Goal: Transaction & Acquisition: Purchase product/service

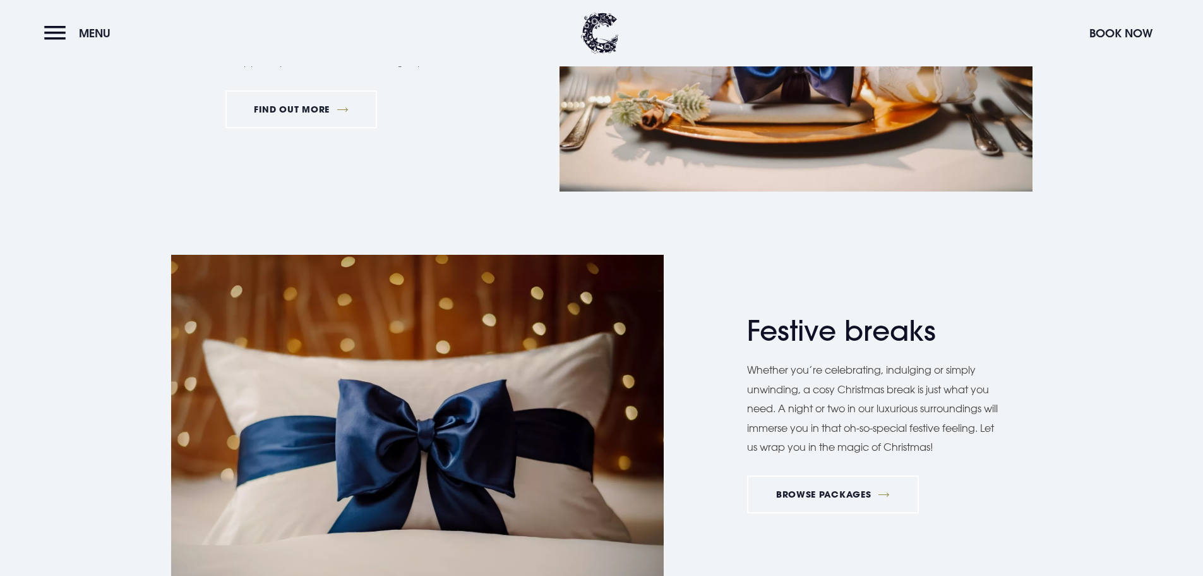
scroll to position [2085, 0]
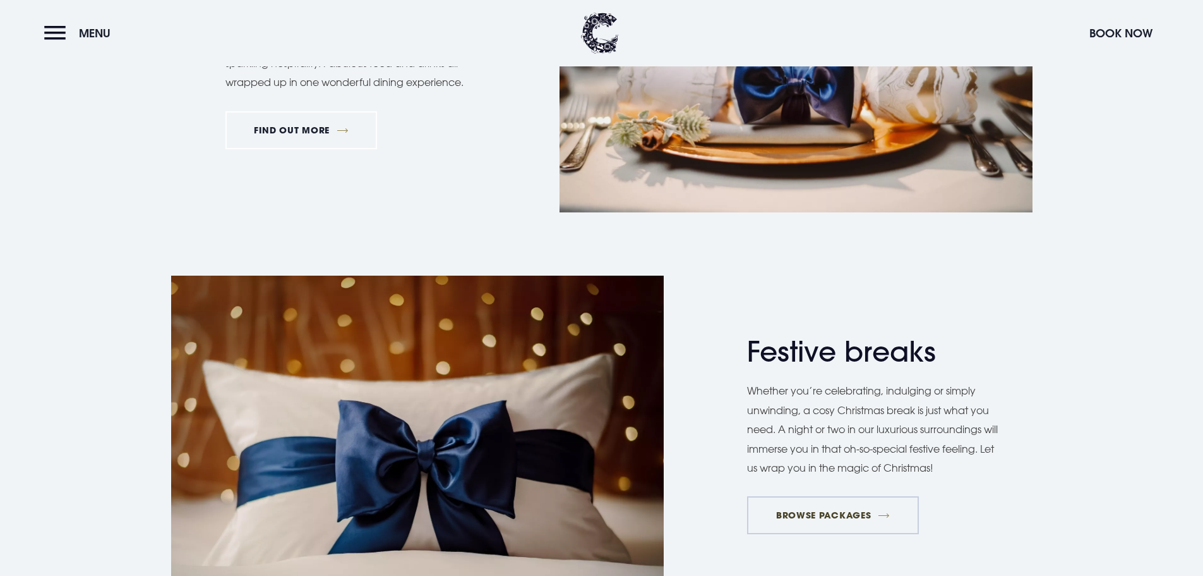
click at [811, 496] on link "BROWSE PACKAGES" at bounding box center [832, 515] width 171 height 38
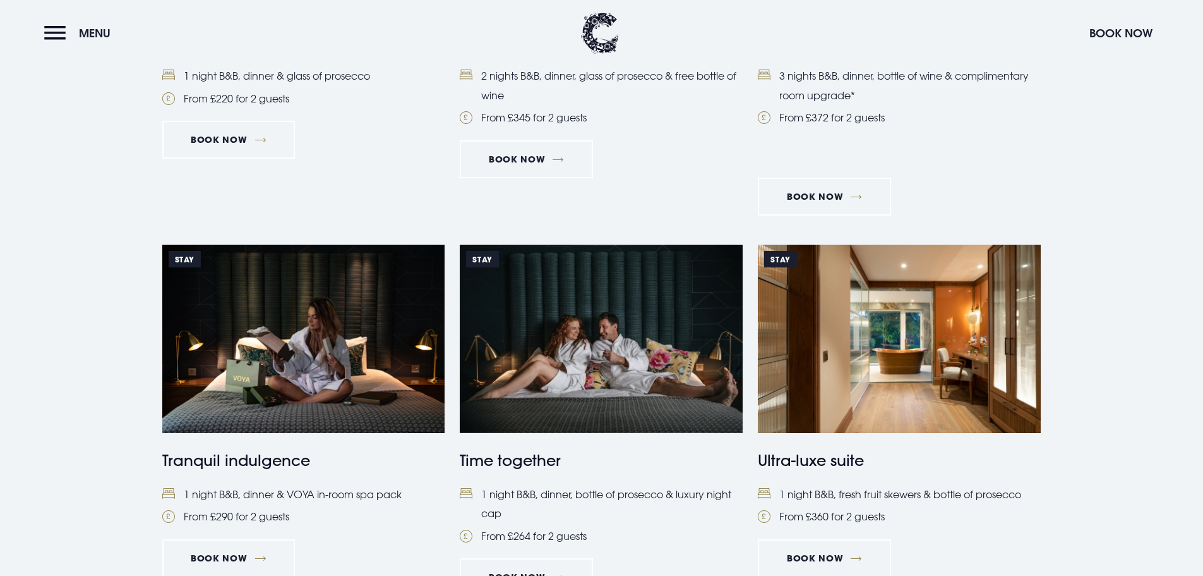
scroll to position [1264, 0]
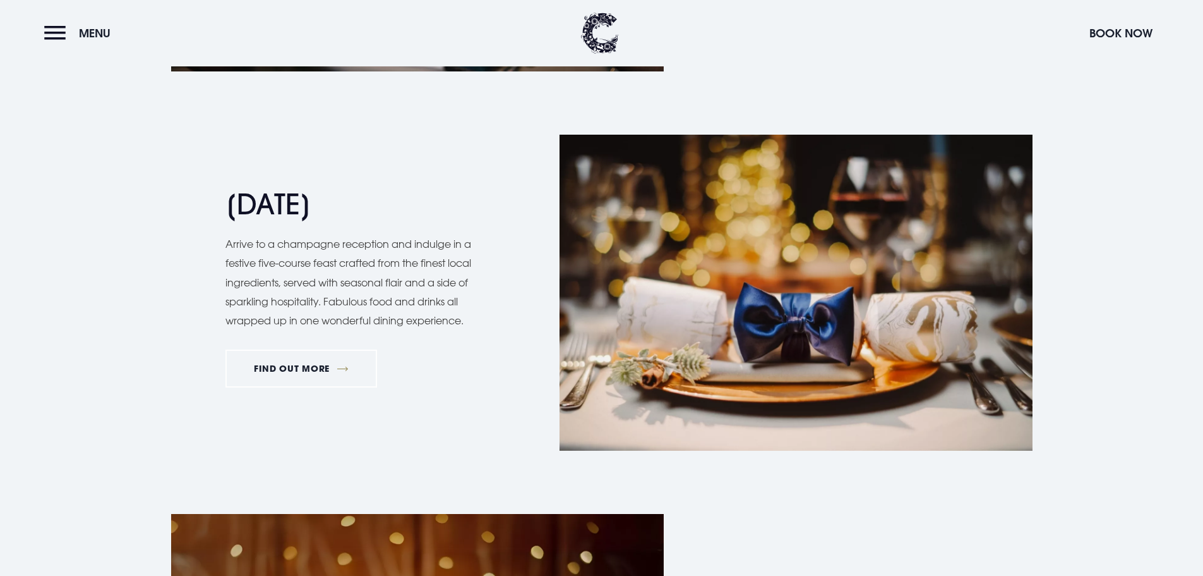
scroll to position [1832, 0]
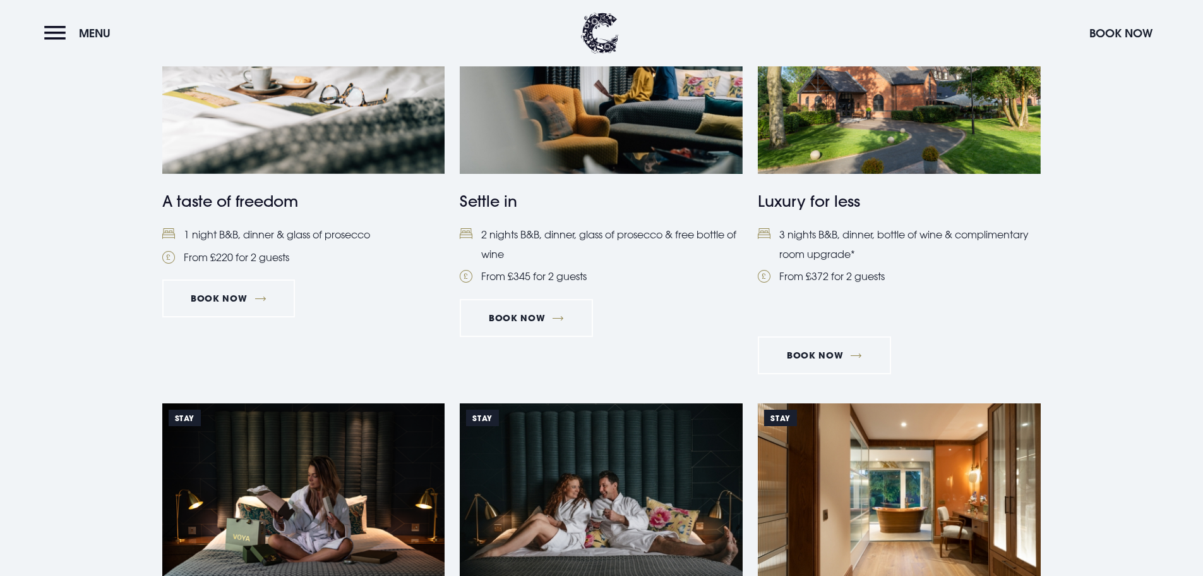
scroll to position [948, 0]
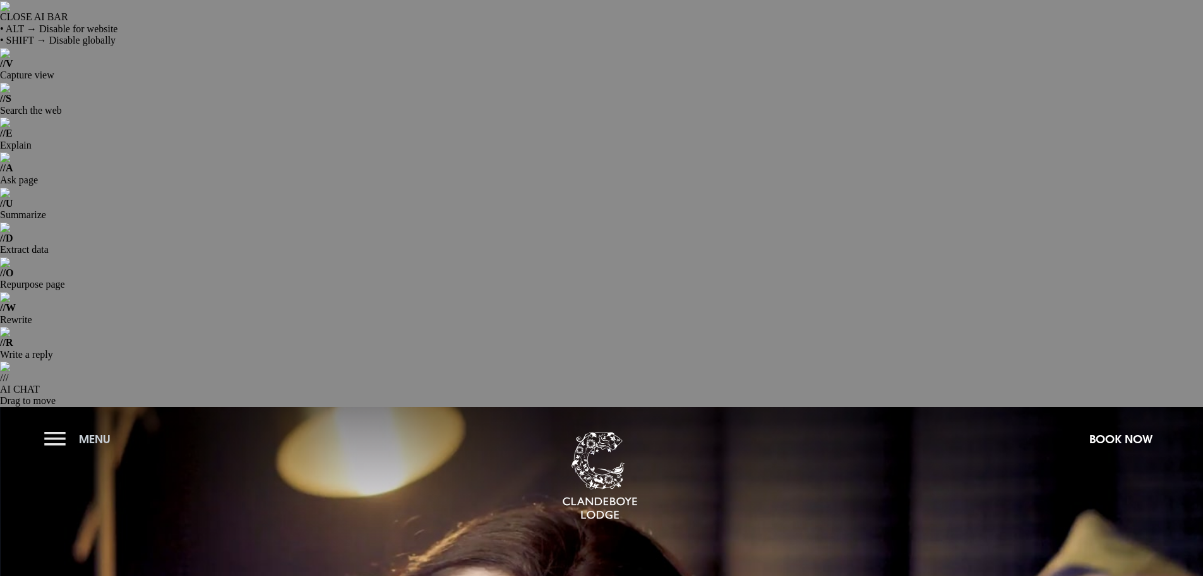
click at [48, 425] on button "Menu" at bounding box center [80, 438] width 73 height 27
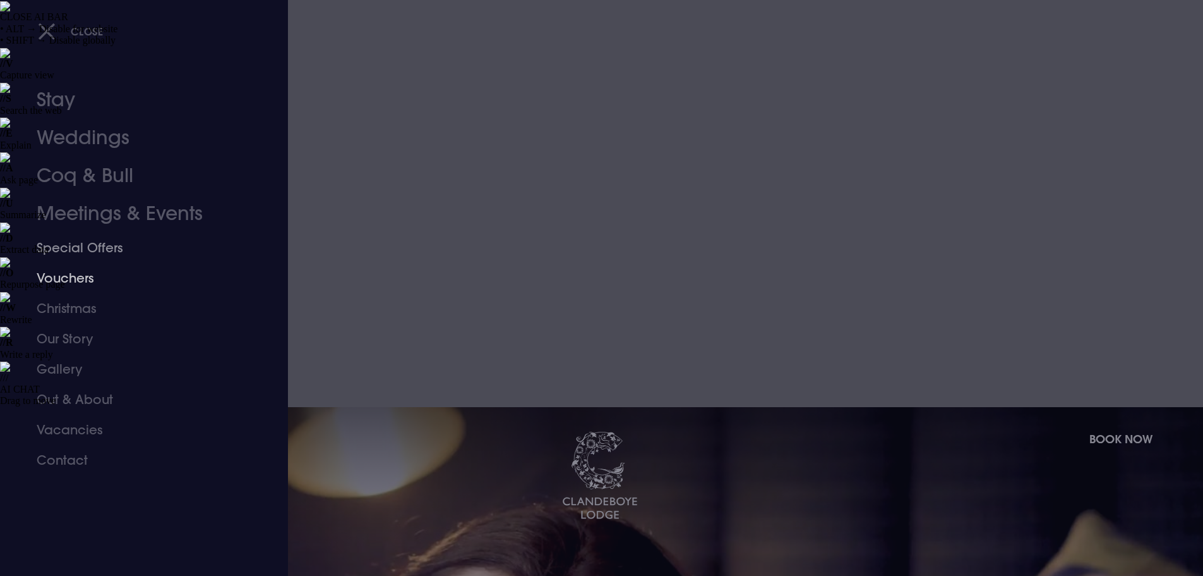
drag, startPoint x: 85, startPoint y: 247, endPoint x: 500, endPoint y: 267, distance: 414.9
click at [85, 247] on link "Special Offers" at bounding box center [137, 247] width 200 height 30
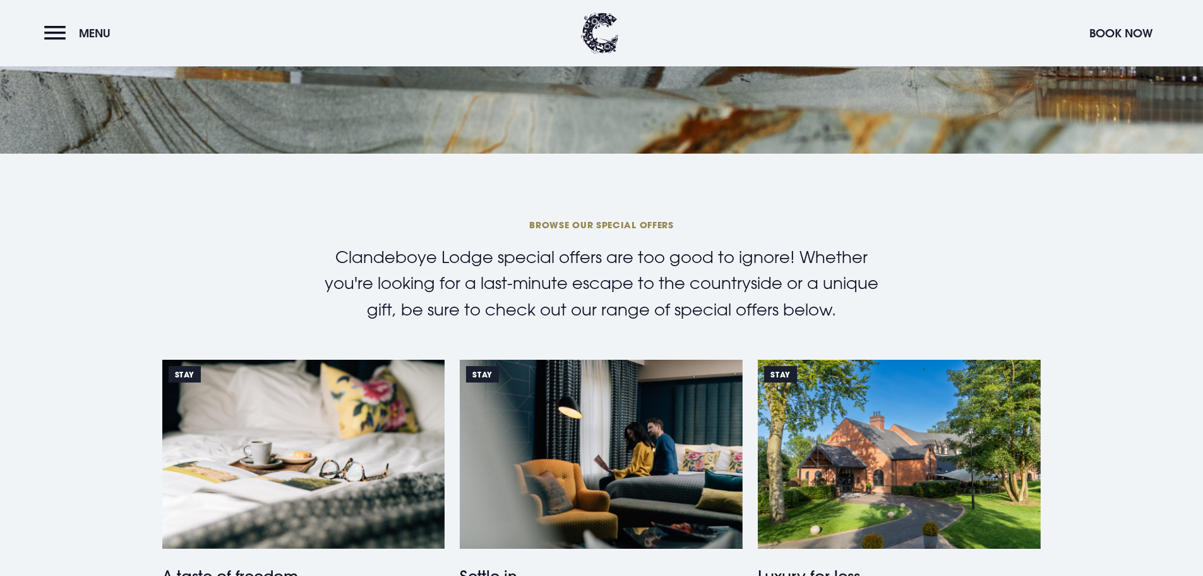
scroll to position [758, 0]
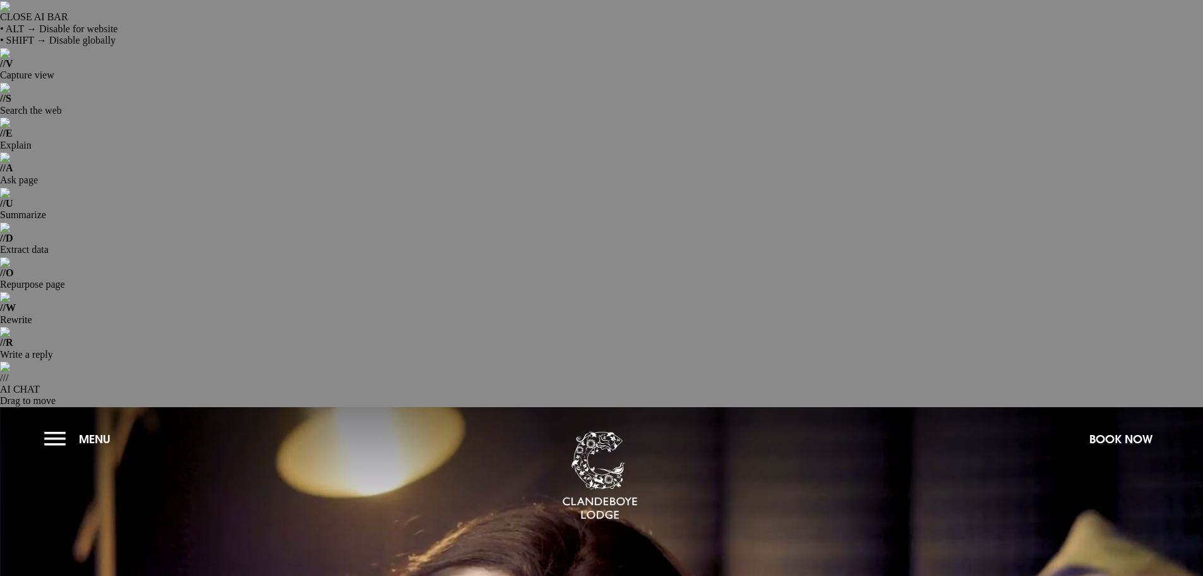
click at [56, 425] on button "Menu" at bounding box center [80, 438] width 73 height 27
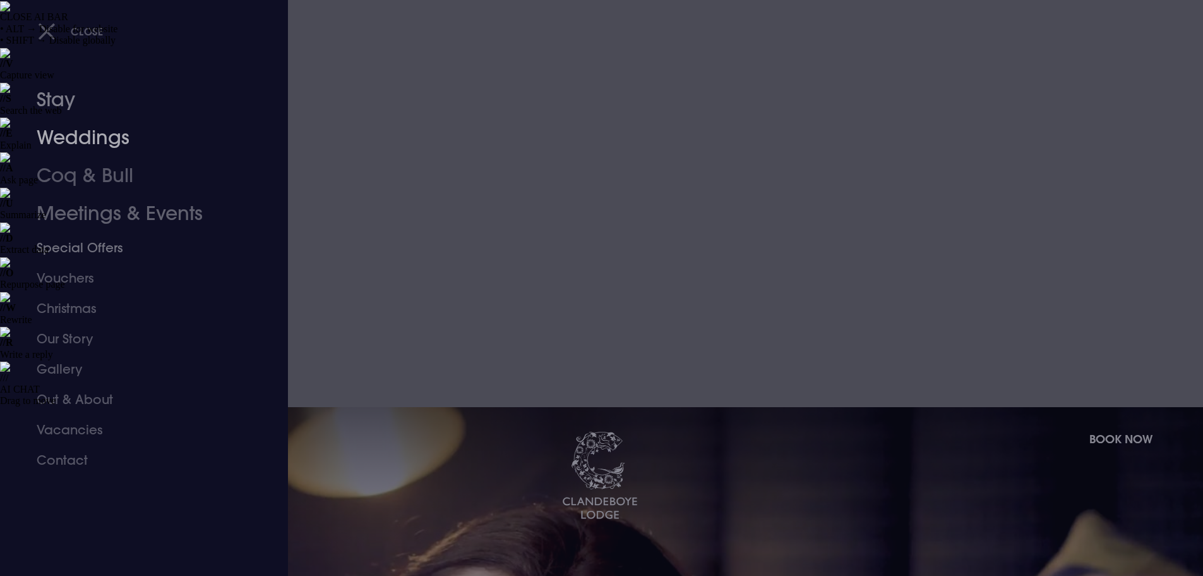
drag, startPoint x: 56, startPoint y: 101, endPoint x: 409, endPoint y: 159, distance: 358.5
click at [56, 101] on link "Stay" at bounding box center [137, 100] width 200 height 38
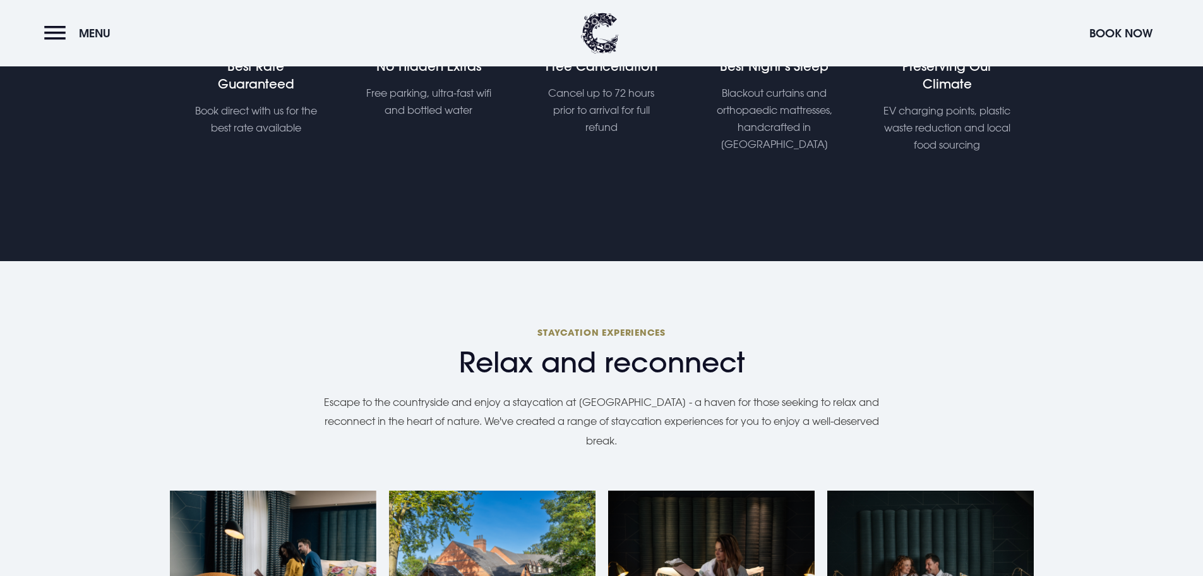
scroll to position [933, 0]
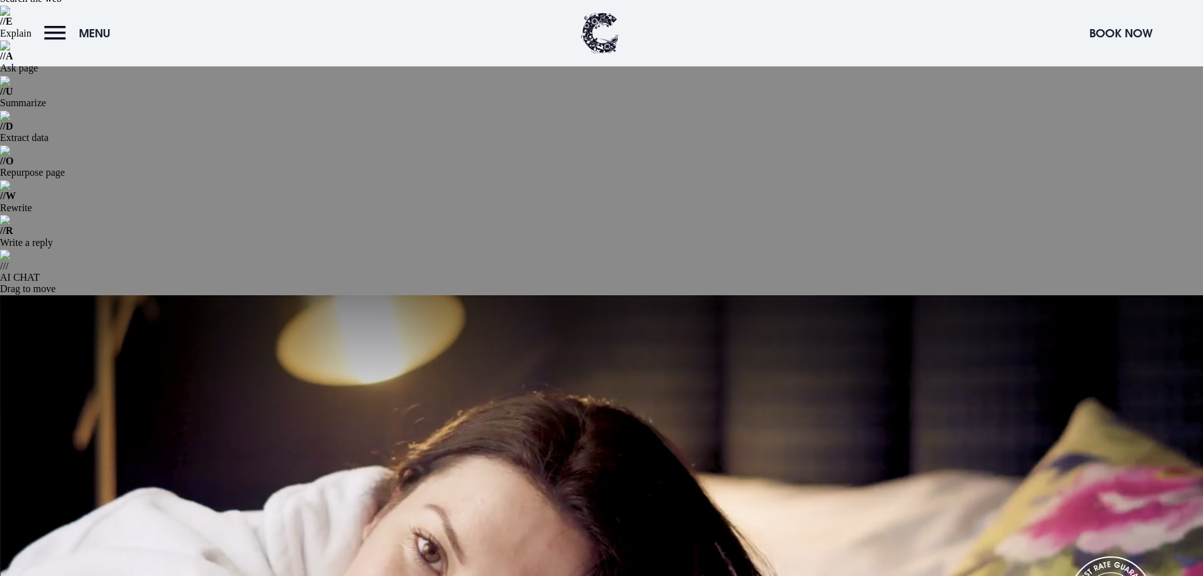
scroll to position [0, 0]
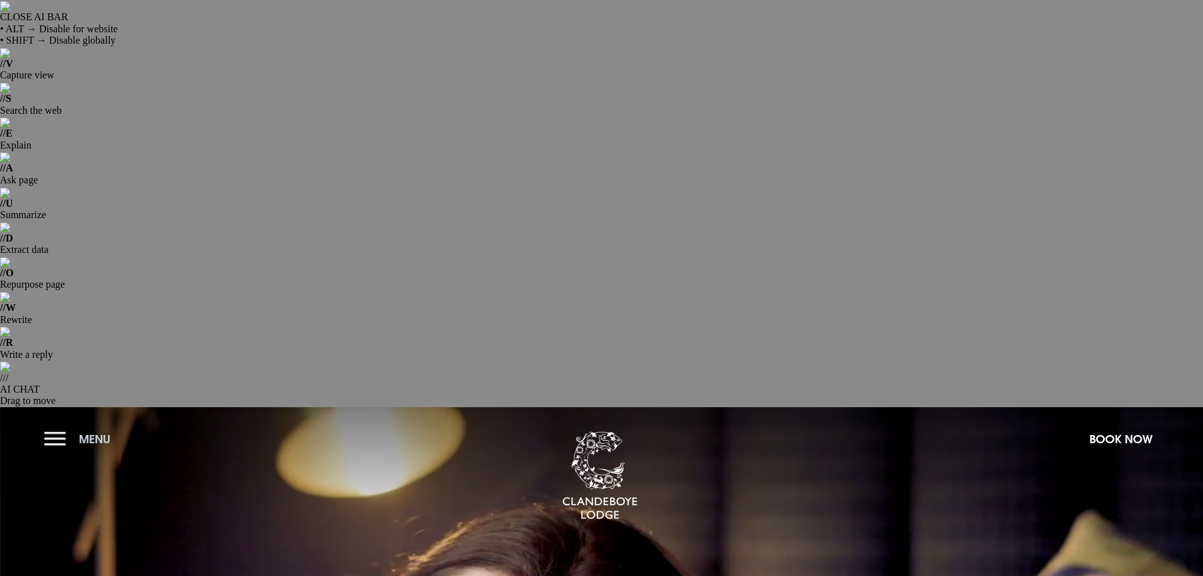
click at [57, 425] on button "Menu" at bounding box center [80, 438] width 73 height 27
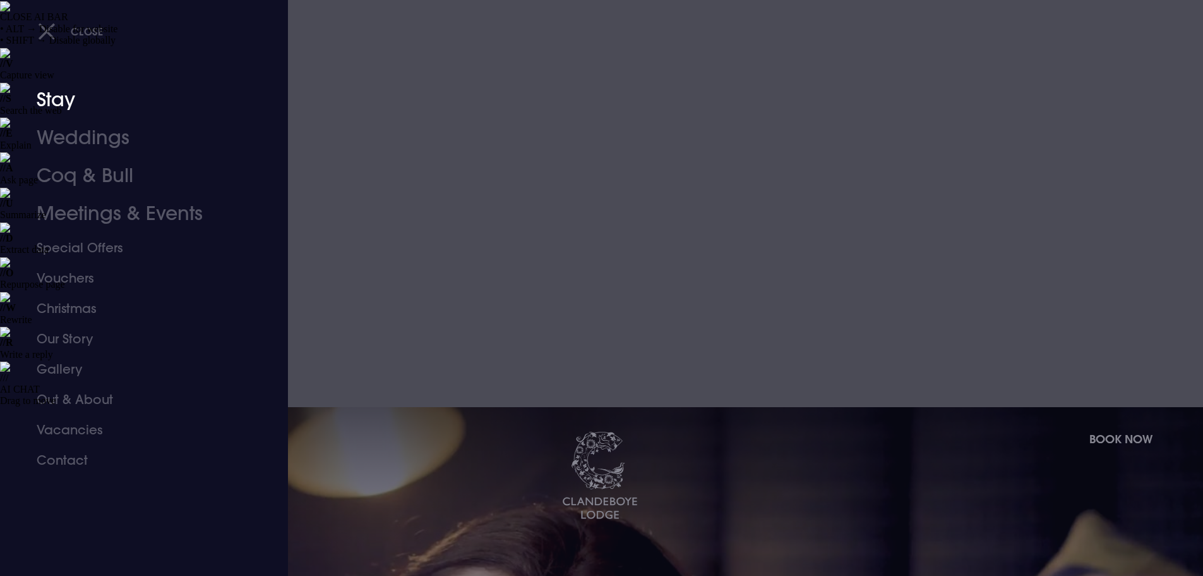
click at [49, 107] on link "Stay" at bounding box center [137, 100] width 200 height 38
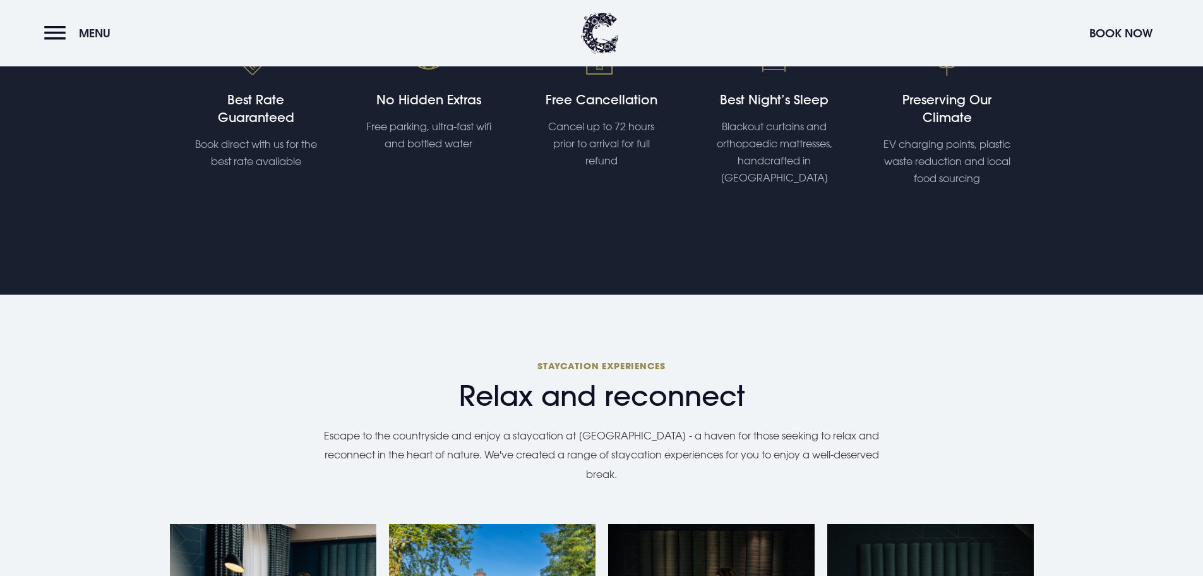
scroll to position [1011, 0]
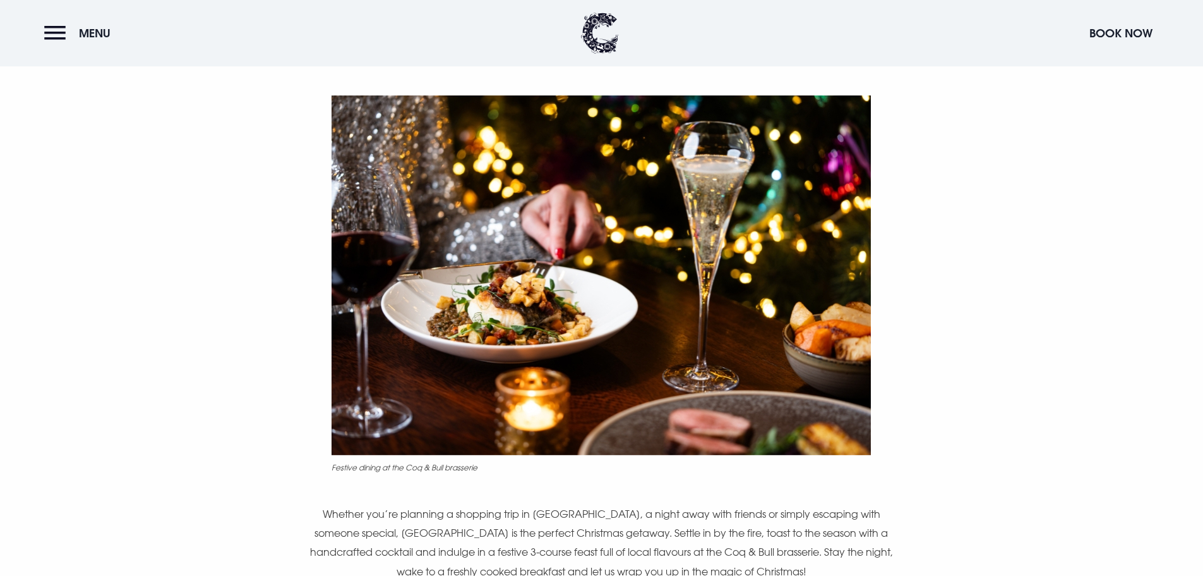
scroll to position [948, 0]
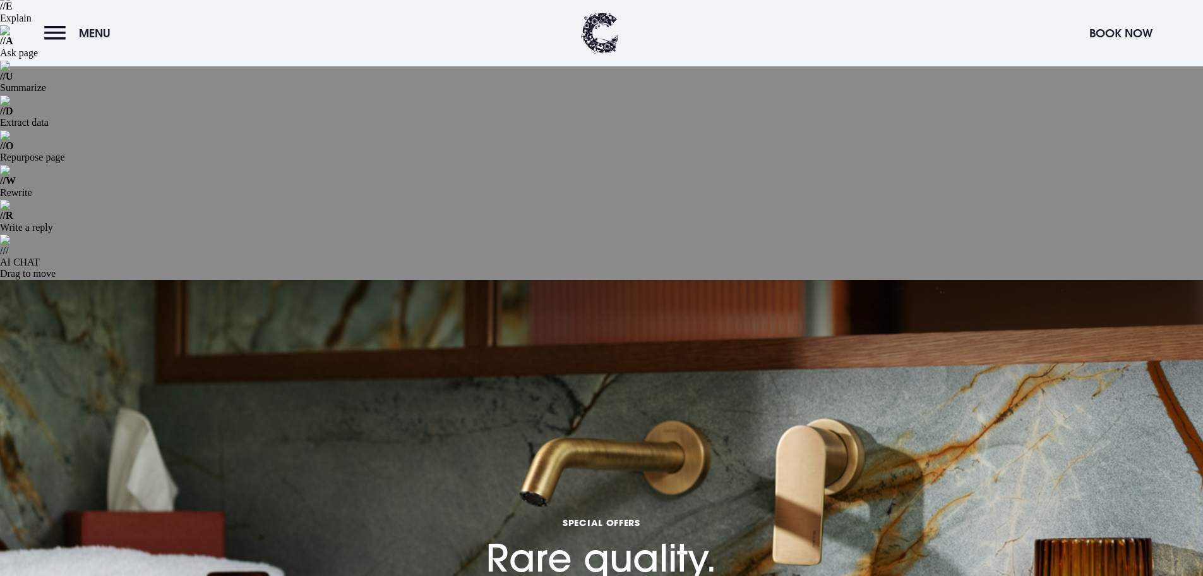
scroll to position [126, 0]
click at [594, 21] on img at bounding box center [600, 33] width 38 height 41
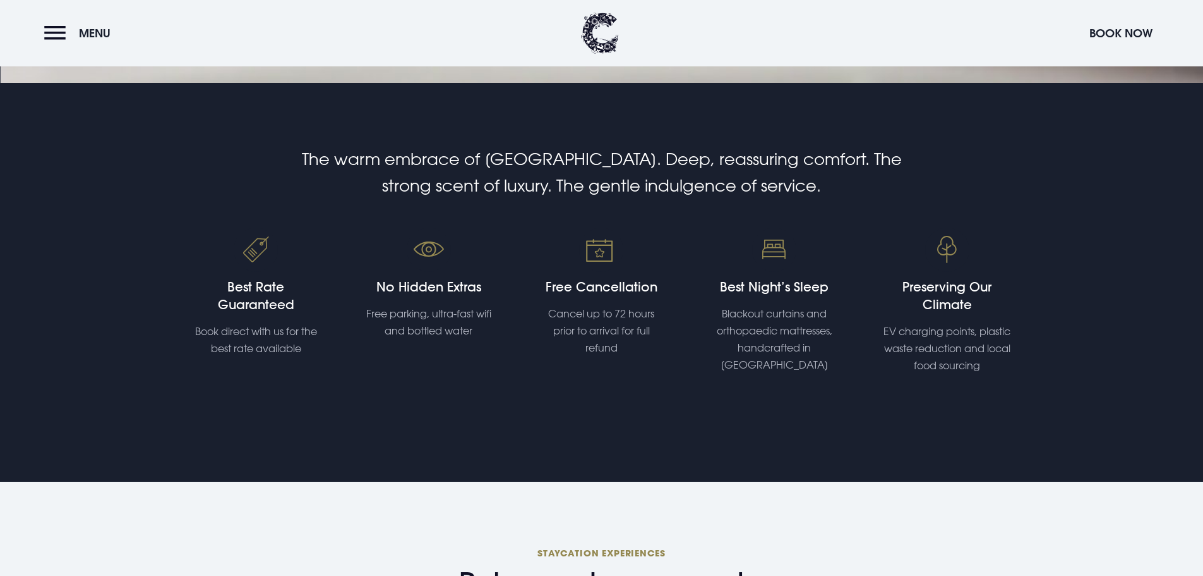
scroll to position [948, 0]
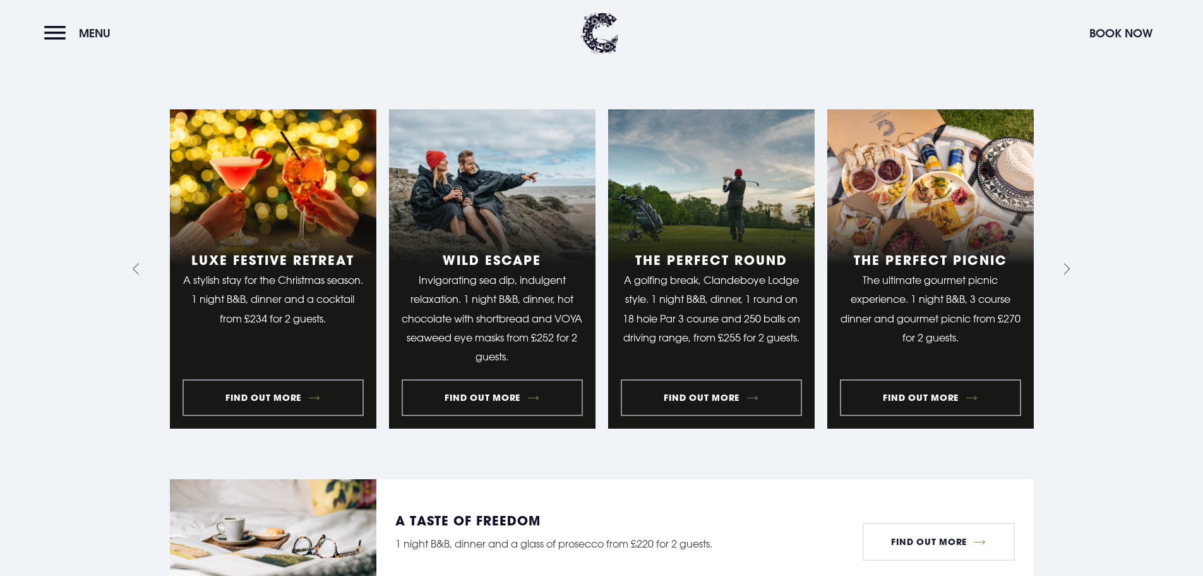
scroll to position [944, 0]
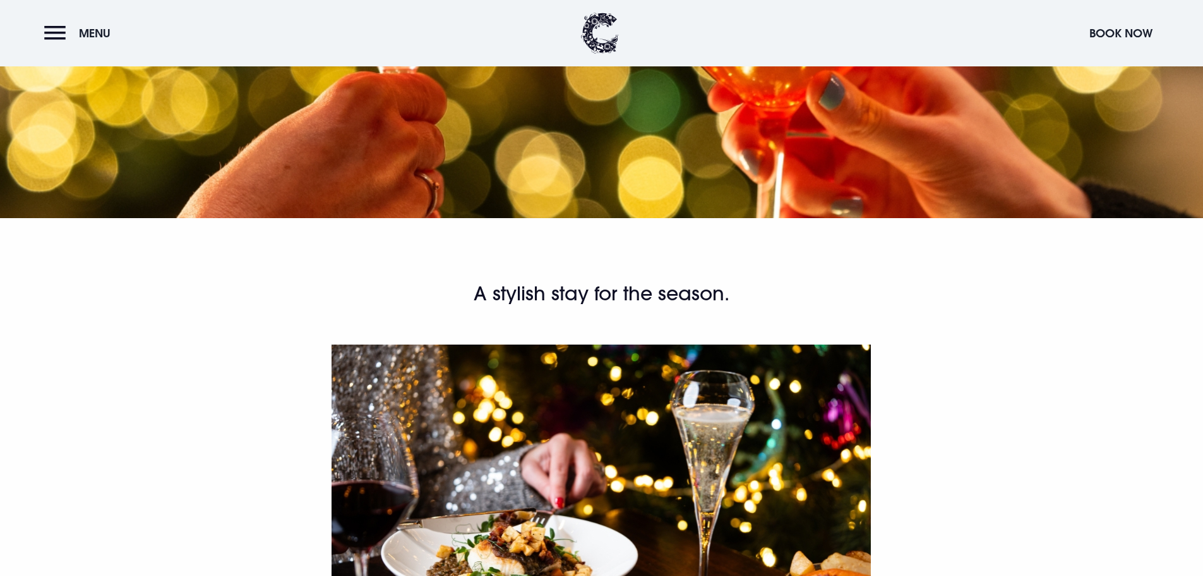
scroll to position [695, 0]
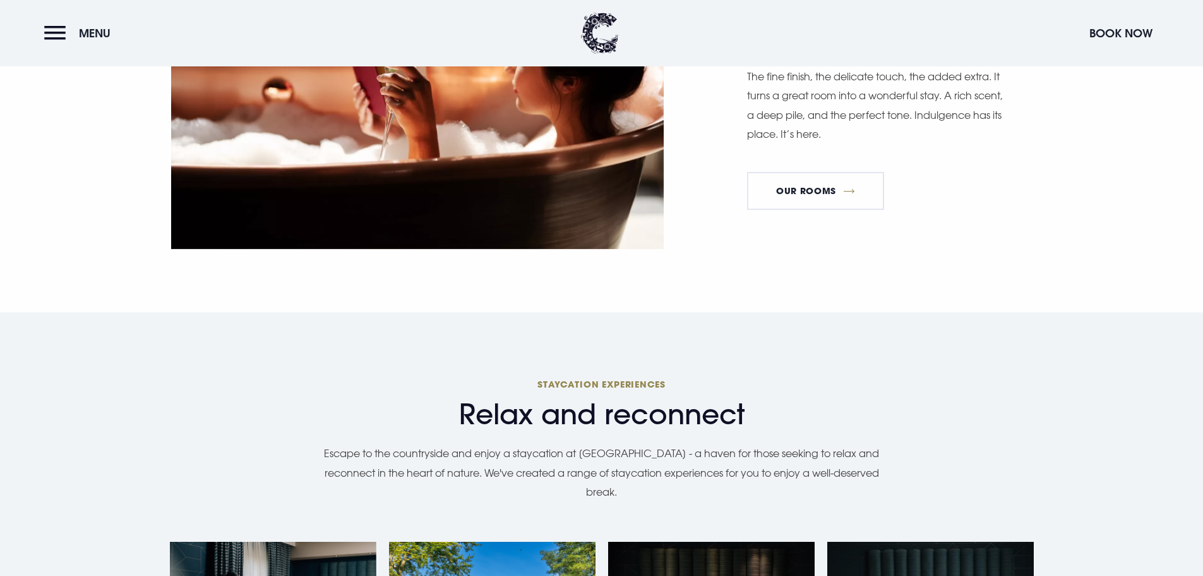
scroll to position [1327, 0]
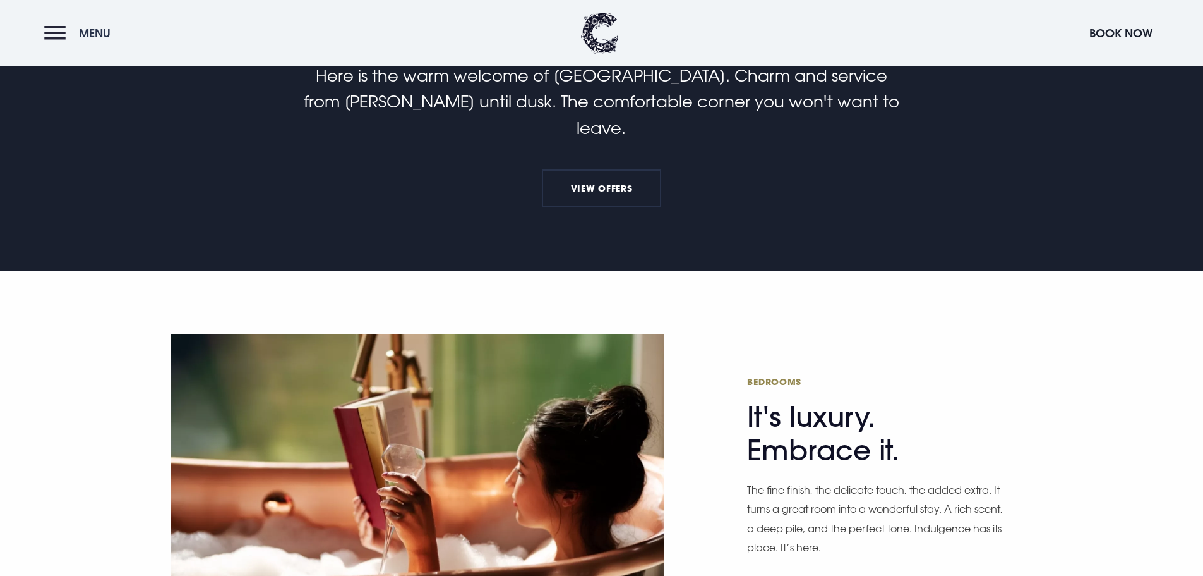
scroll to position [758, 0]
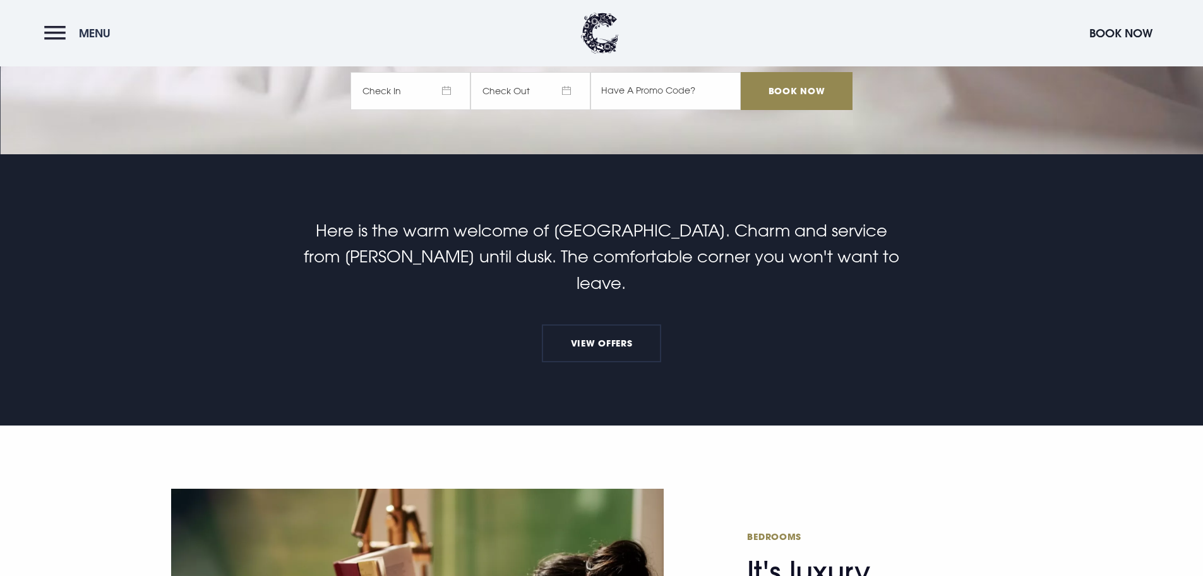
click at [56, 37] on button "Menu" at bounding box center [80, 33] width 73 height 27
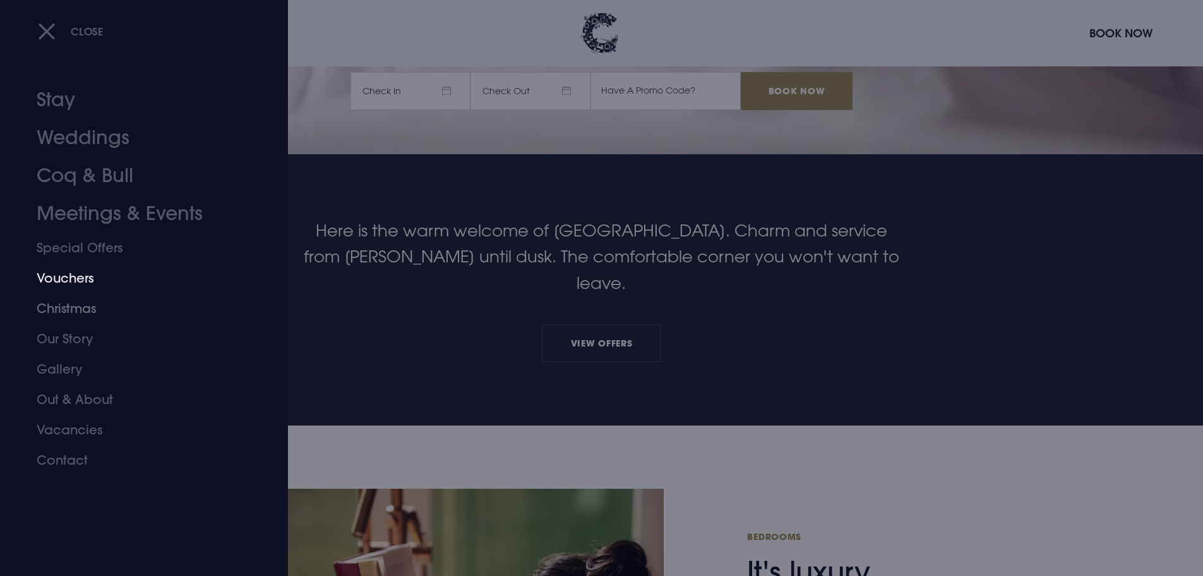
click at [71, 271] on link "Vouchers" at bounding box center [137, 278] width 200 height 30
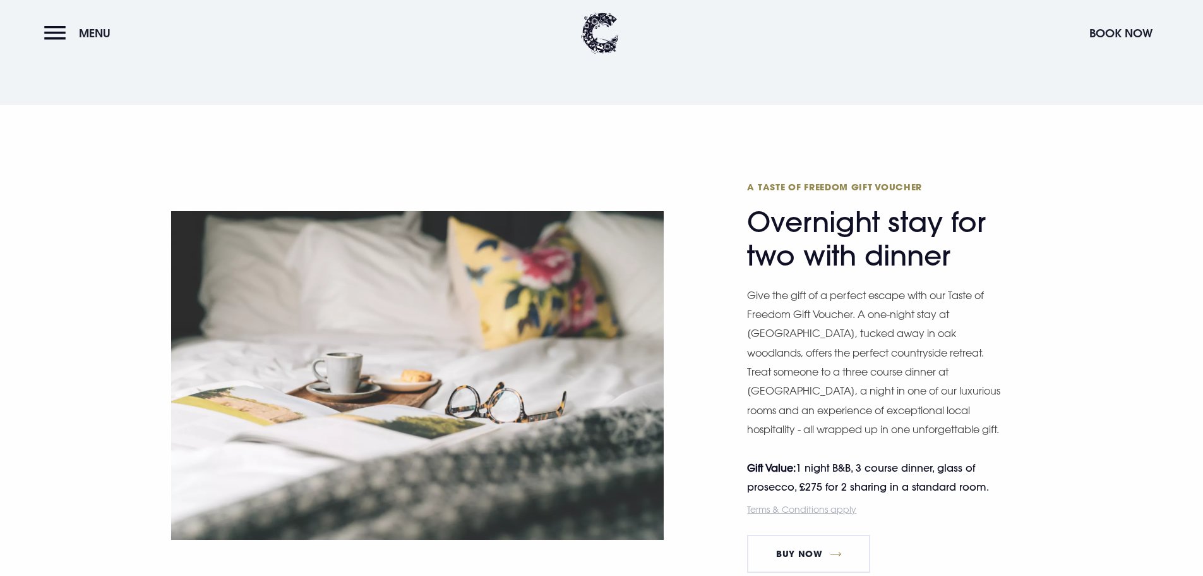
scroll to position [2085, 0]
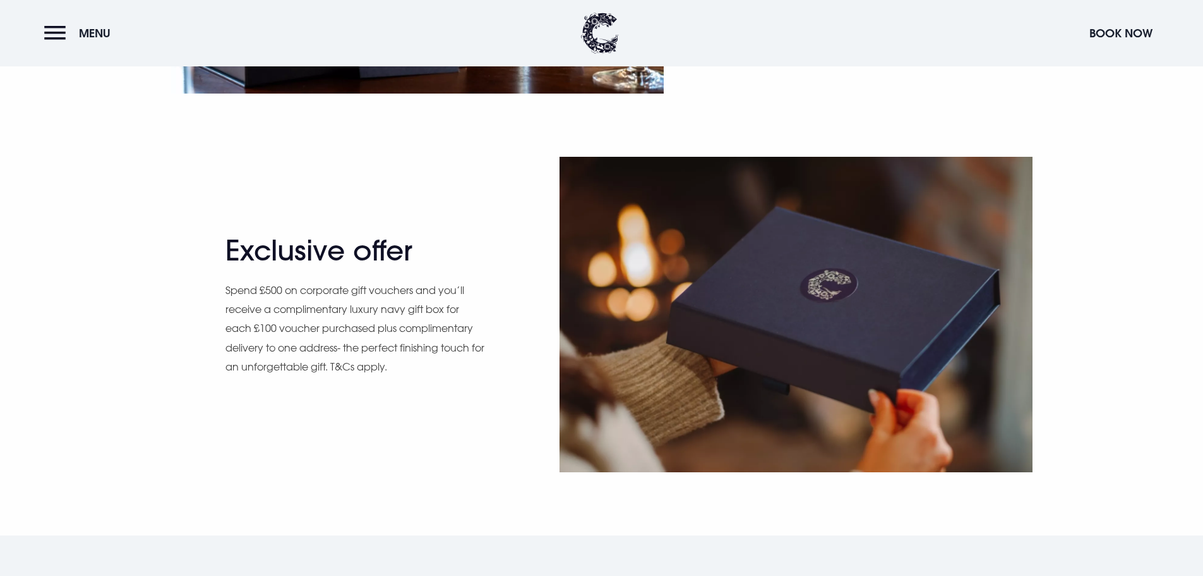
scroll to position [1239, 0]
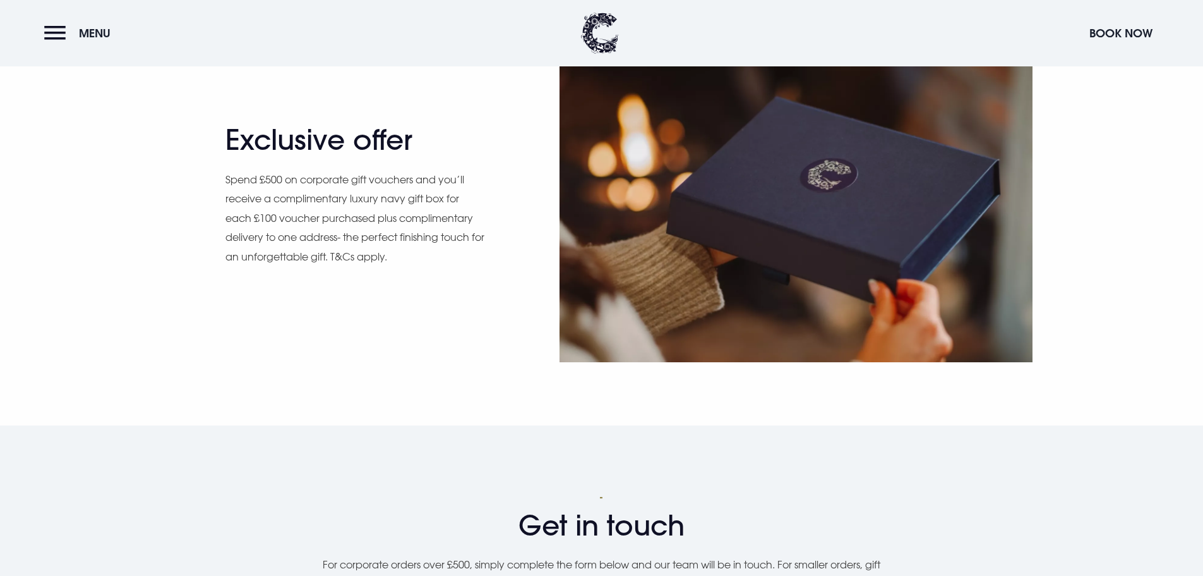
type input "Grace Millar"
type input "07596285052"
type input "gracem@clandeboyelodge.co.uk"
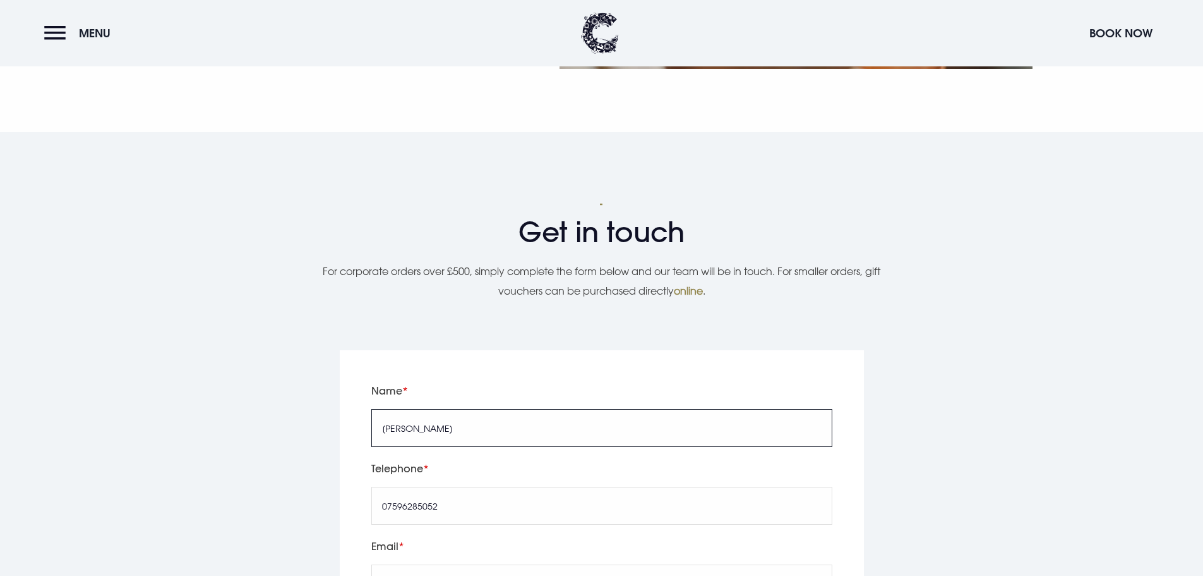
scroll to position [1555, 0]
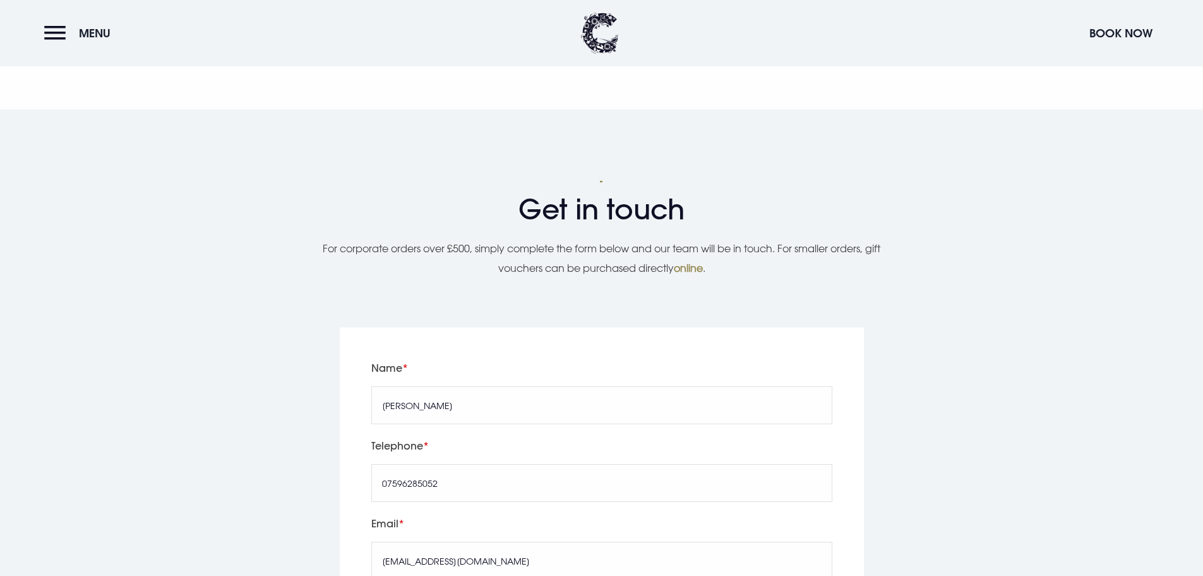
type textarea "Clandeboye"
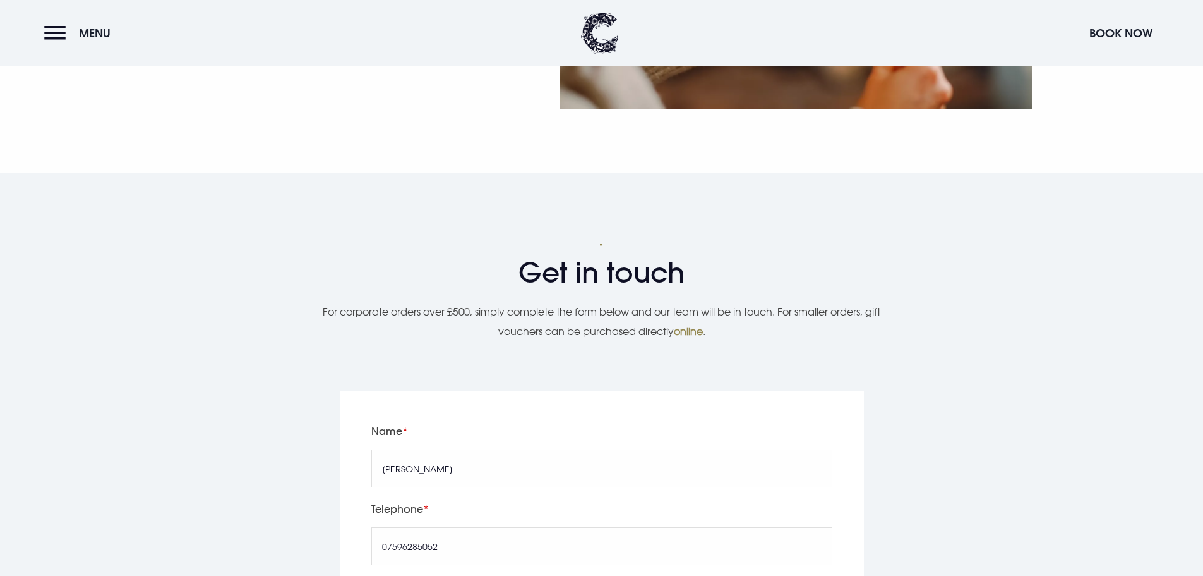
type input "Test- please let me know if you get this"
drag, startPoint x: 447, startPoint y: 197, endPoint x: 415, endPoint y: 200, distance: 31.7
click at [415, 449] on input "Grace Millar" at bounding box center [601, 468] width 461 height 38
type input "Grace Test"
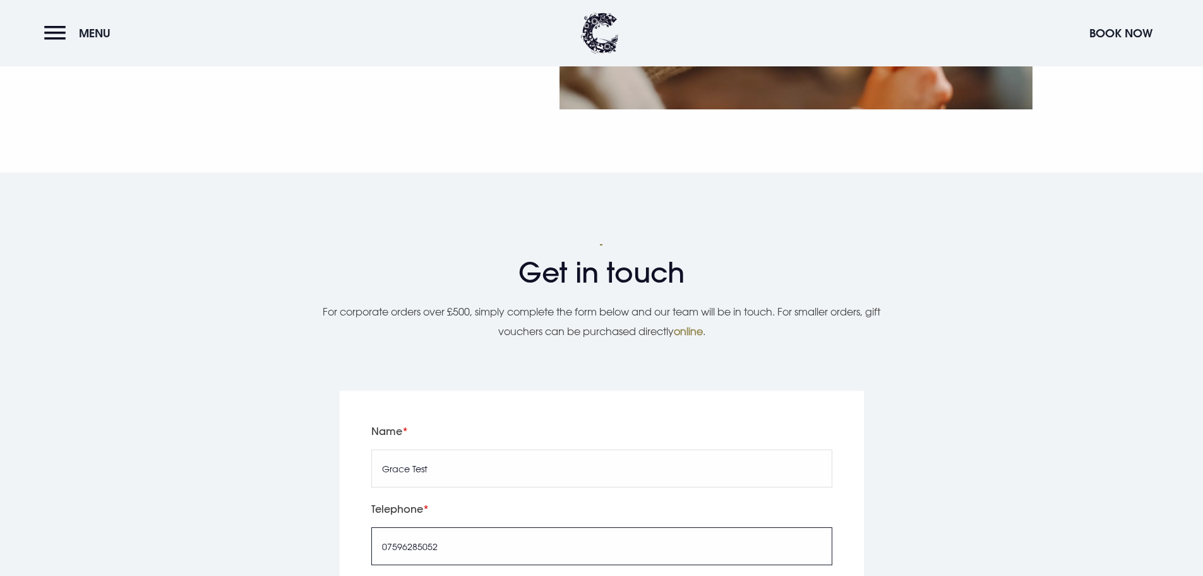
drag, startPoint x: 444, startPoint y: 274, endPoint x: 343, endPoint y: 273, distance: 101.1
type input "123567890"
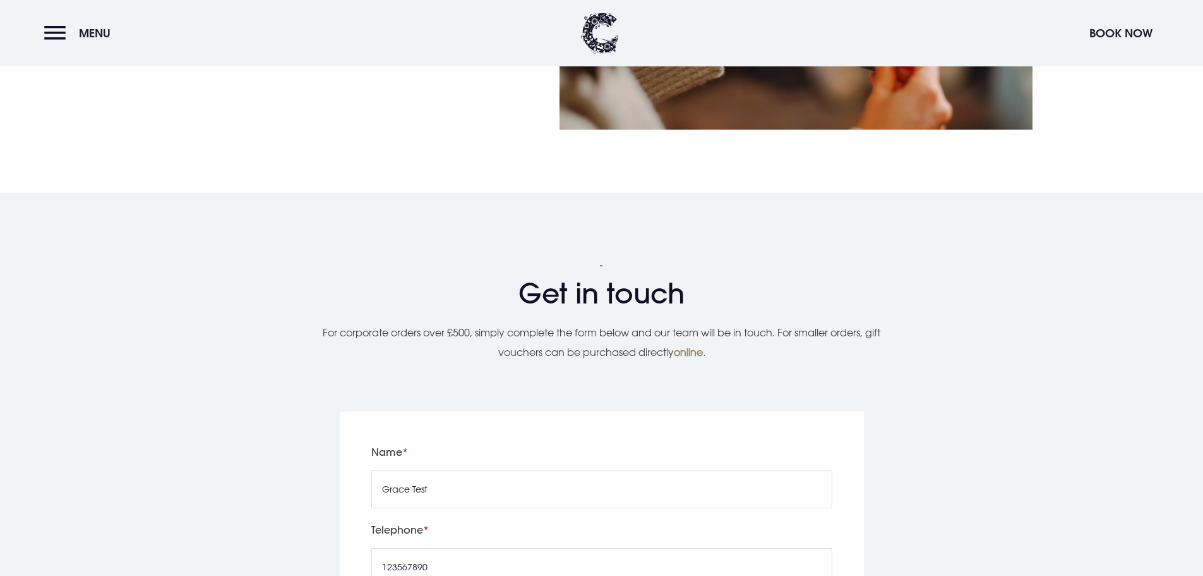
scroll to position [1618, 0]
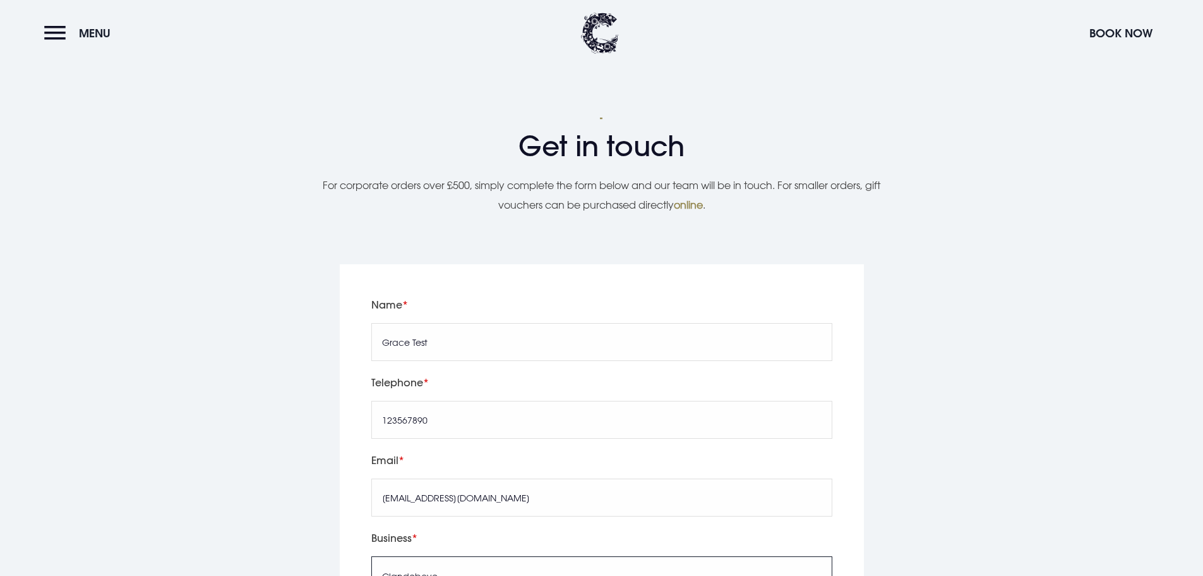
click at [451, 556] on textarea "Clandeboye" at bounding box center [601, 576] width 461 height 40
type textarea "Clandeboye Lodge"
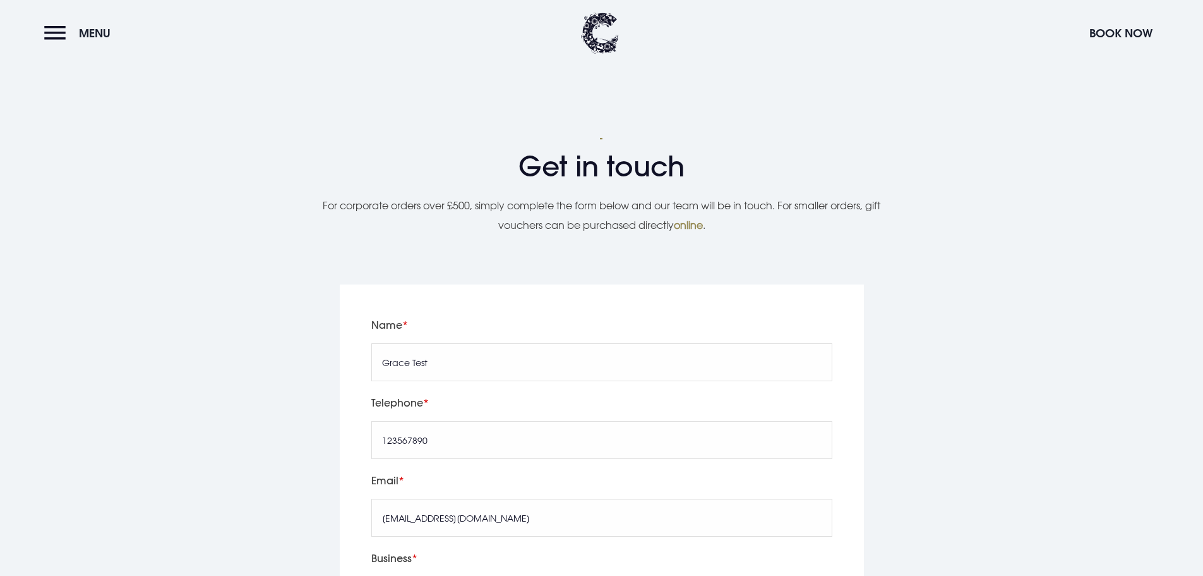
scroll to position [1681, 0]
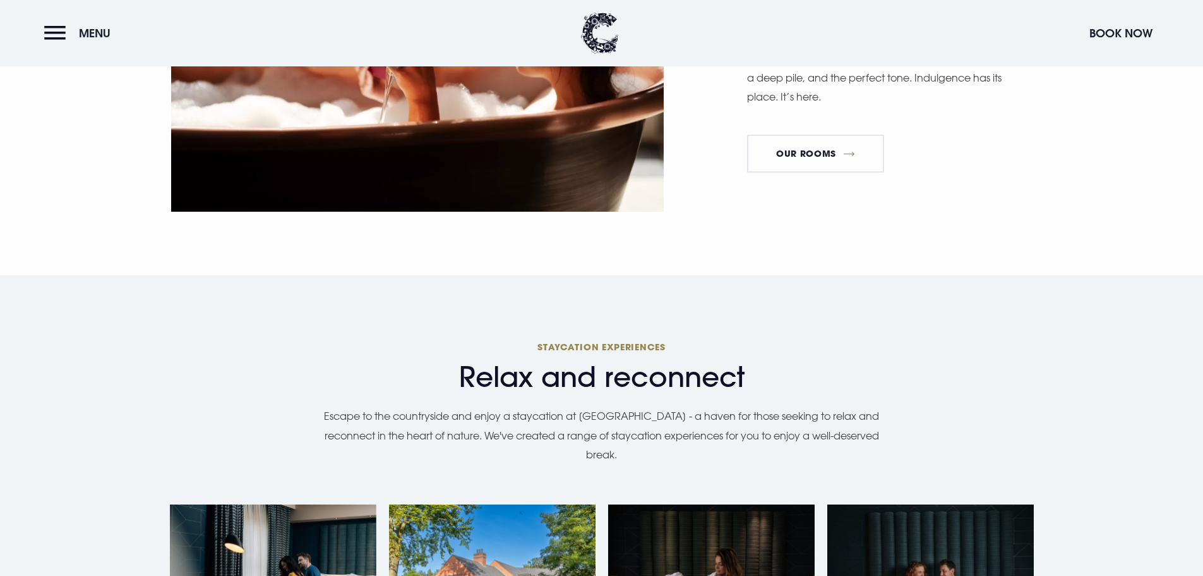
scroll to position [1200, 0]
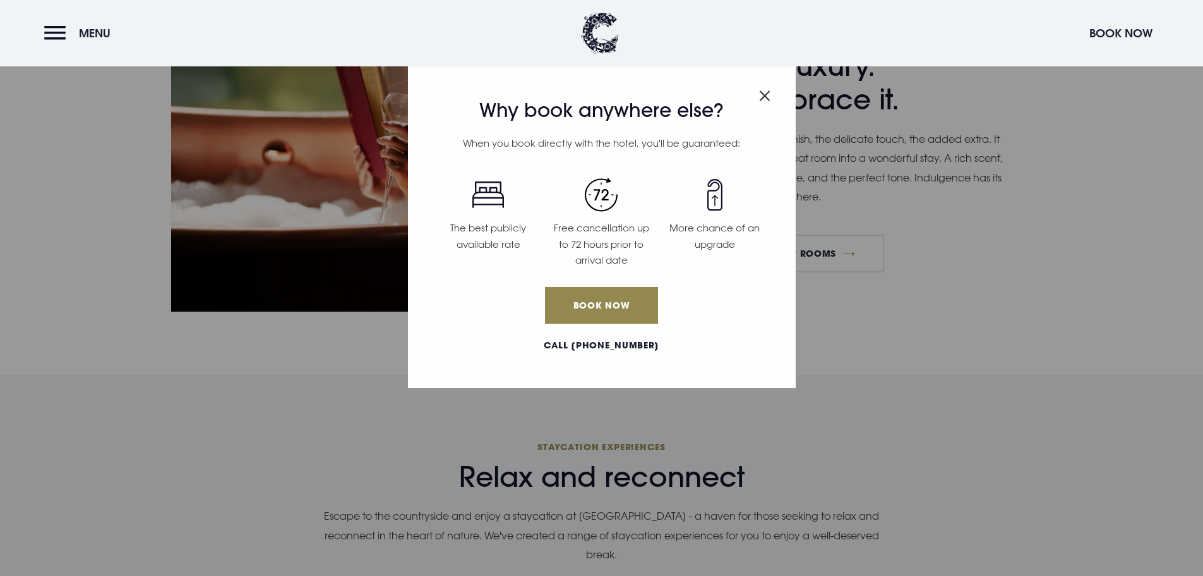
click at [764, 94] on img "Close modal" at bounding box center [764, 95] width 11 height 11
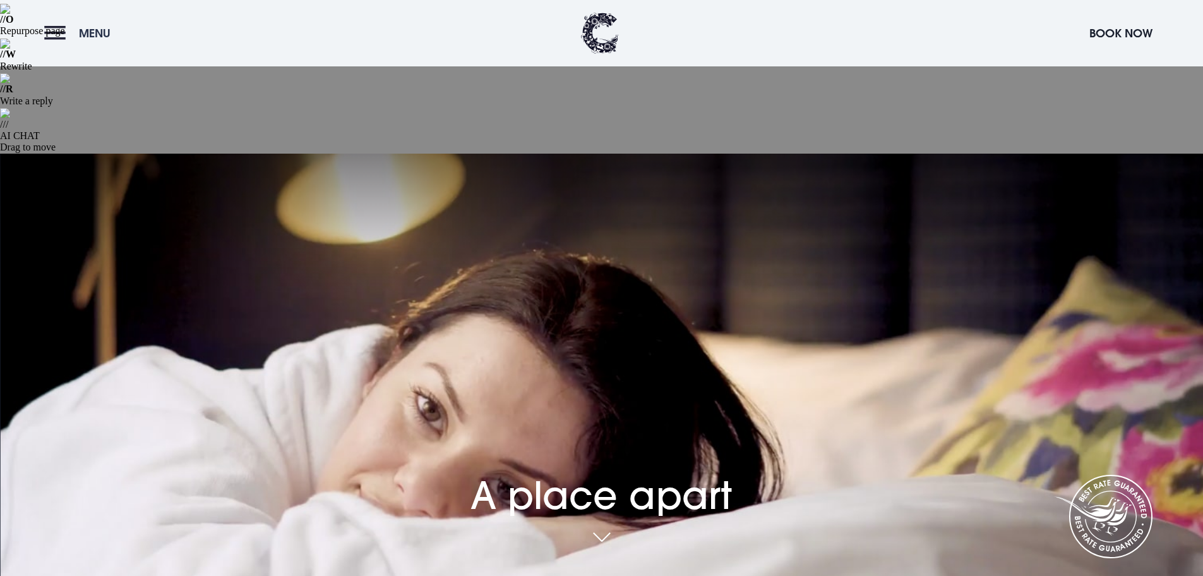
scroll to position [253, 0]
click at [62, 29] on button "Menu" at bounding box center [80, 33] width 73 height 27
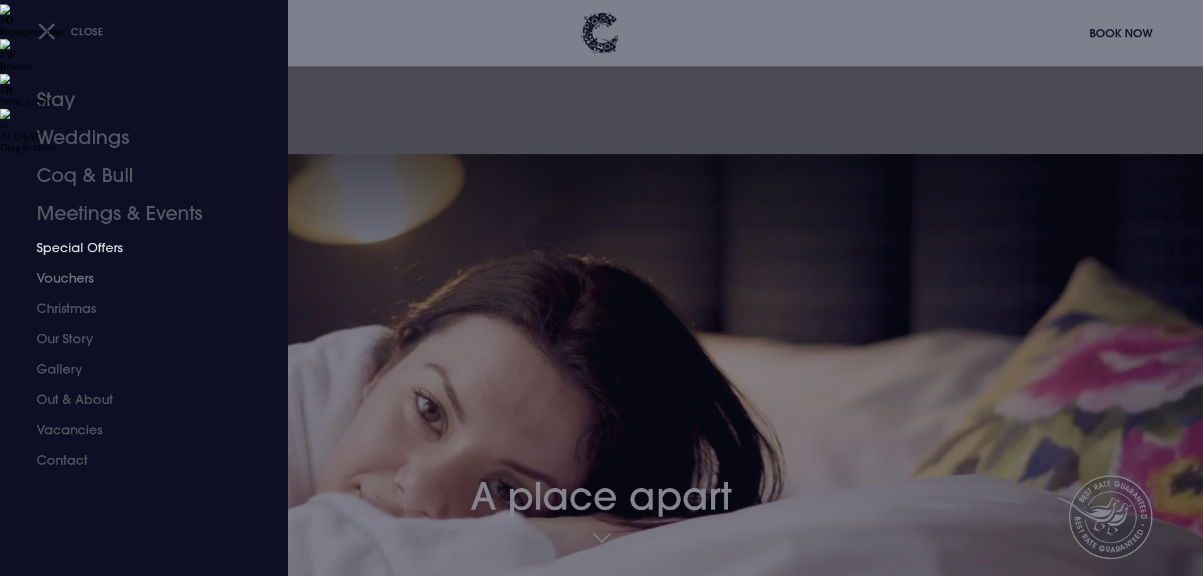
click at [85, 250] on link "Special Offers" at bounding box center [137, 247] width 200 height 30
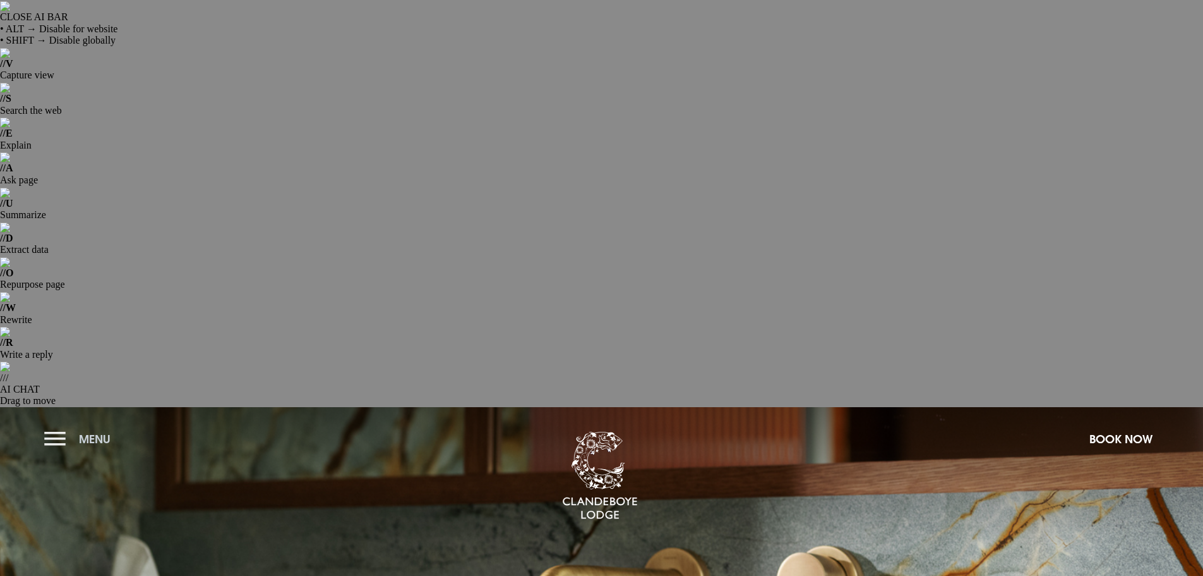
click at [49, 425] on button "Menu" at bounding box center [80, 438] width 73 height 27
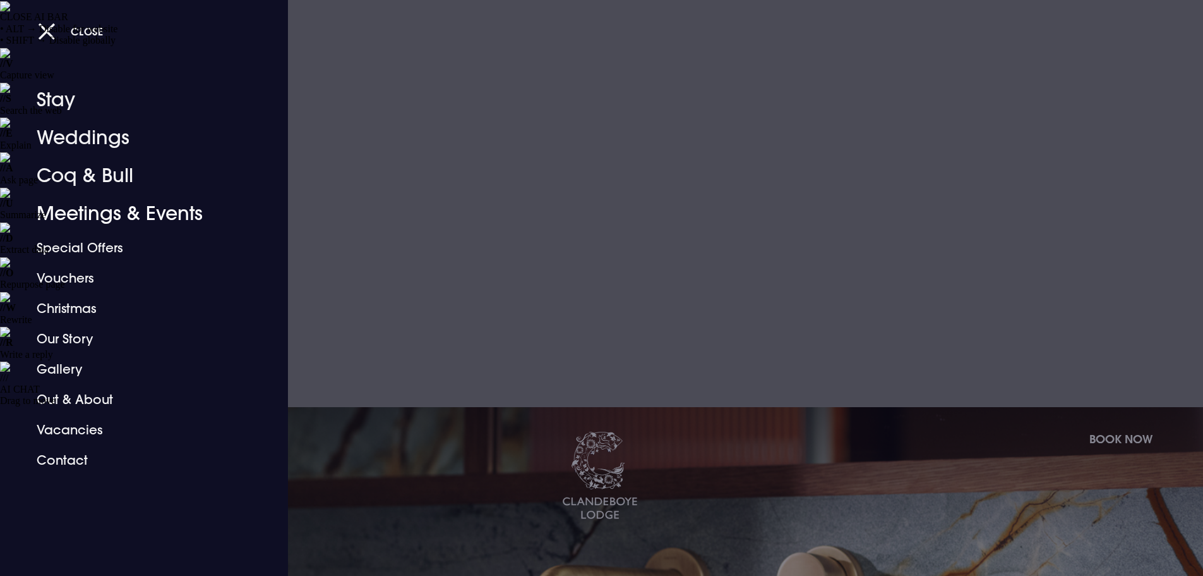
click at [481, 187] on div at bounding box center [601, 288] width 1203 height 576
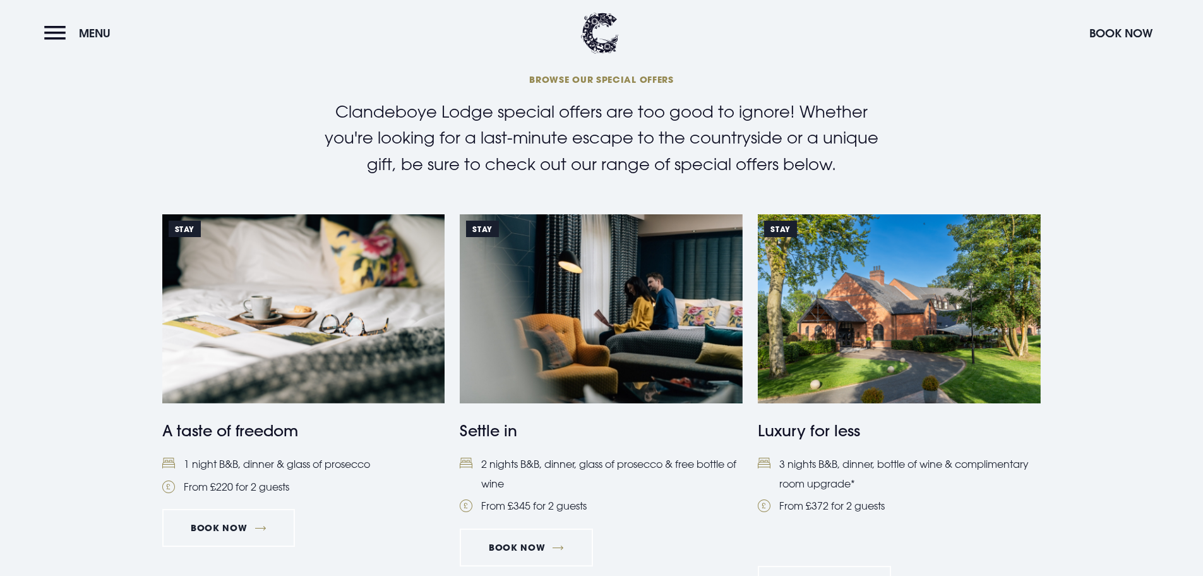
scroll to position [948, 0]
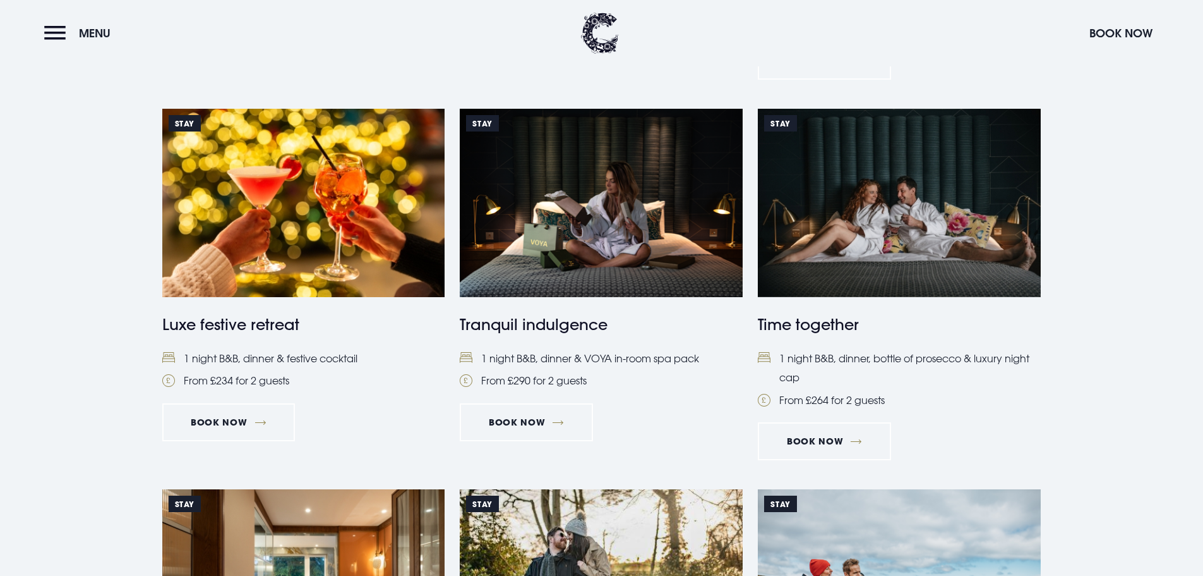
scroll to position [1189, 0]
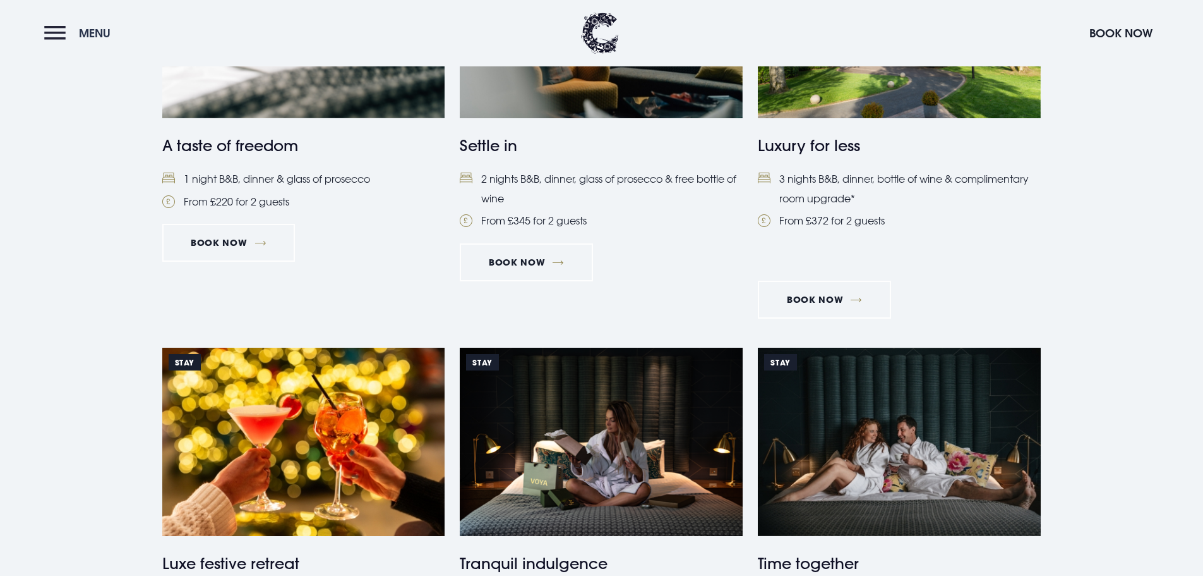
click at [48, 28] on button "Menu" at bounding box center [80, 33] width 73 height 27
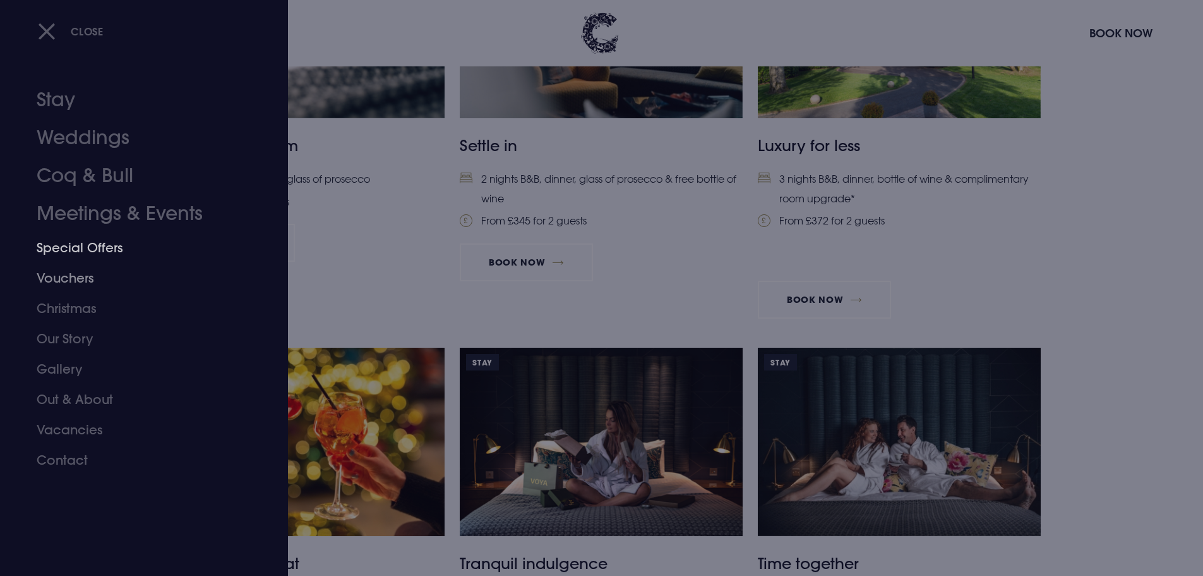
click at [88, 248] on link "Special Offers" at bounding box center [137, 247] width 200 height 30
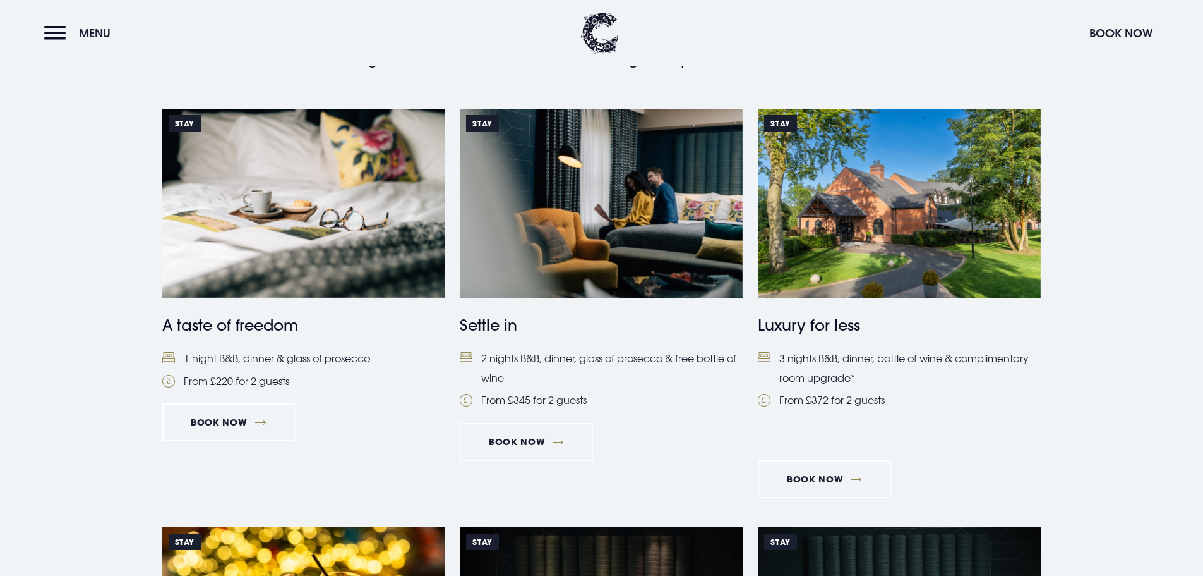
scroll to position [1011, 0]
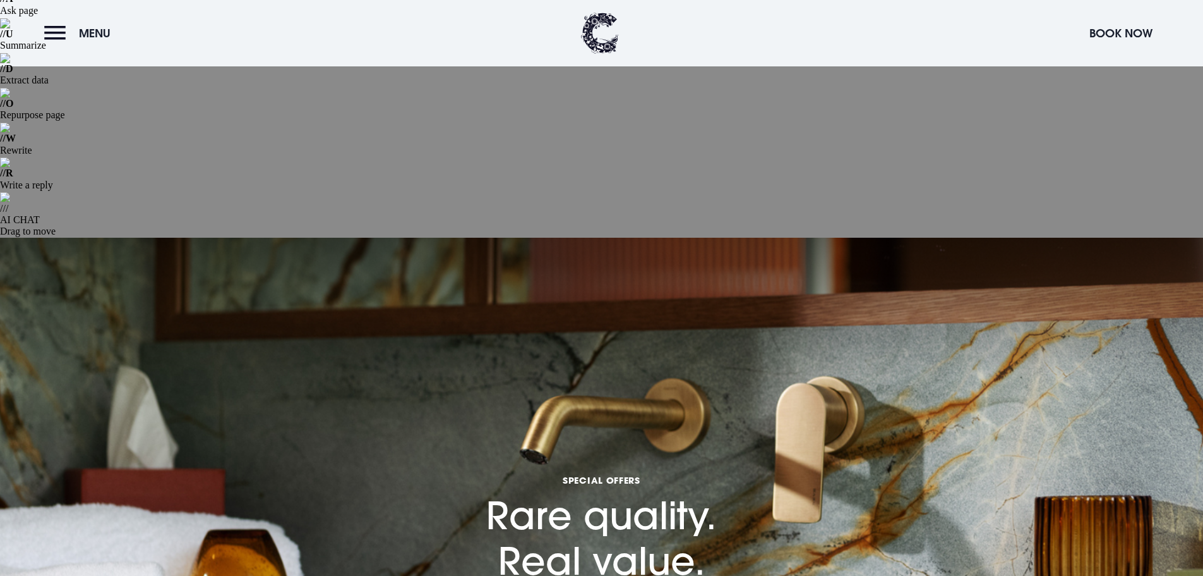
scroll to position [63, 0]
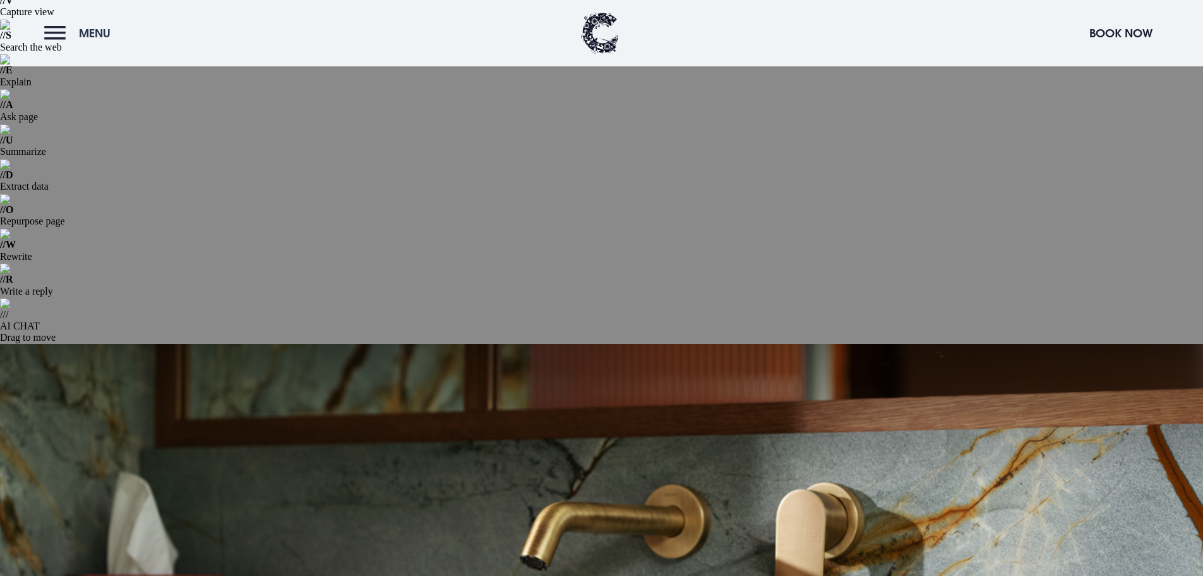
click at [77, 36] on button "Menu" at bounding box center [80, 33] width 73 height 27
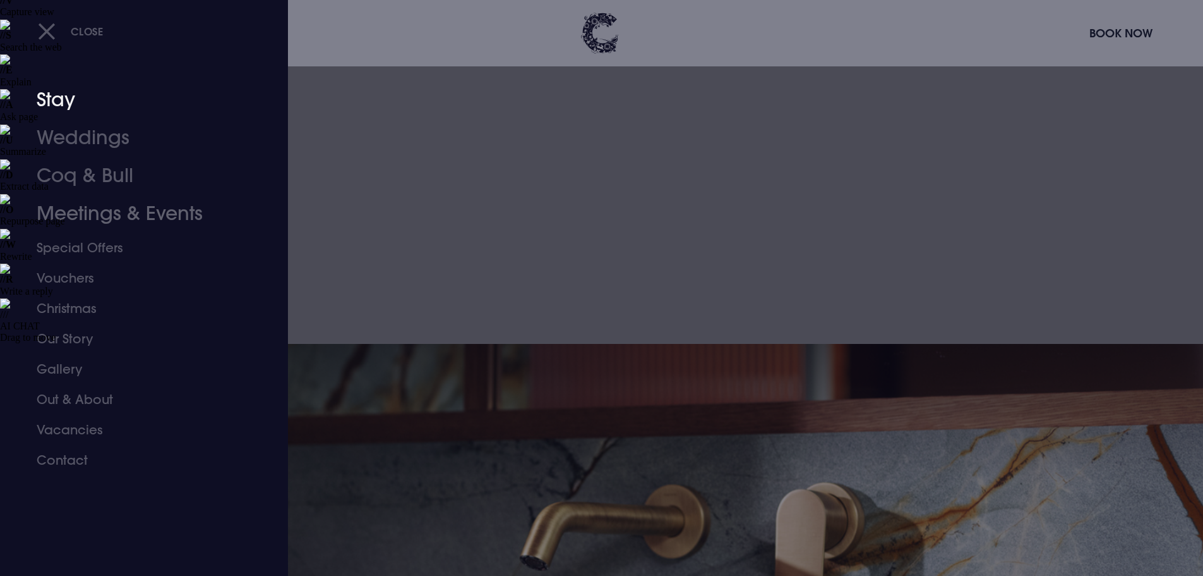
click at [61, 104] on link "Stay" at bounding box center [137, 100] width 200 height 38
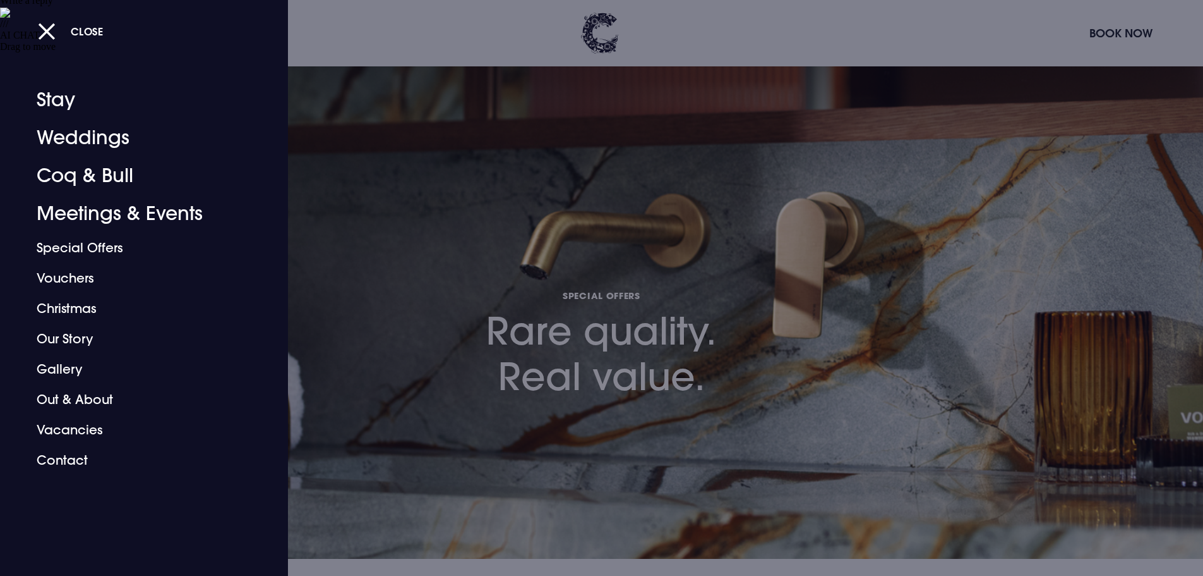
scroll to position [379, 0]
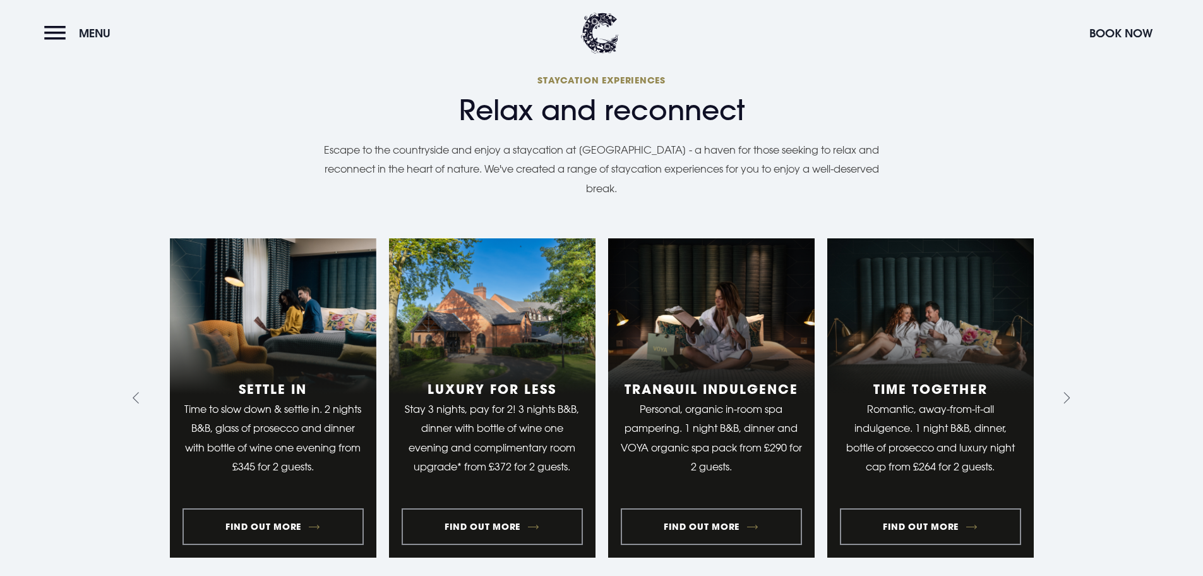
scroll to position [1074, 0]
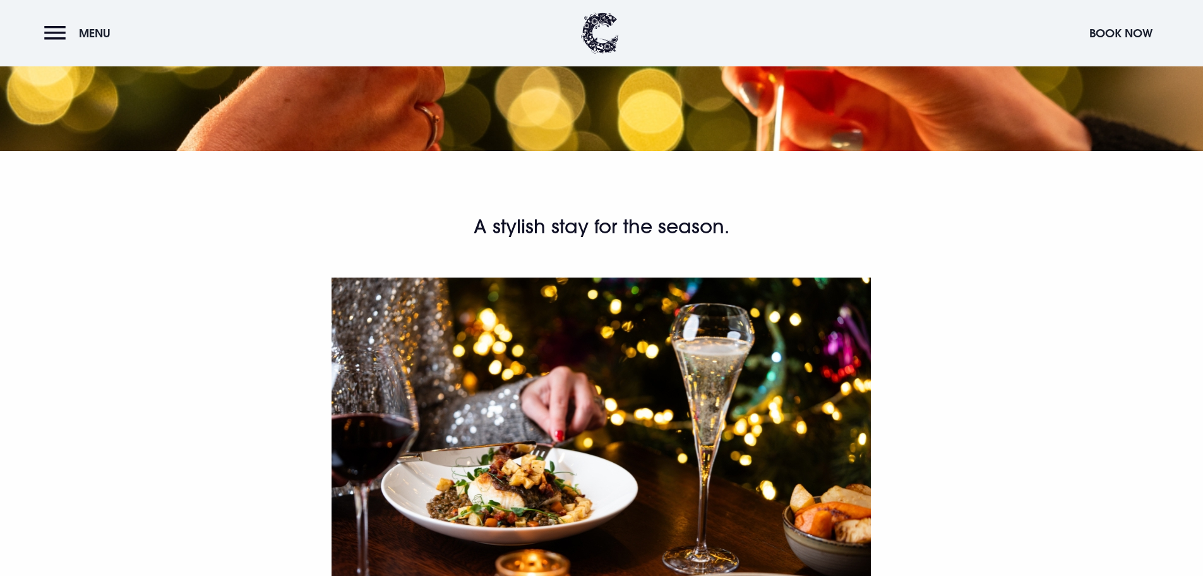
scroll to position [758, 0]
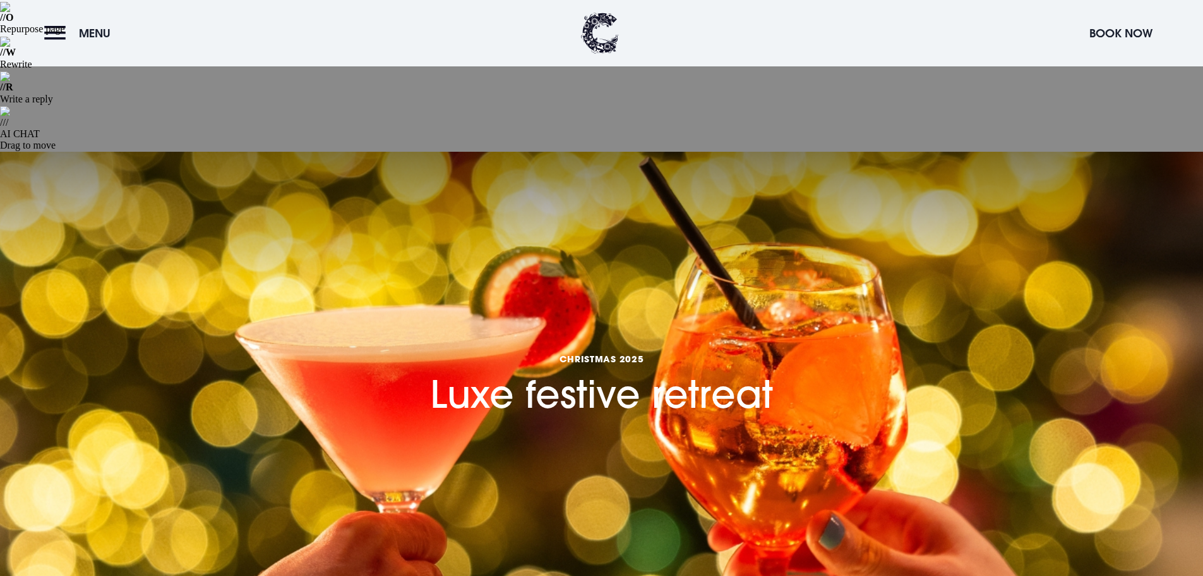
scroll to position [126, 0]
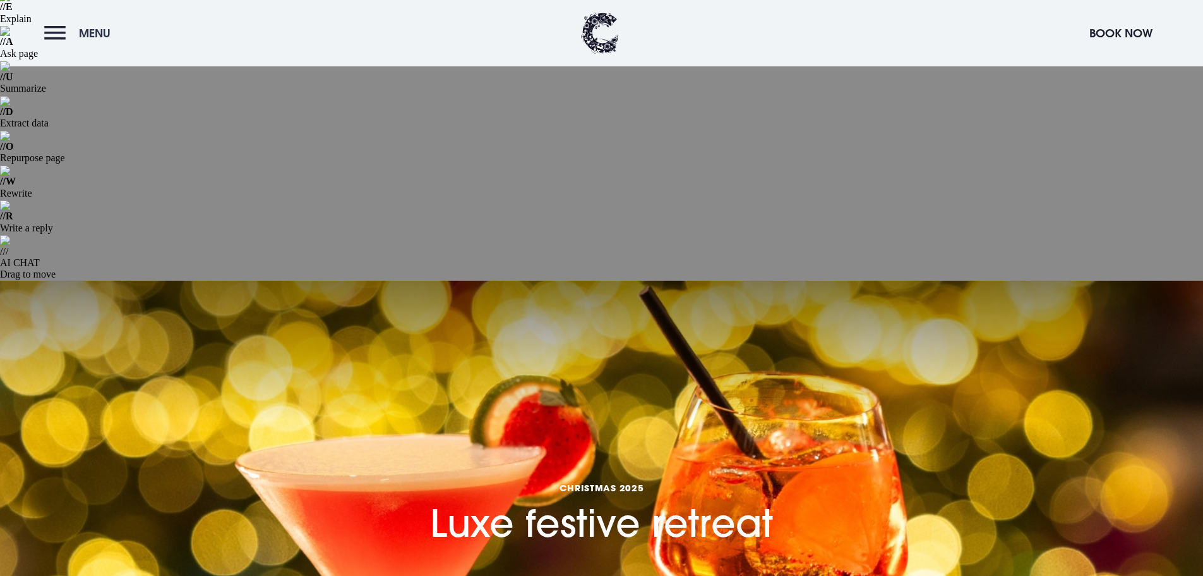
click at [57, 39] on button "Menu" at bounding box center [80, 33] width 73 height 27
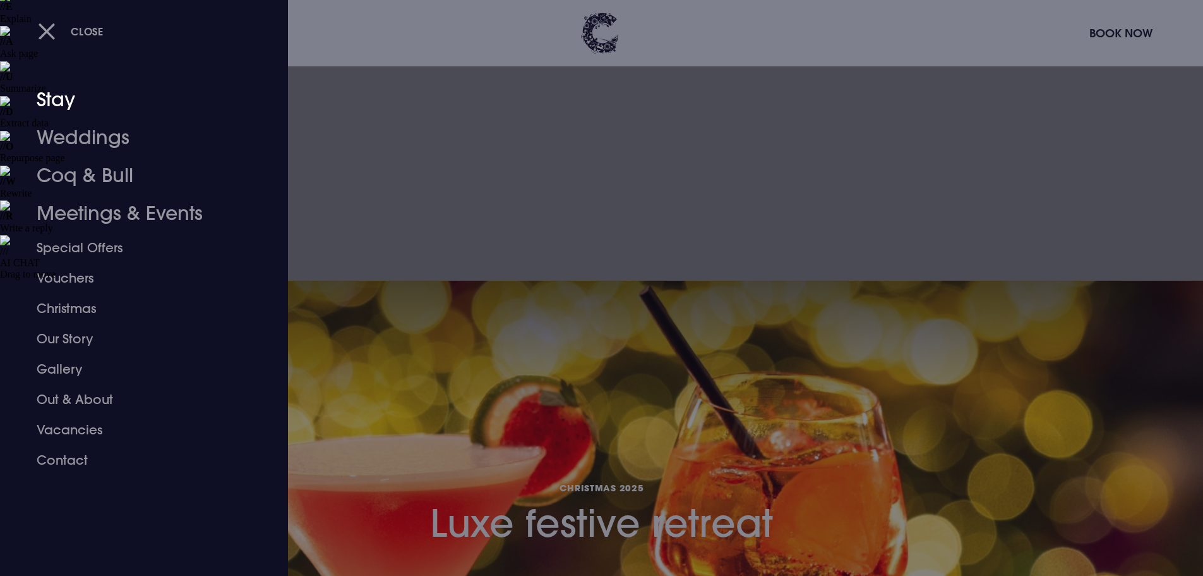
drag, startPoint x: 73, startPoint y: 99, endPoint x: 83, endPoint y: 100, distance: 10.2
click at [73, 99] on link "Stay" at bounding box center [137, 100] width 200 height 38
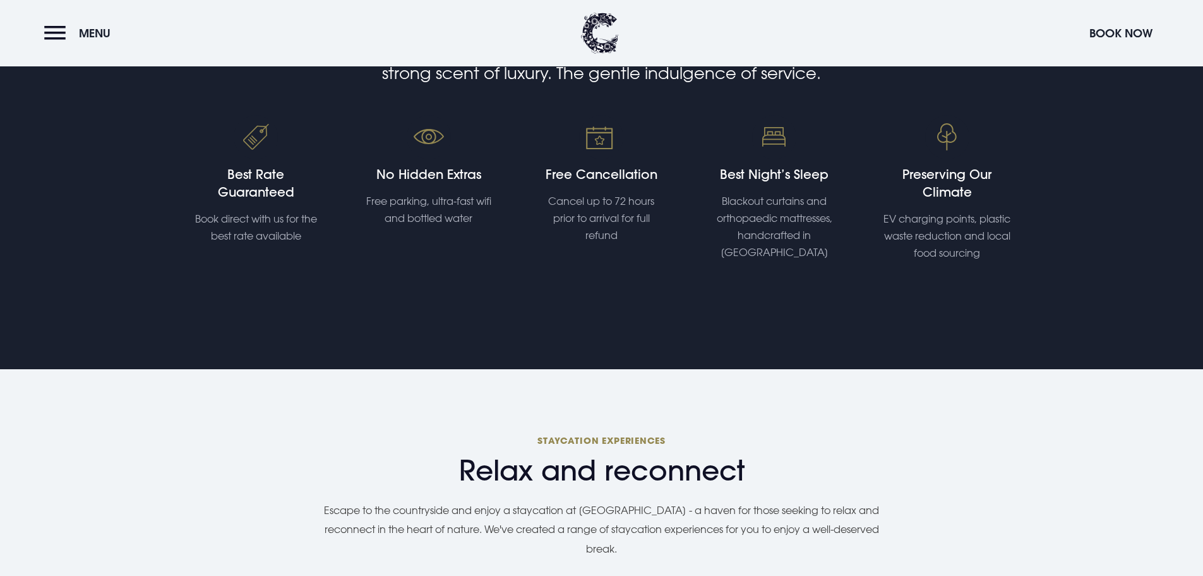
scroll to position [948, 0]
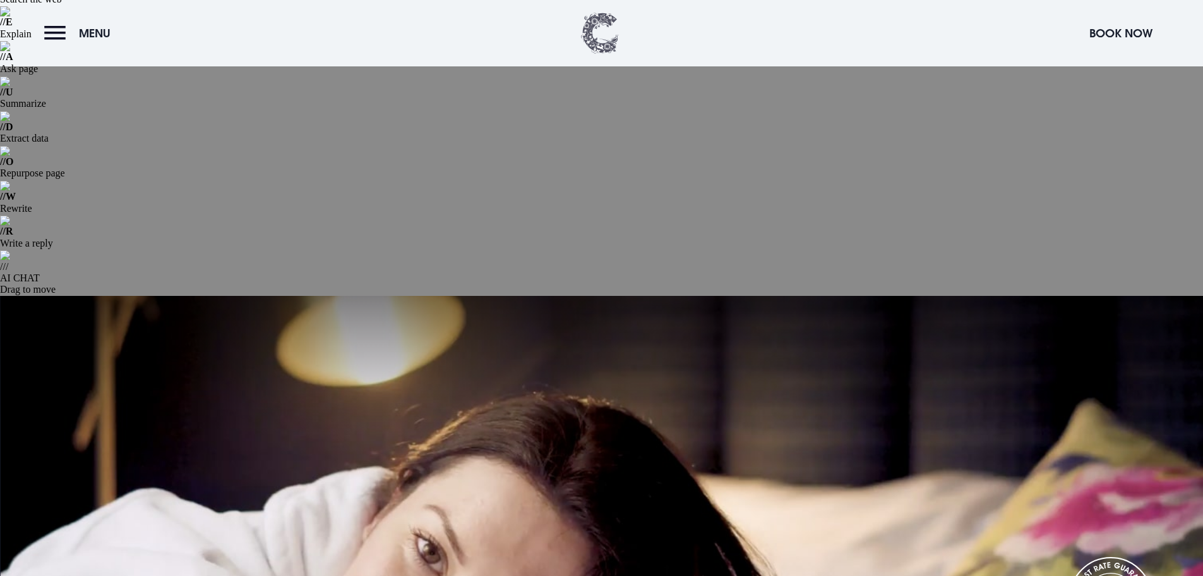
scroll to position [63, 0]
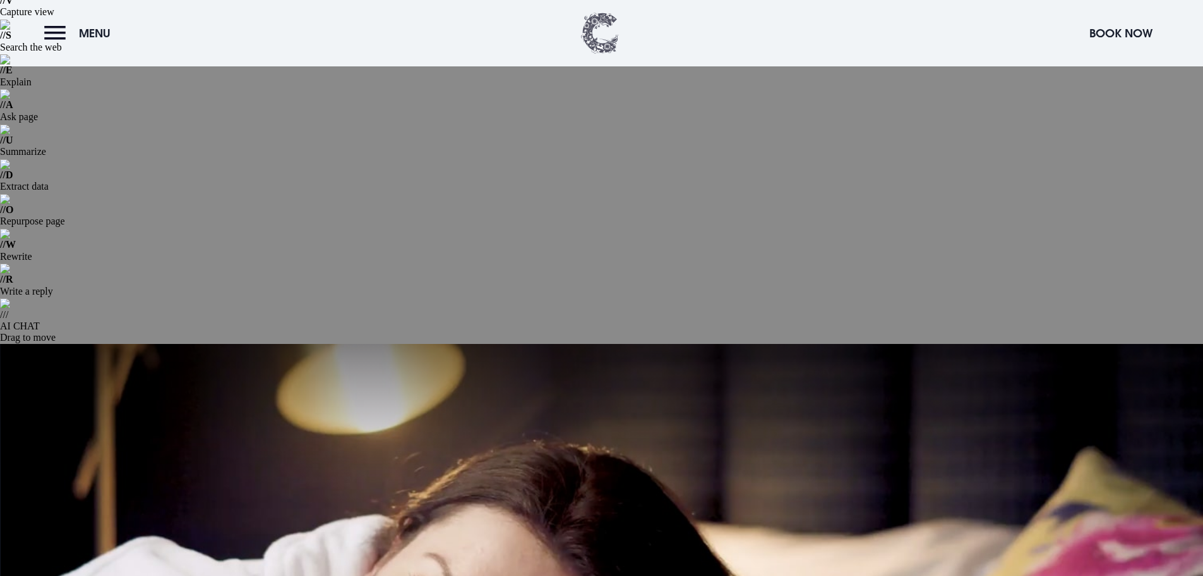
click at [590, 36] on img at bounding box center [600, 33] width 38 height 41
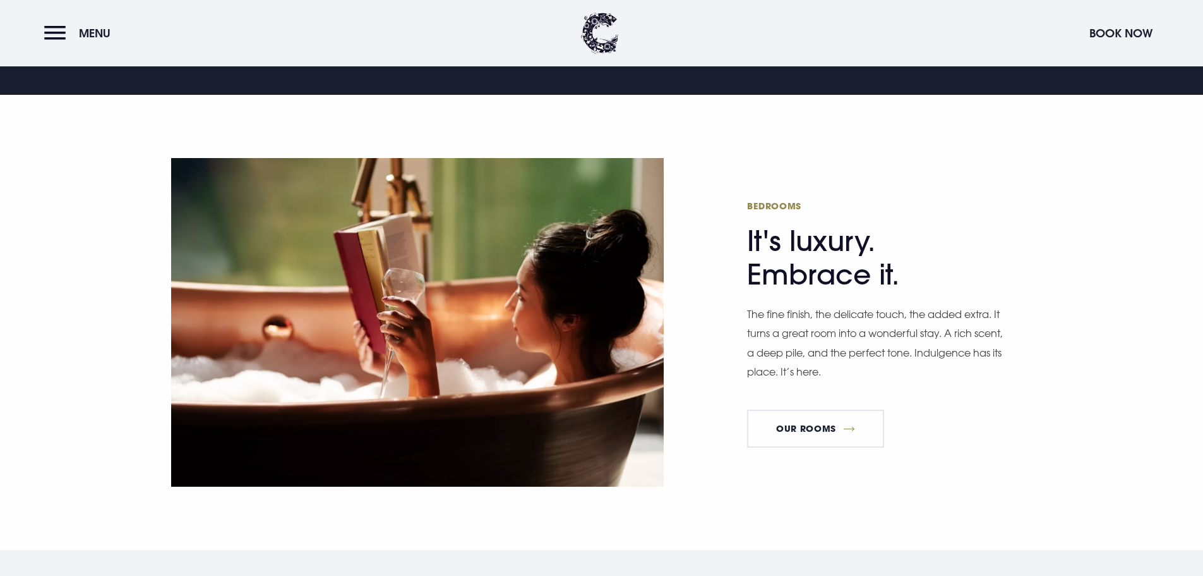
scroll to position [1390, 0]
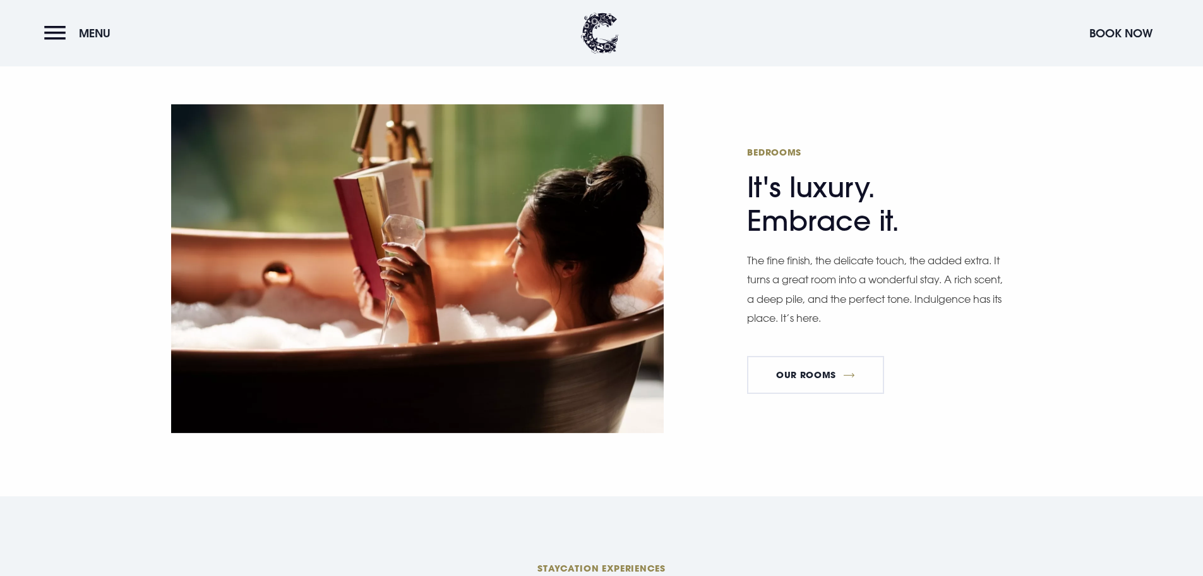
scroll to position [1011, 0]
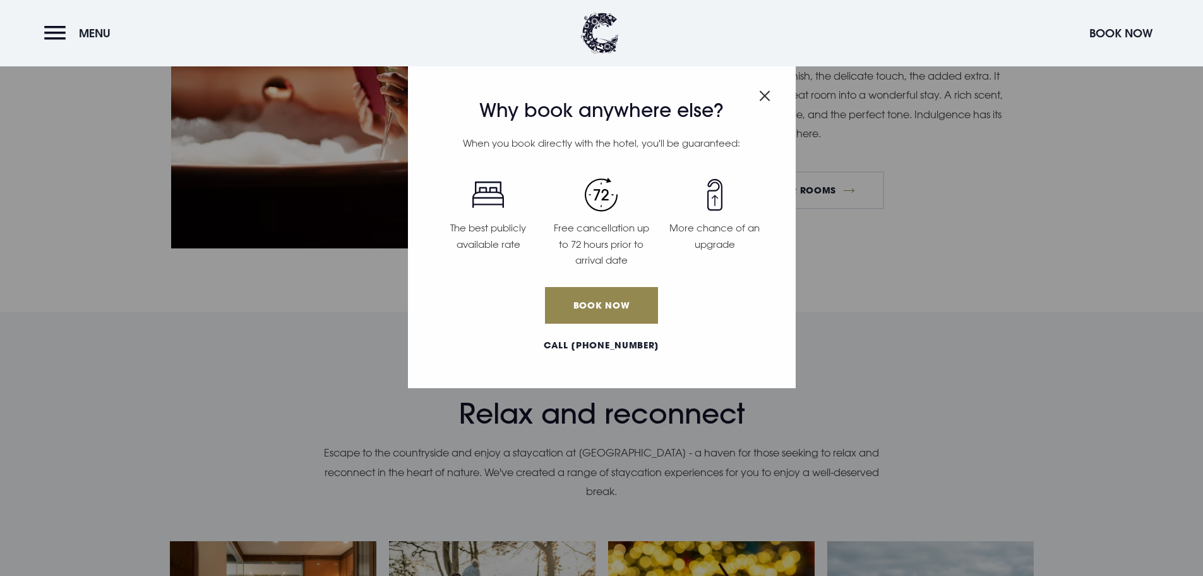
click at [769, 100] on img "Close modal" at bounding box center [764, 95] width 11 height 11
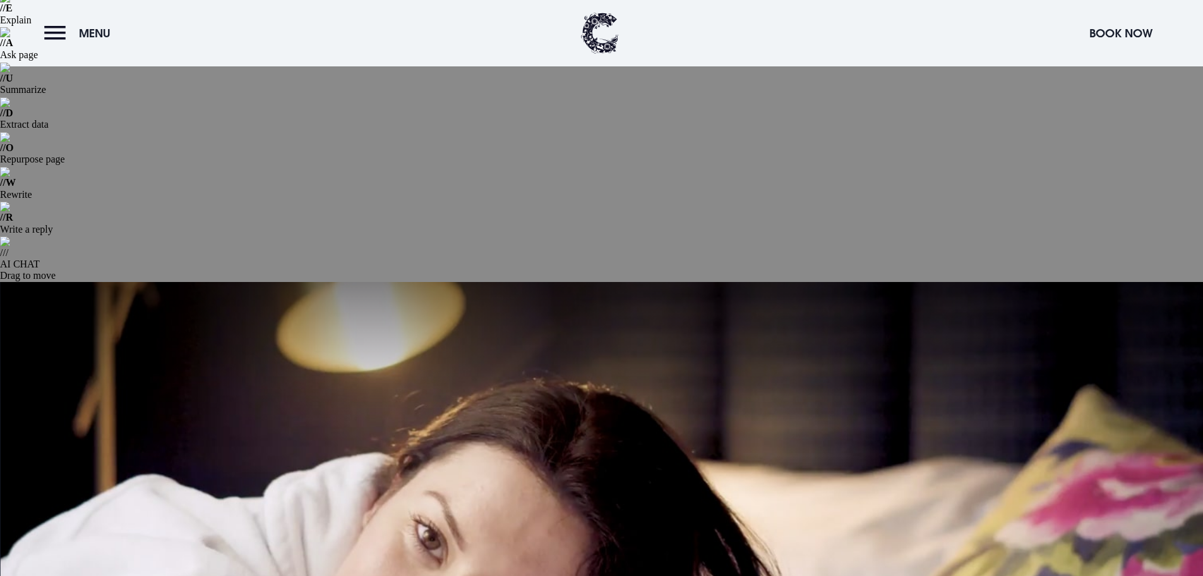
scroll to position [63, 0]
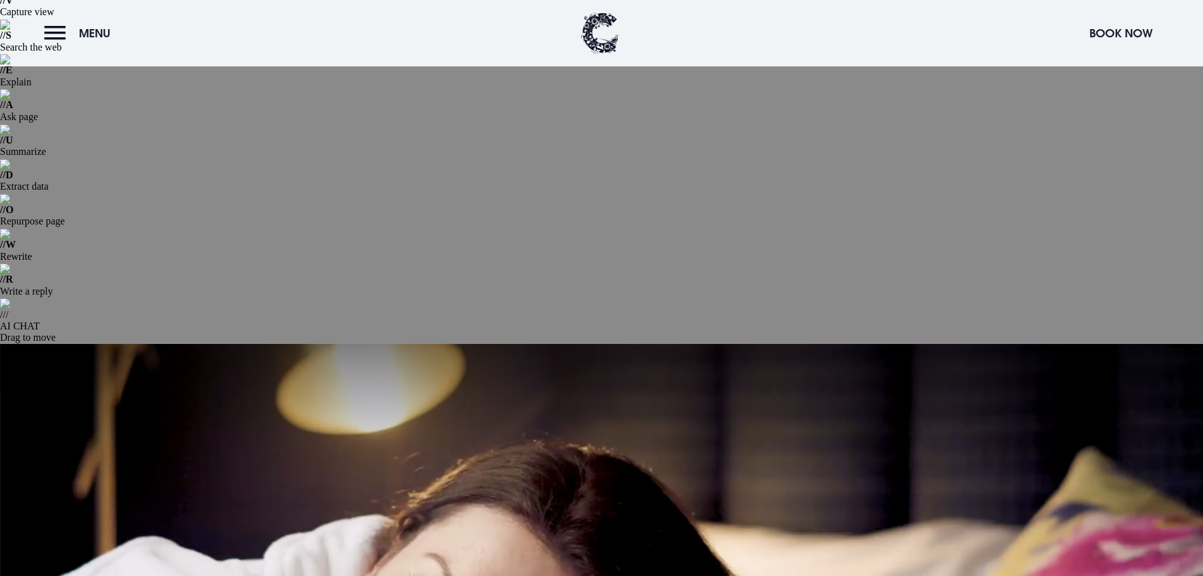
click at [49, 17] on header "Menu Book Now" at bounding box center [601, 33] width 1203 height 66
click at [52, 26] on button "Menu" at bounding box center [80, 33] width 73 height 27
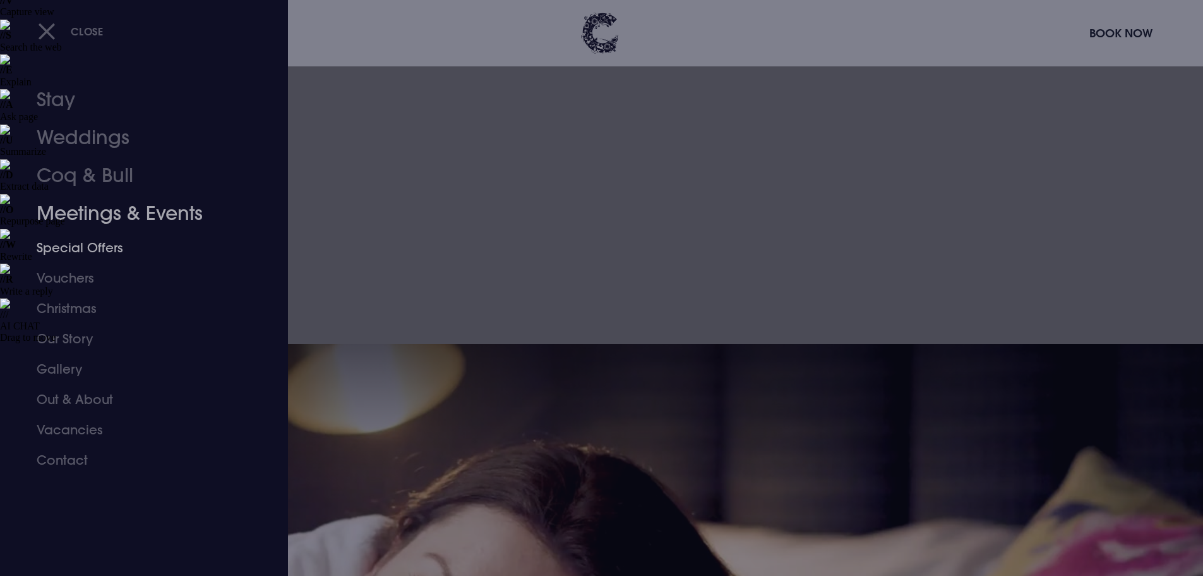
click at [109, 239] on link "Special Offers" at bounding box center [137, 247] width 200 height 30
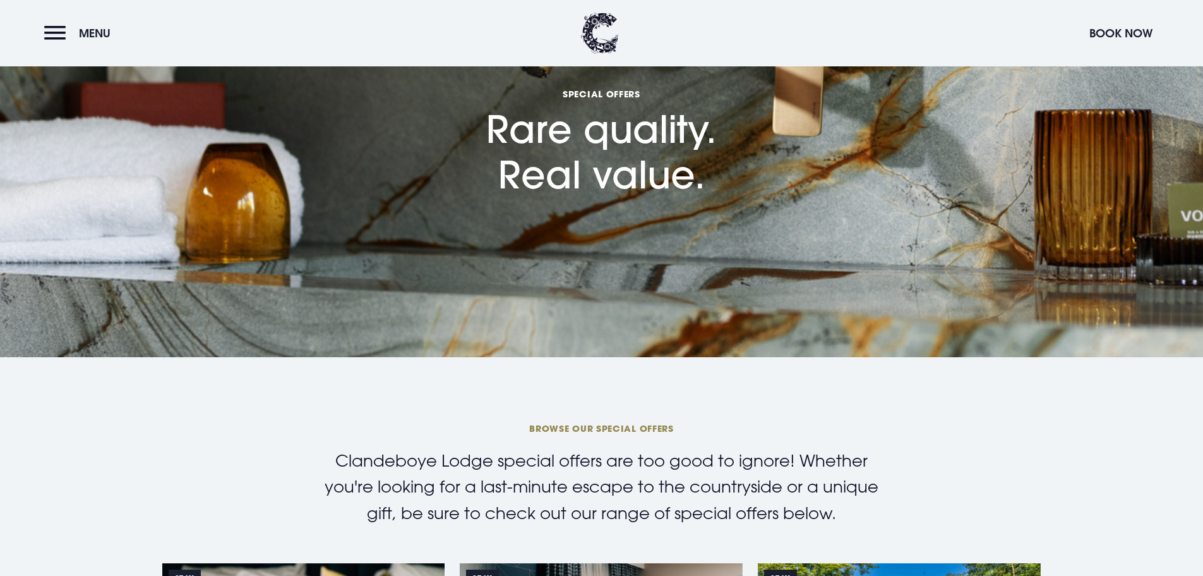
scroll to position [569, 0]
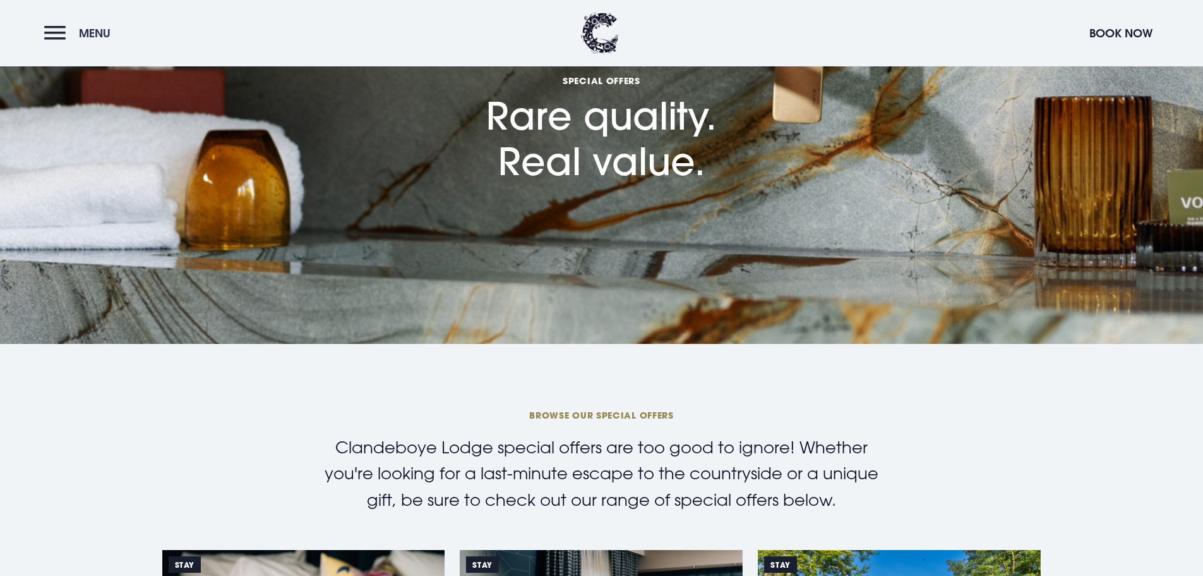
click at [61, 37] on button "Menu" at bounding box center [80, 33] width 73 height 27
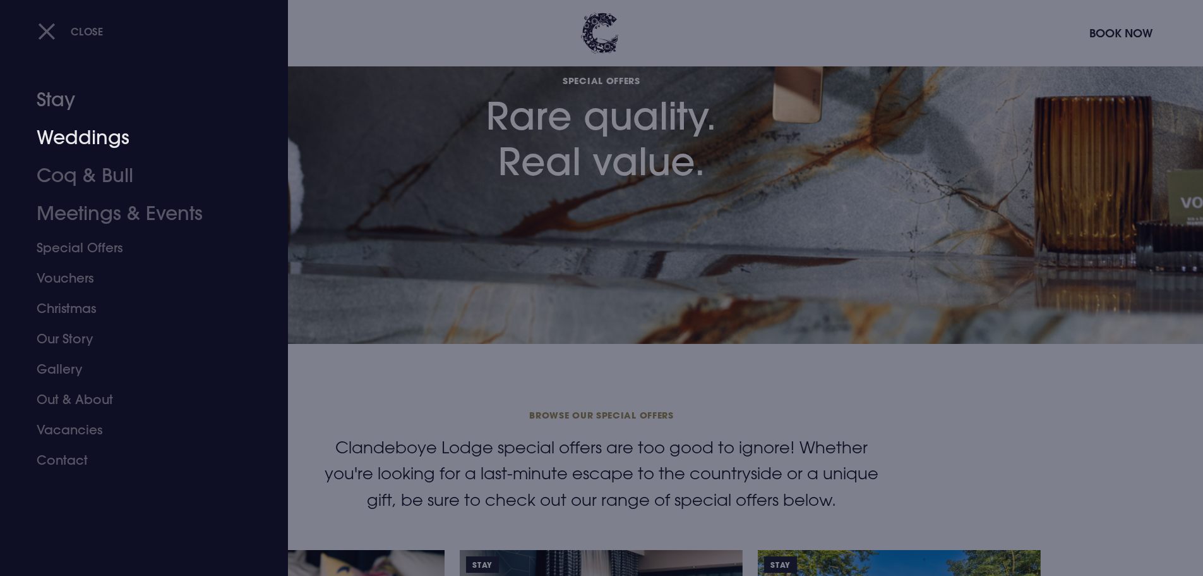
click at [61, 100] on link "Stay" at bounding box center [137, 100] width 200 height 38
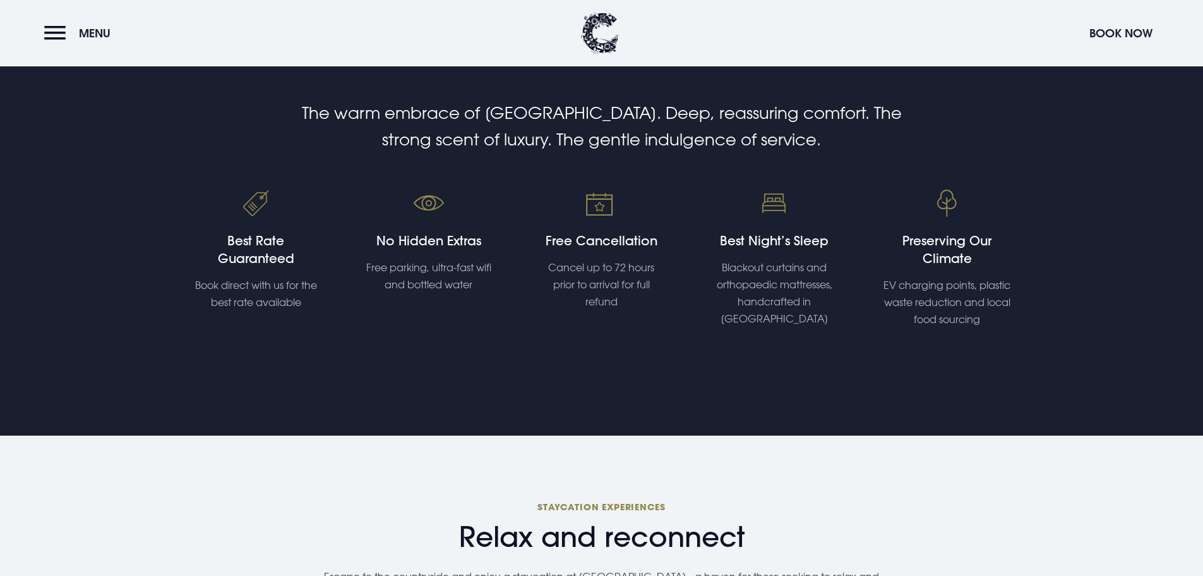
scroll to position [1011, 0]
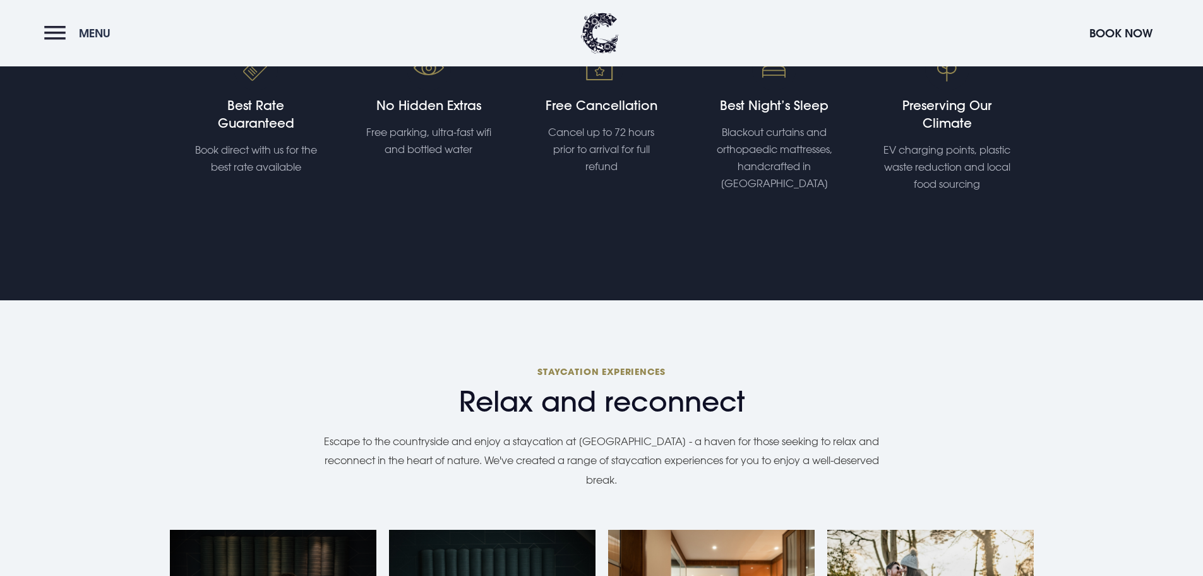
click at [54, 32] on button "Menu" at bounding box center [80, 33] width 73 height 27
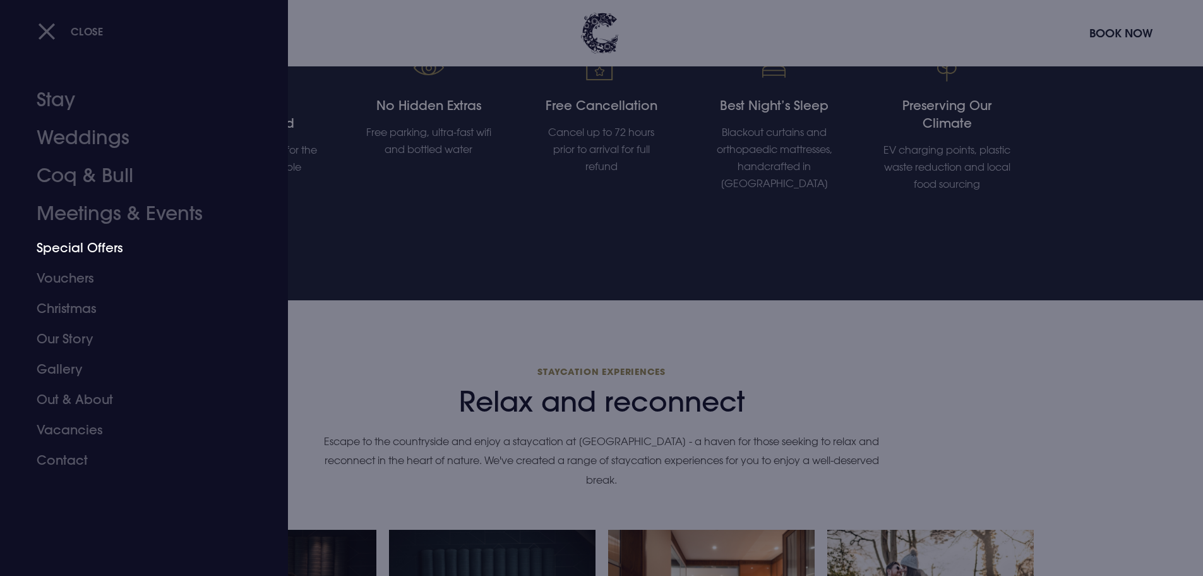
click at [83, 246] on link "Special Offers" at bounding box center [137, 247] width 200 height 30
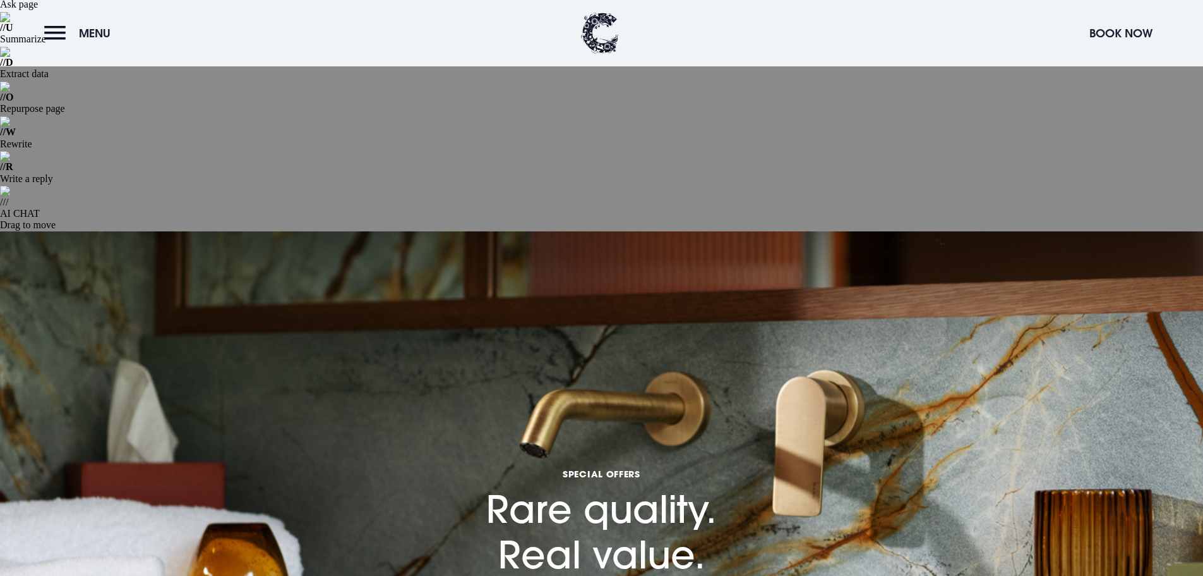
scroll to position [126, 0]
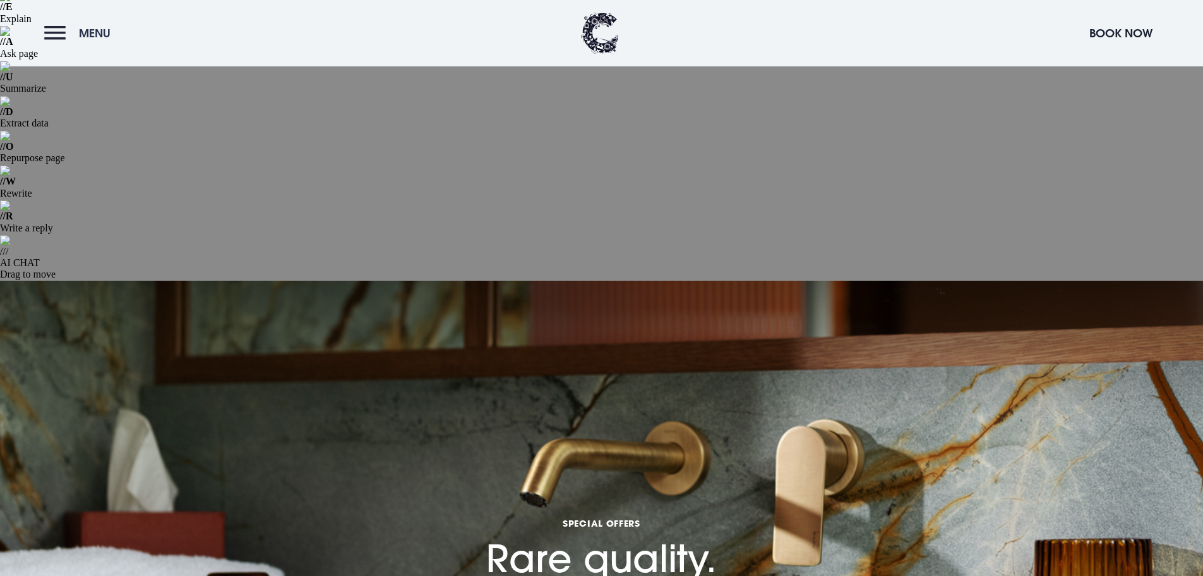
click at [66, 33] on button "Menu" at bounding box center [80, 33] width 73 height 27
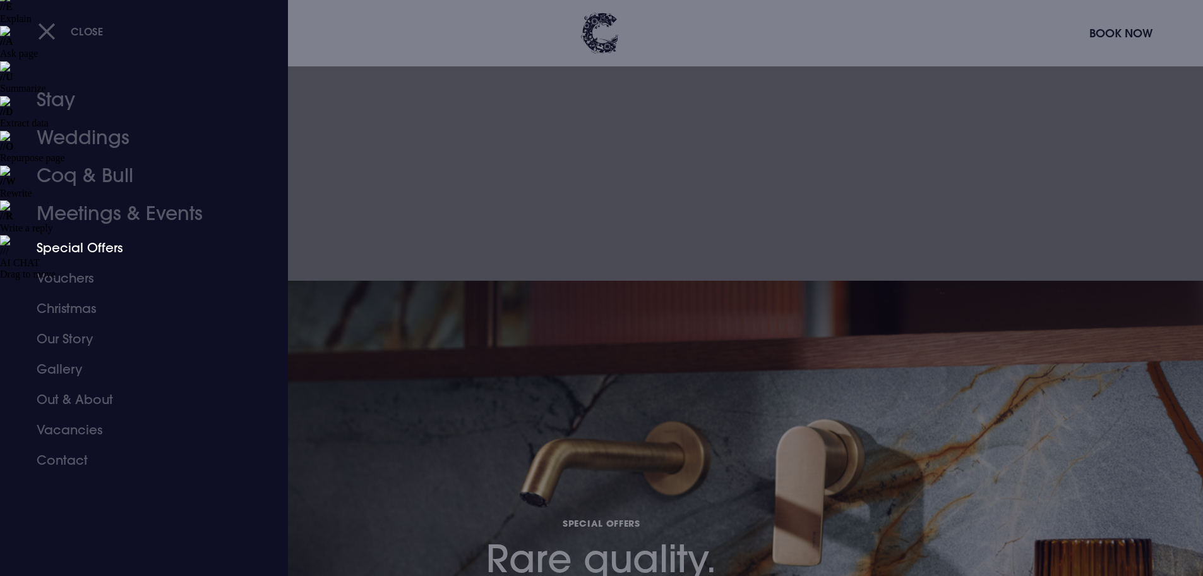
click at [71, 250] on link "Special Offers" at bounding box center [137, 247] width 200 height 30
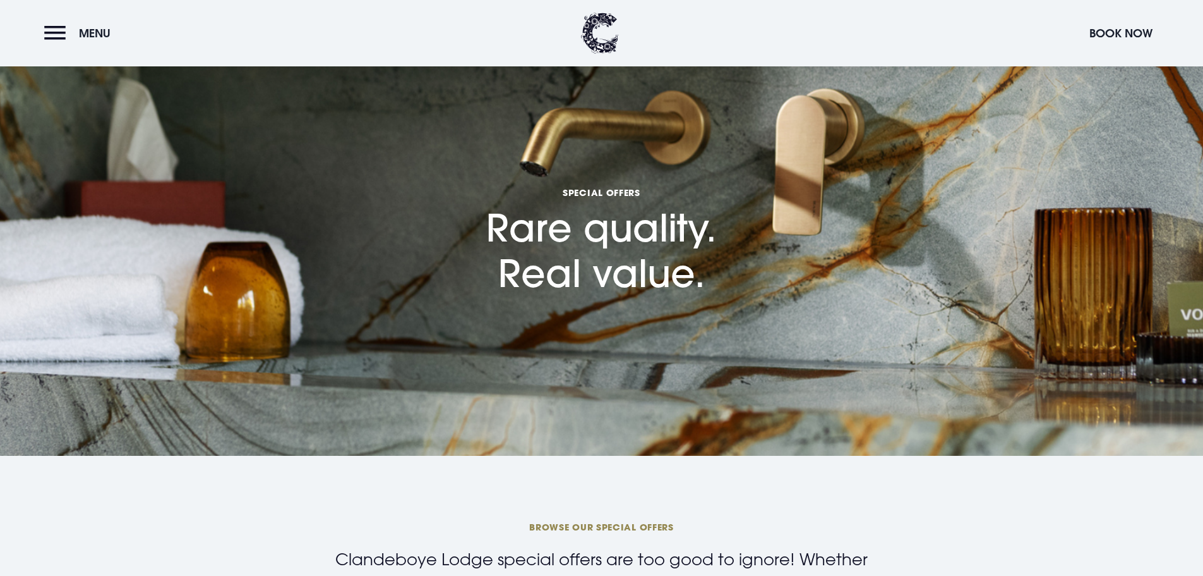
scroll to position [695, 0]
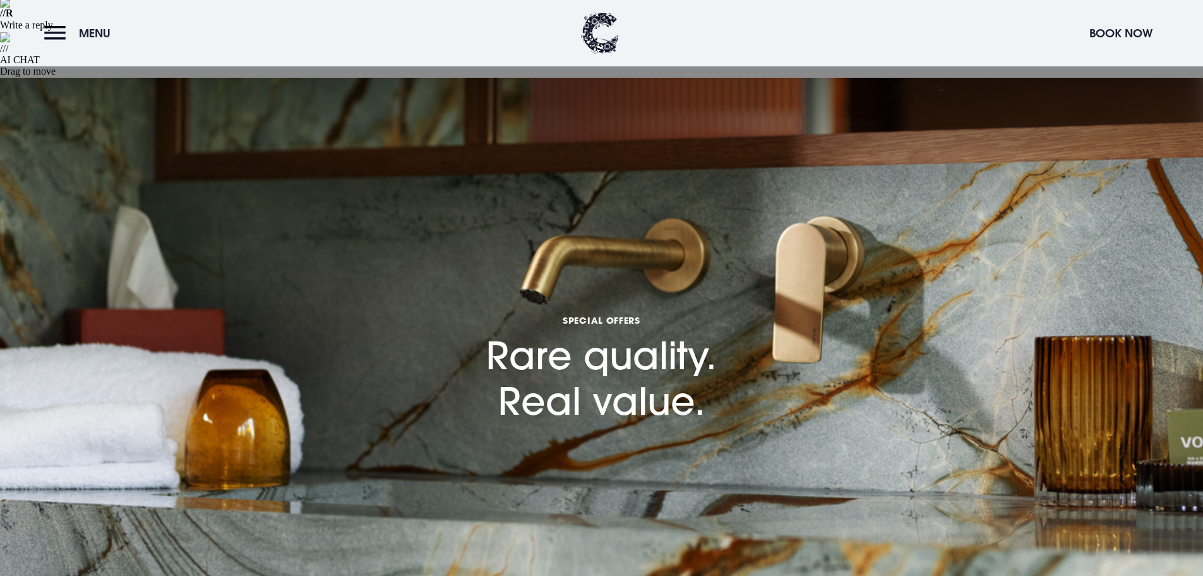
scroll to position [221, 0]
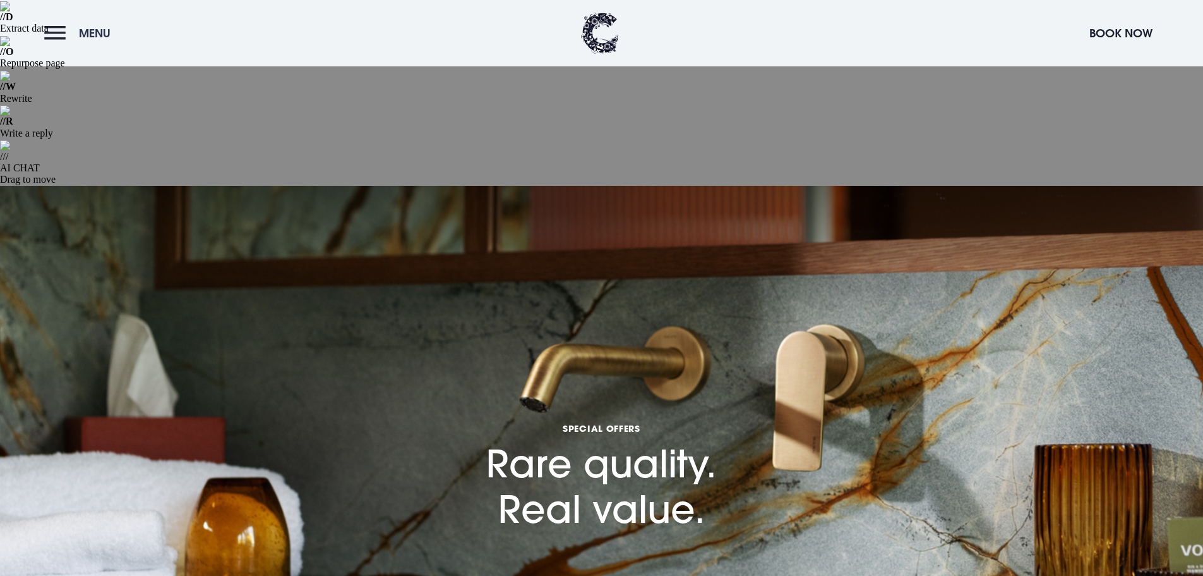
click at [57, 40] on button "Menu" at bounding box center [80, 33] width 73 height 27
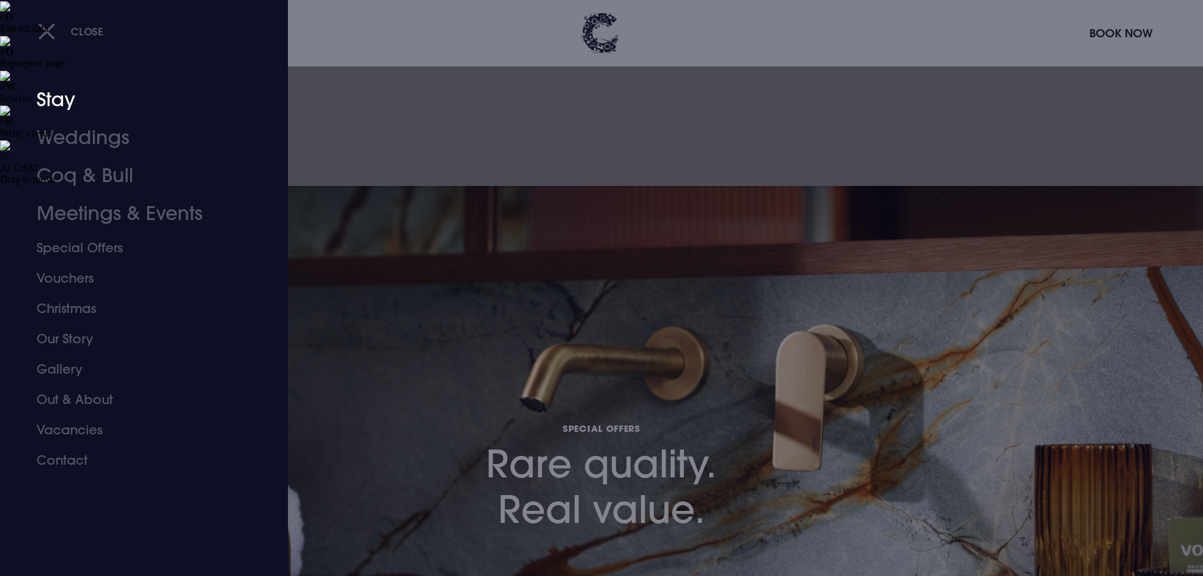
click at [64, 107] on link "Stay" at bounding box center [137, 100] width 200 height 38
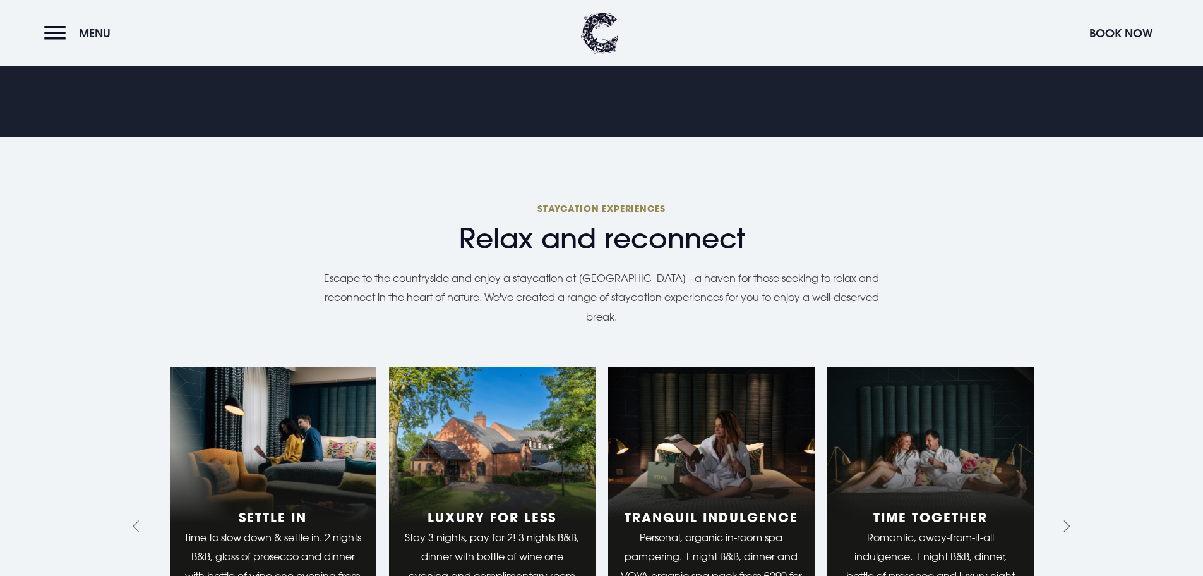
scroll to position [1200, 0]
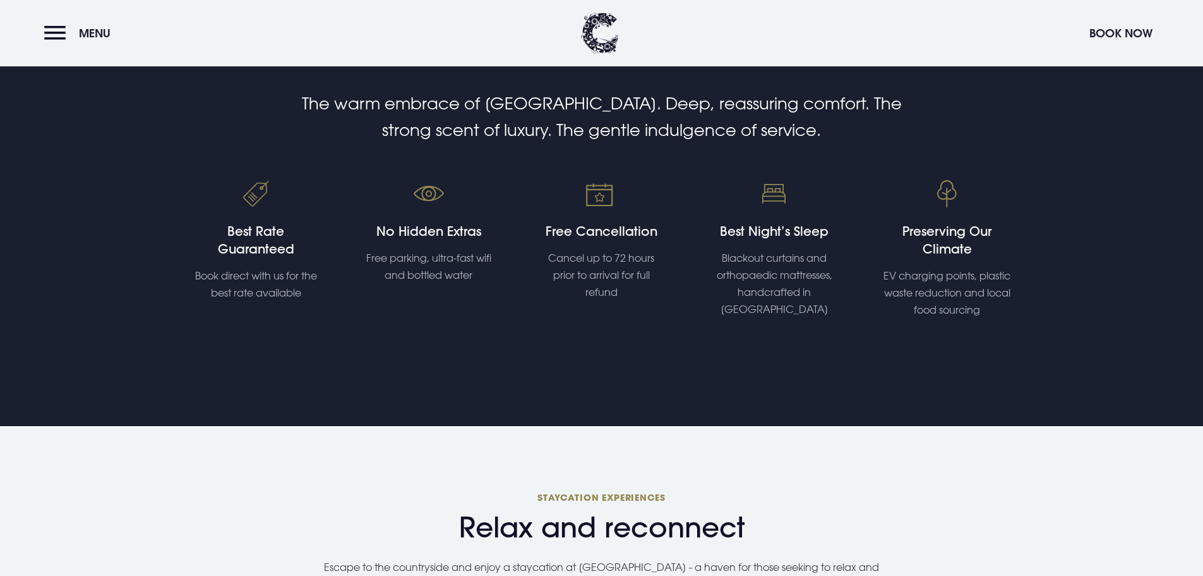
scroll to position [884, 0]
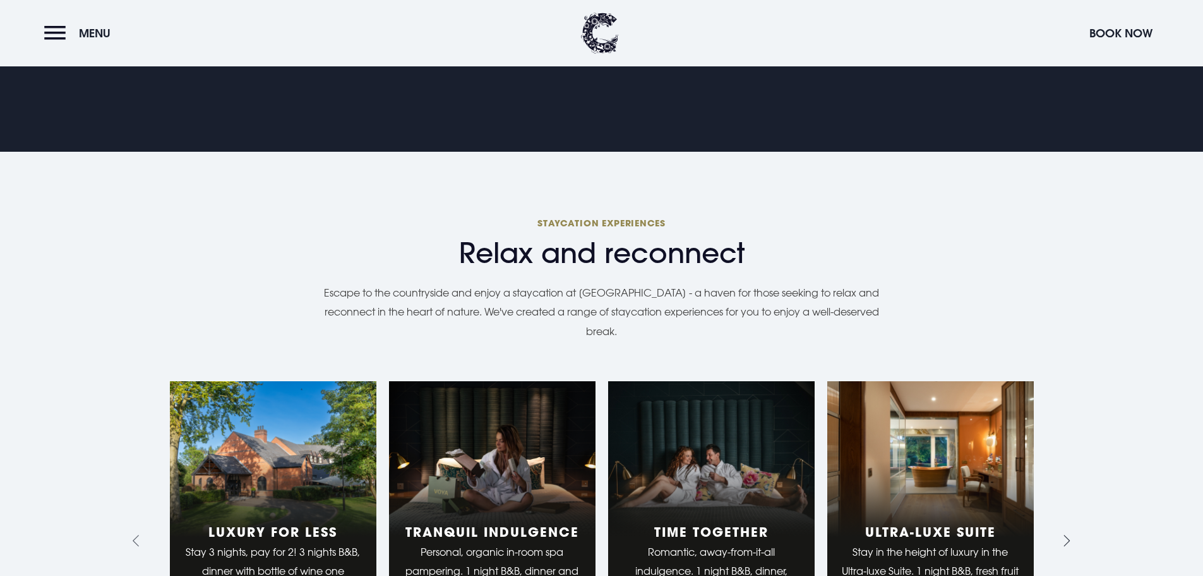
scroll to position [1074, 0]
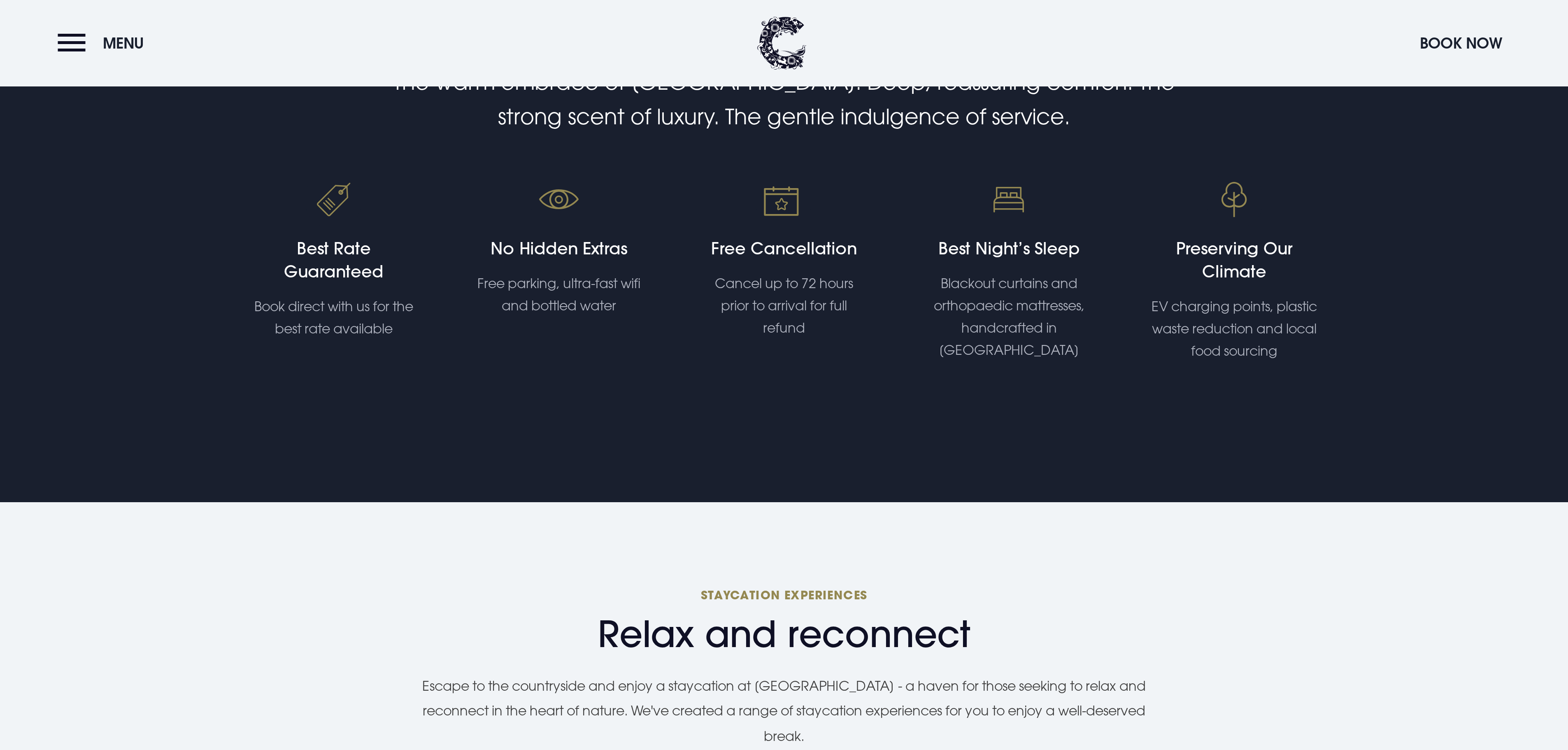
scroll to position [618, 0]
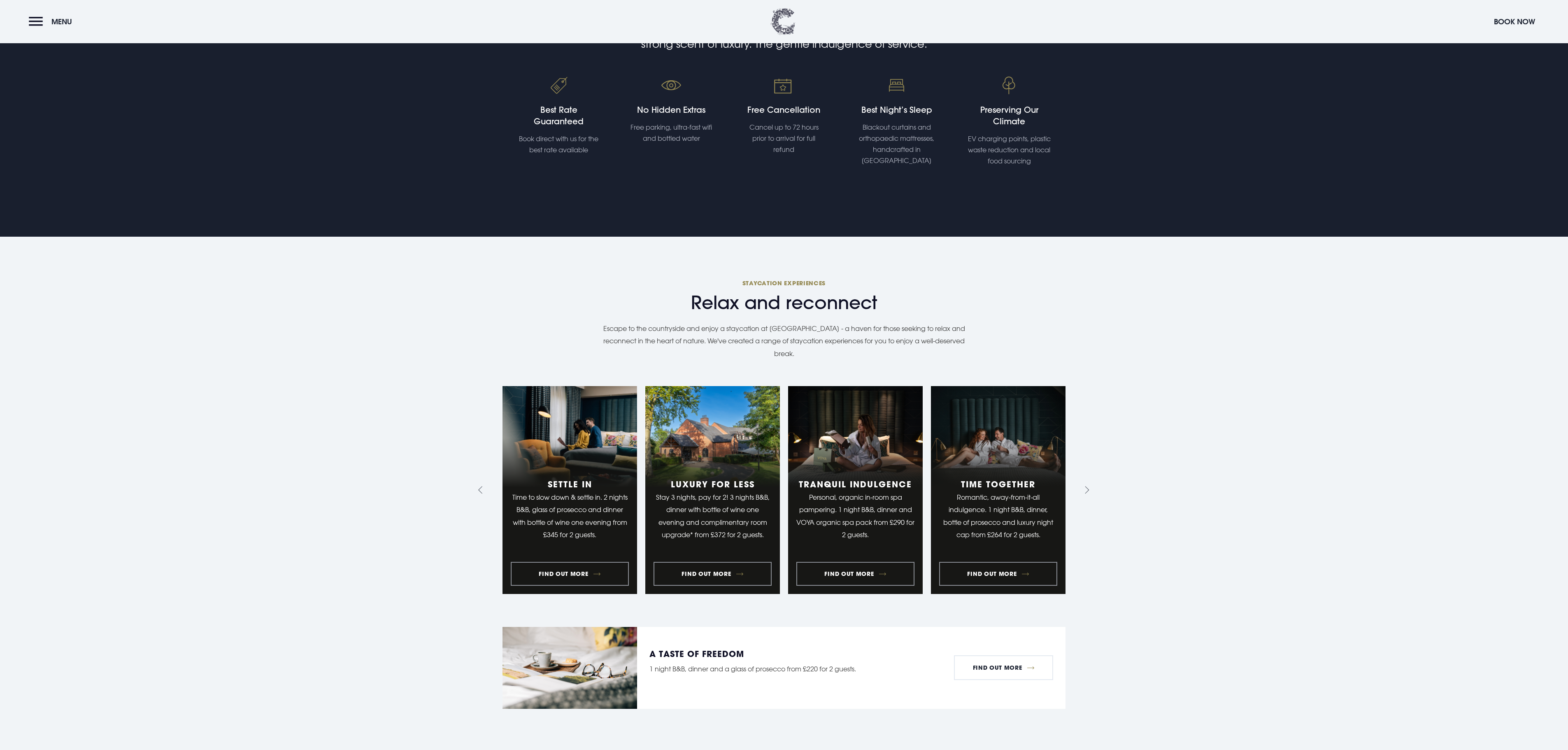
click at [784, 31] on img at bounding box center [783, 22] width 25 height 27
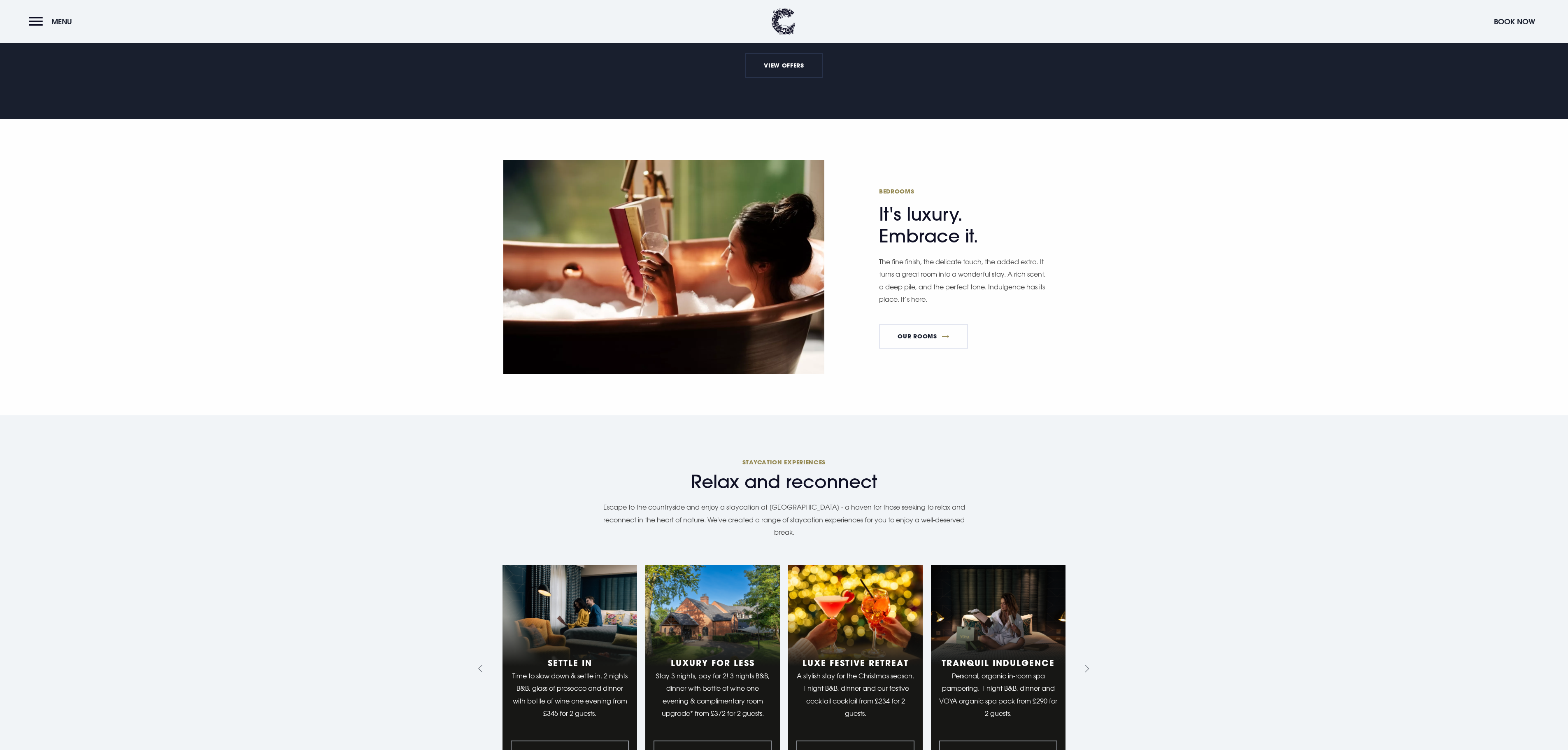
scroll to position [659, 0]
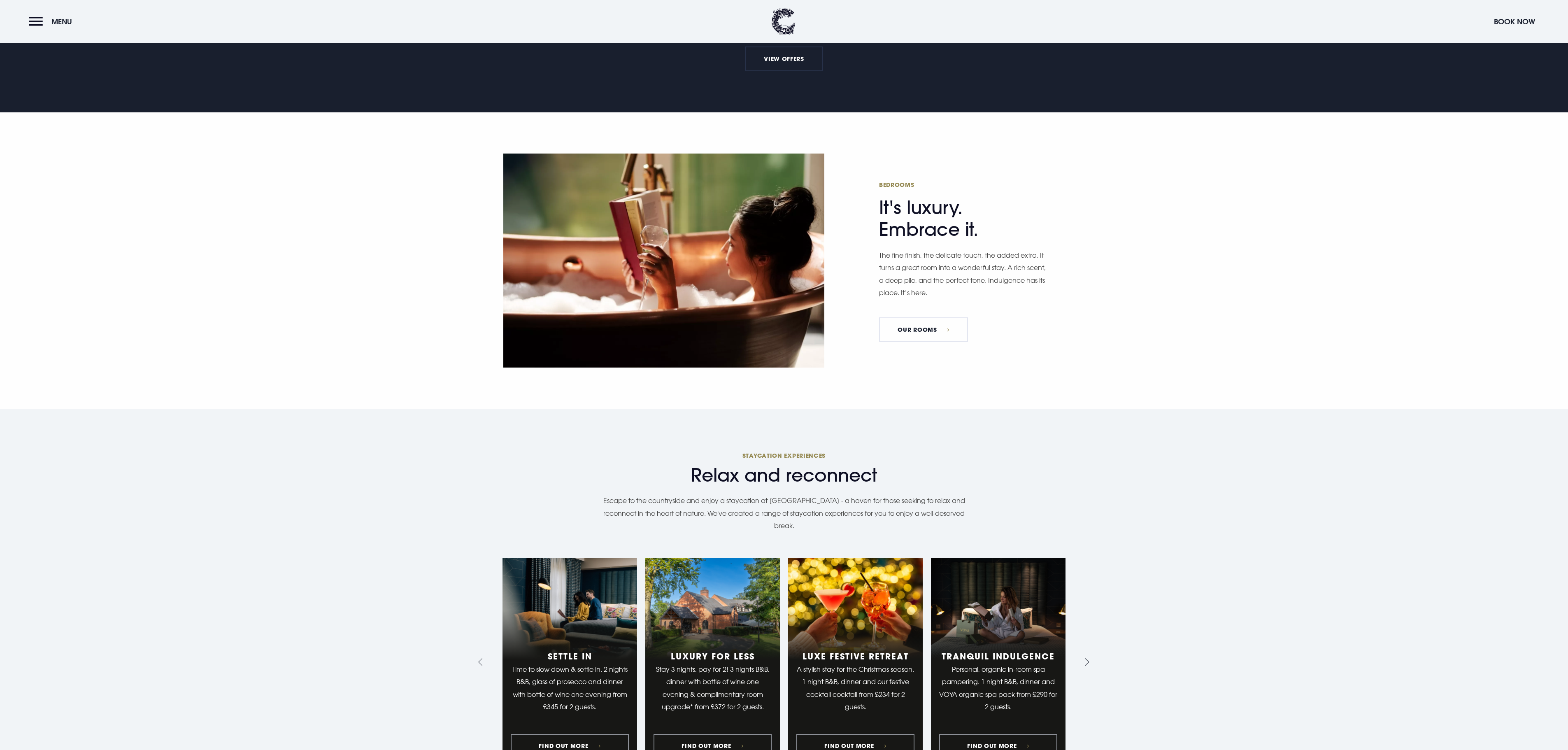
click at [1084, 658] on icon "Next slide" at bounding box center [1085, 662] width 8 height 8
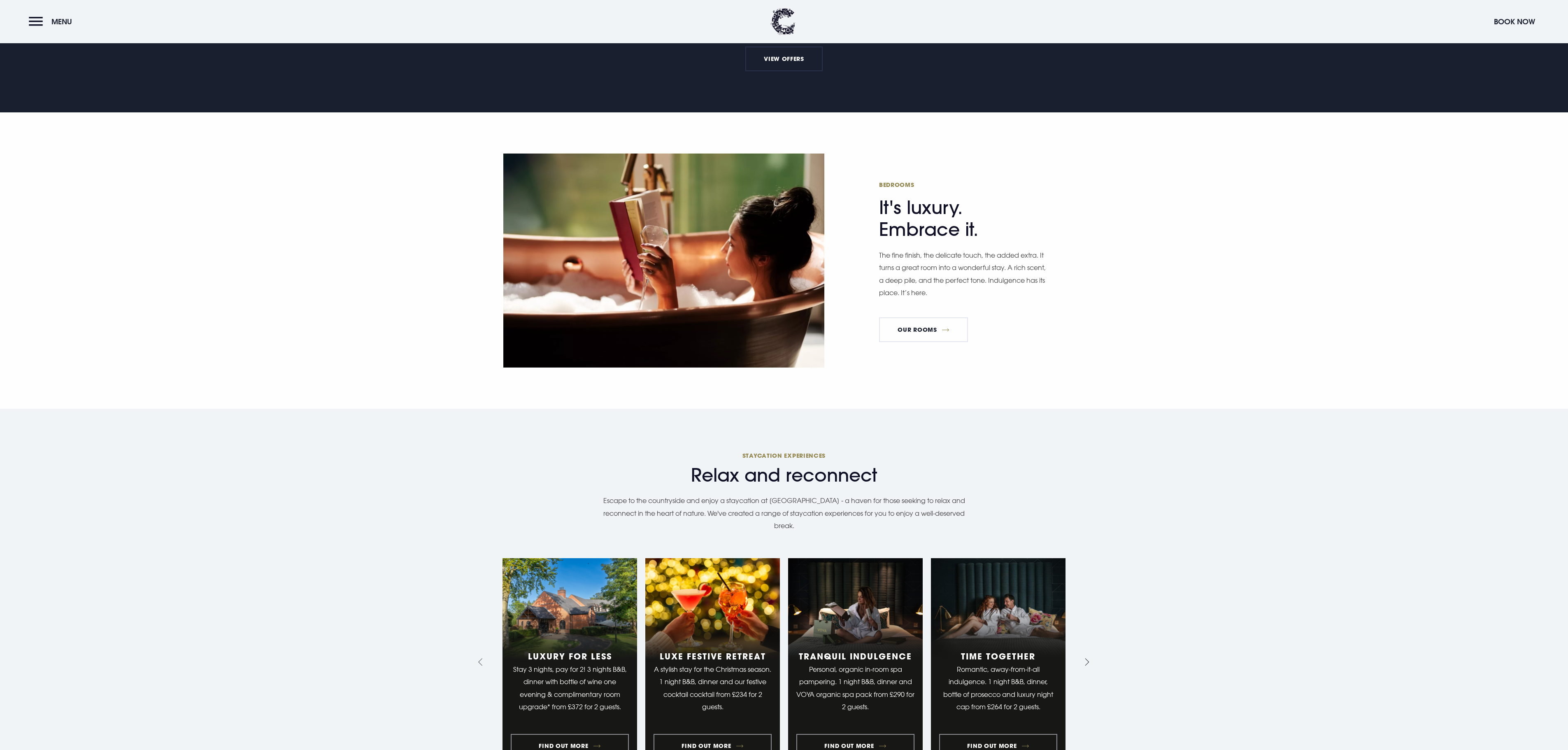
click at [1084, 658] on icon "Next slide" at bounding box center [1085, 662] width 8 height 8
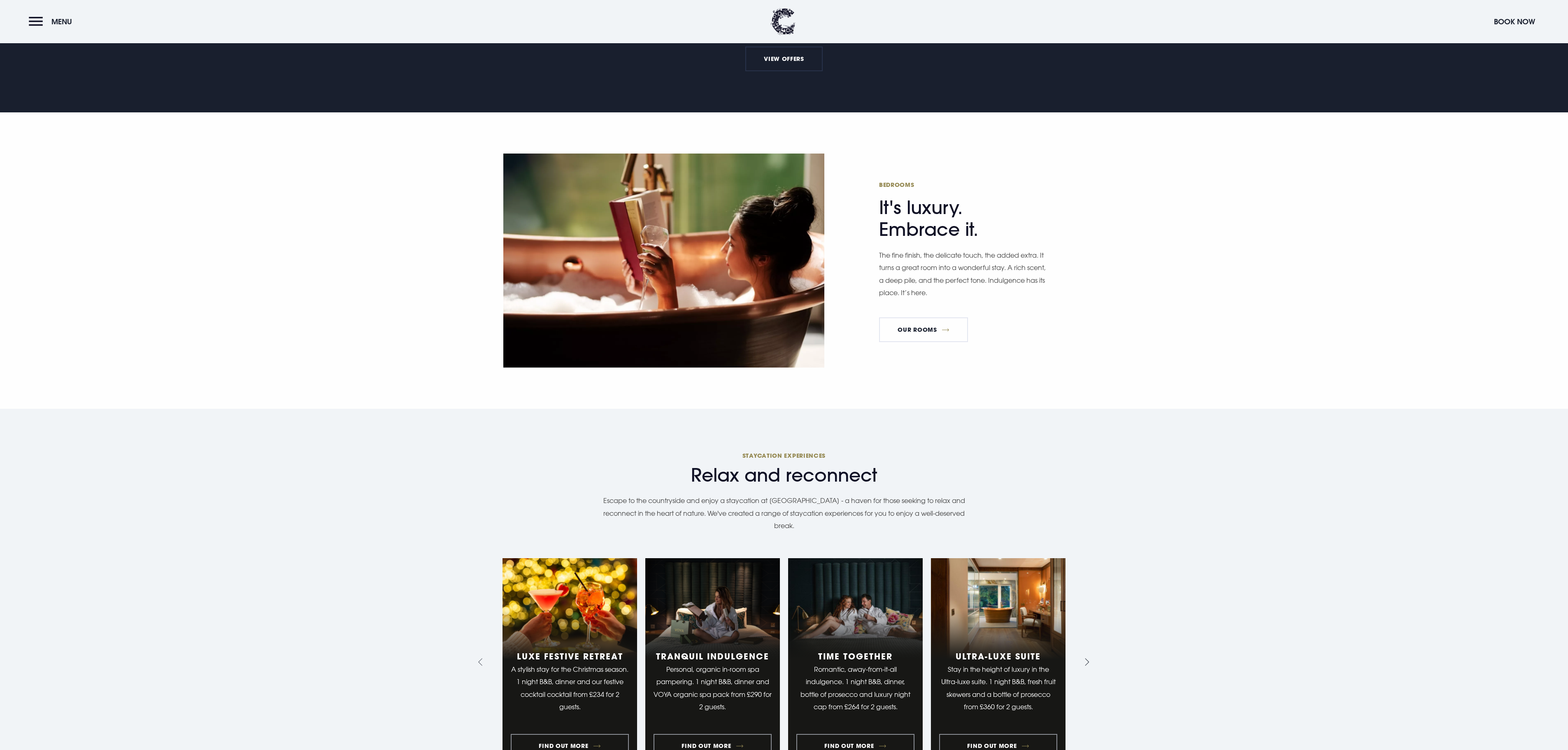
click at [1084, 658] on icon "Next slide" at bounding box center [1085, 662] width 8 height 8
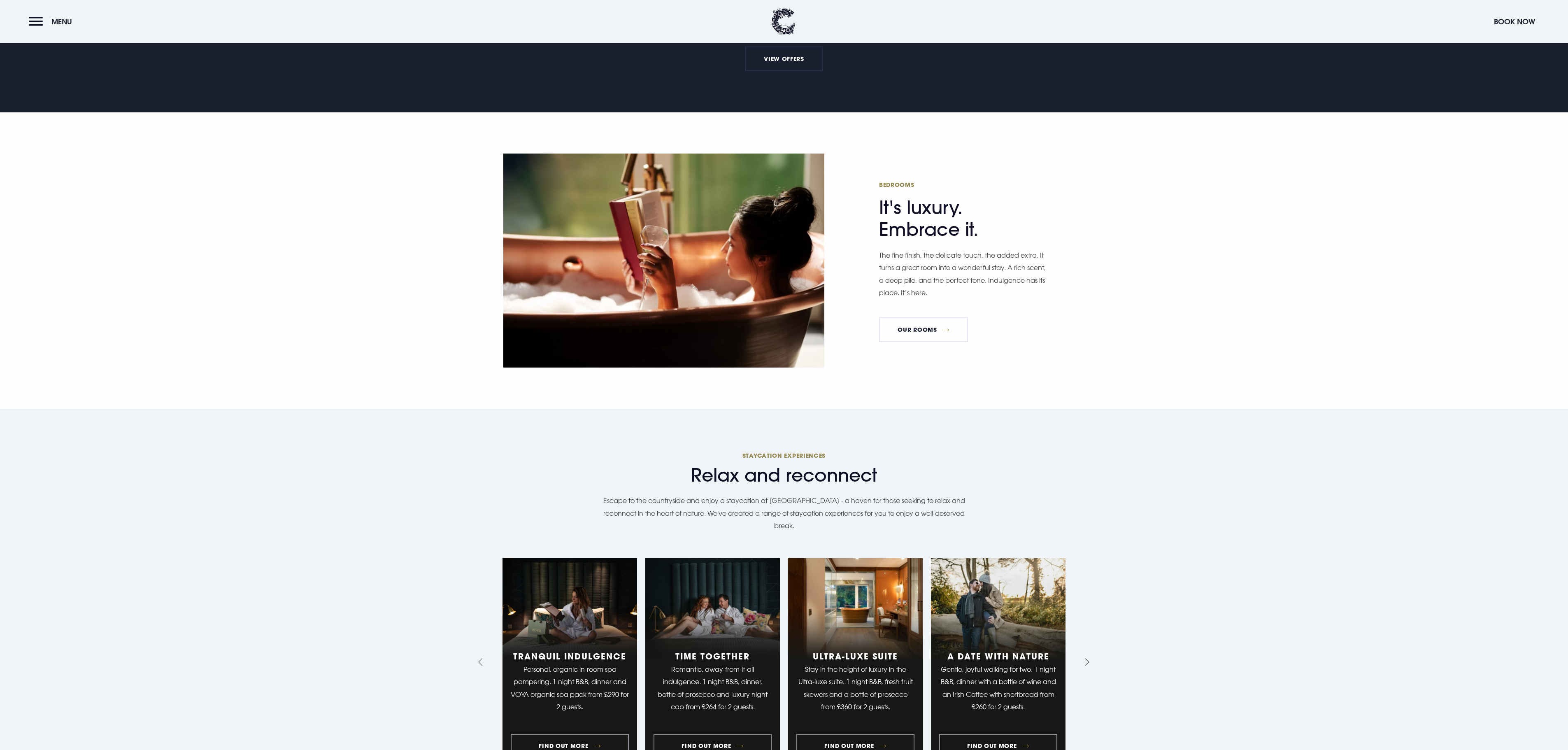
click at [1084, 658] on icon "Next slide" at bounding box center [1085, 662] width 8 height 8
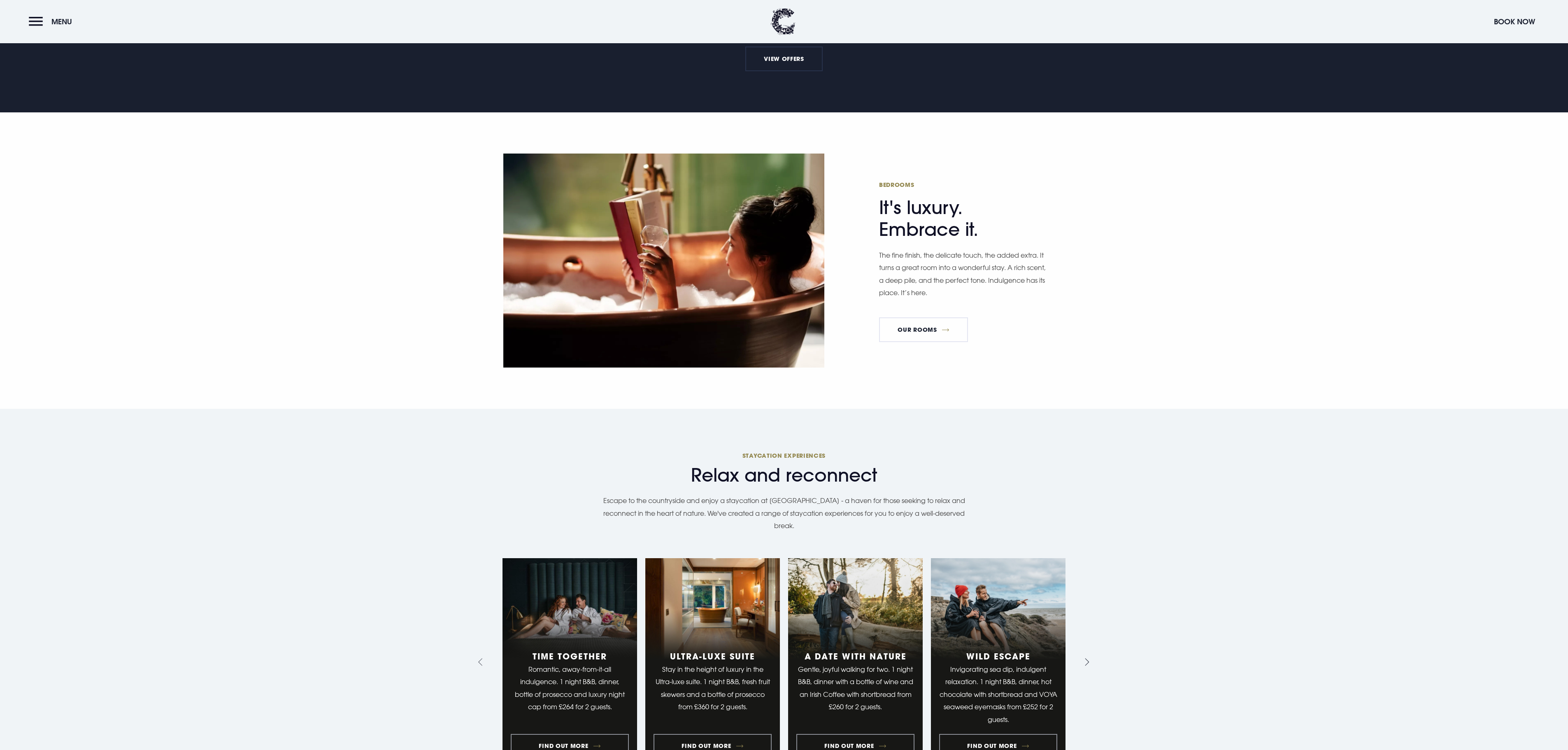
click at [1084, 658] on icon "Next slide" at bounding box center [1085, 662] width 8 height 8
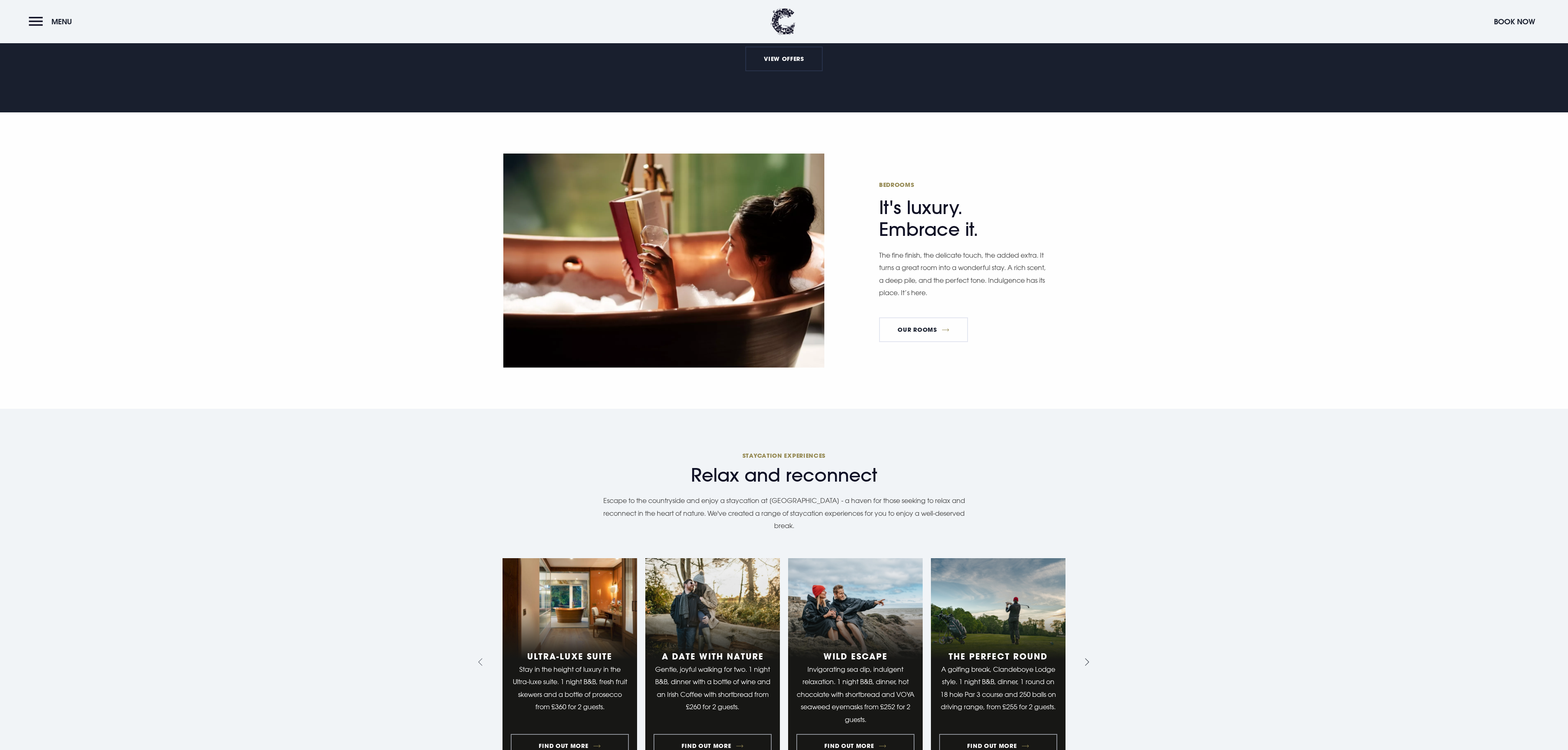
click at [1084, 658] on icon "Next slide" at bounding box center [1085, 662] width 8 height 8
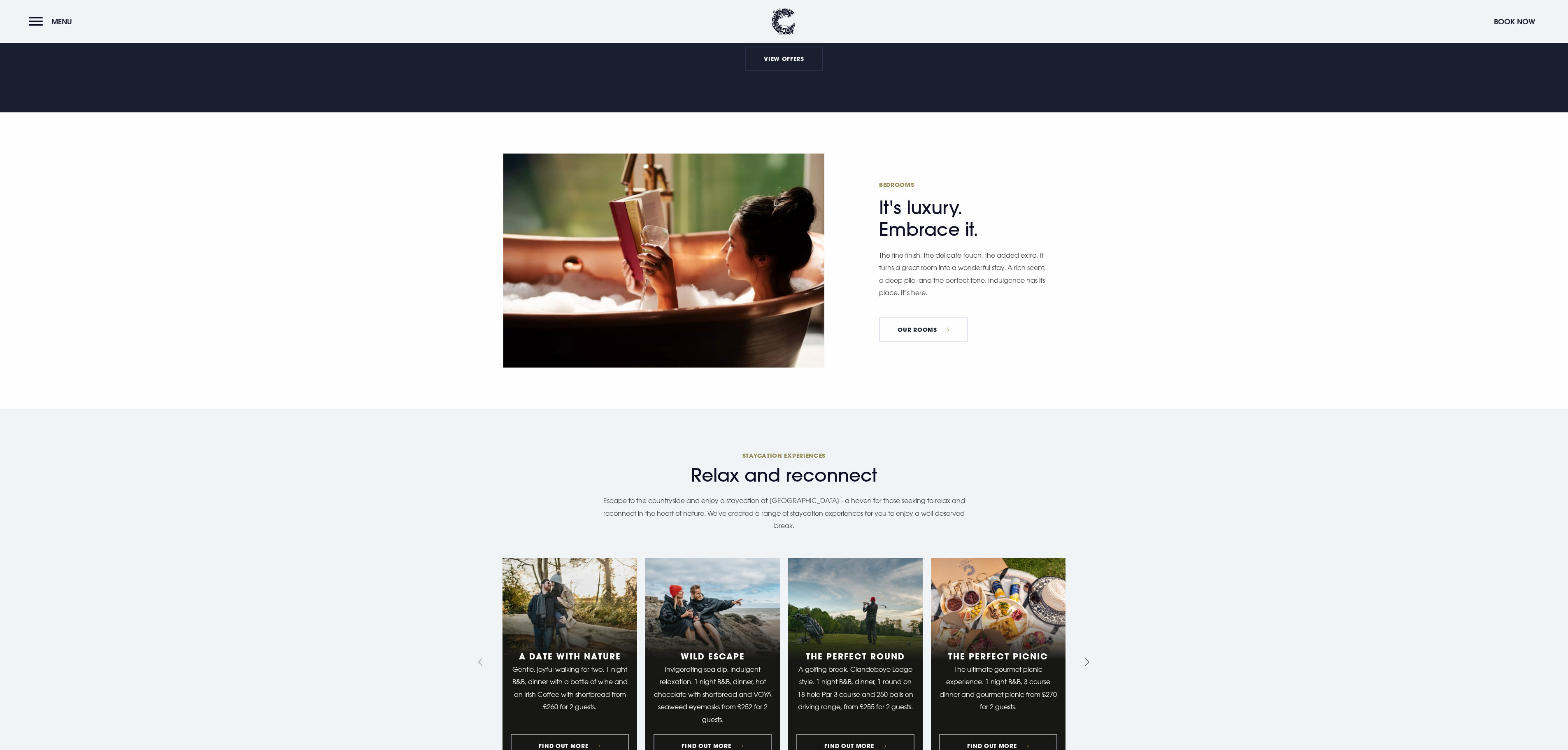
click at [1084, 658] on icon "Next slide" at bounding box center [1085, 662] width 8 height 8
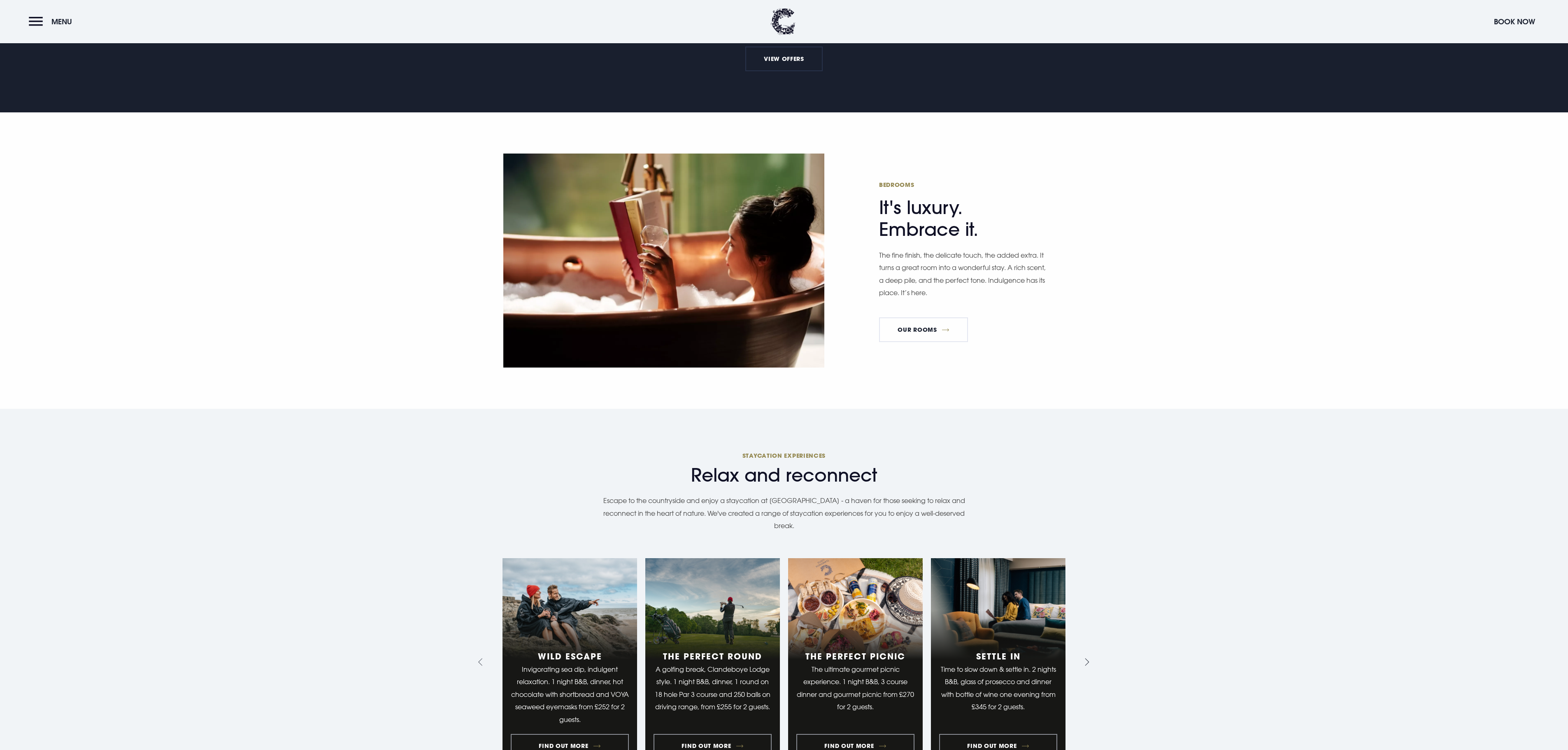
click at [1084, 658] on icon "Next slide" at bounding box center [1085, 662] width 8 height 8
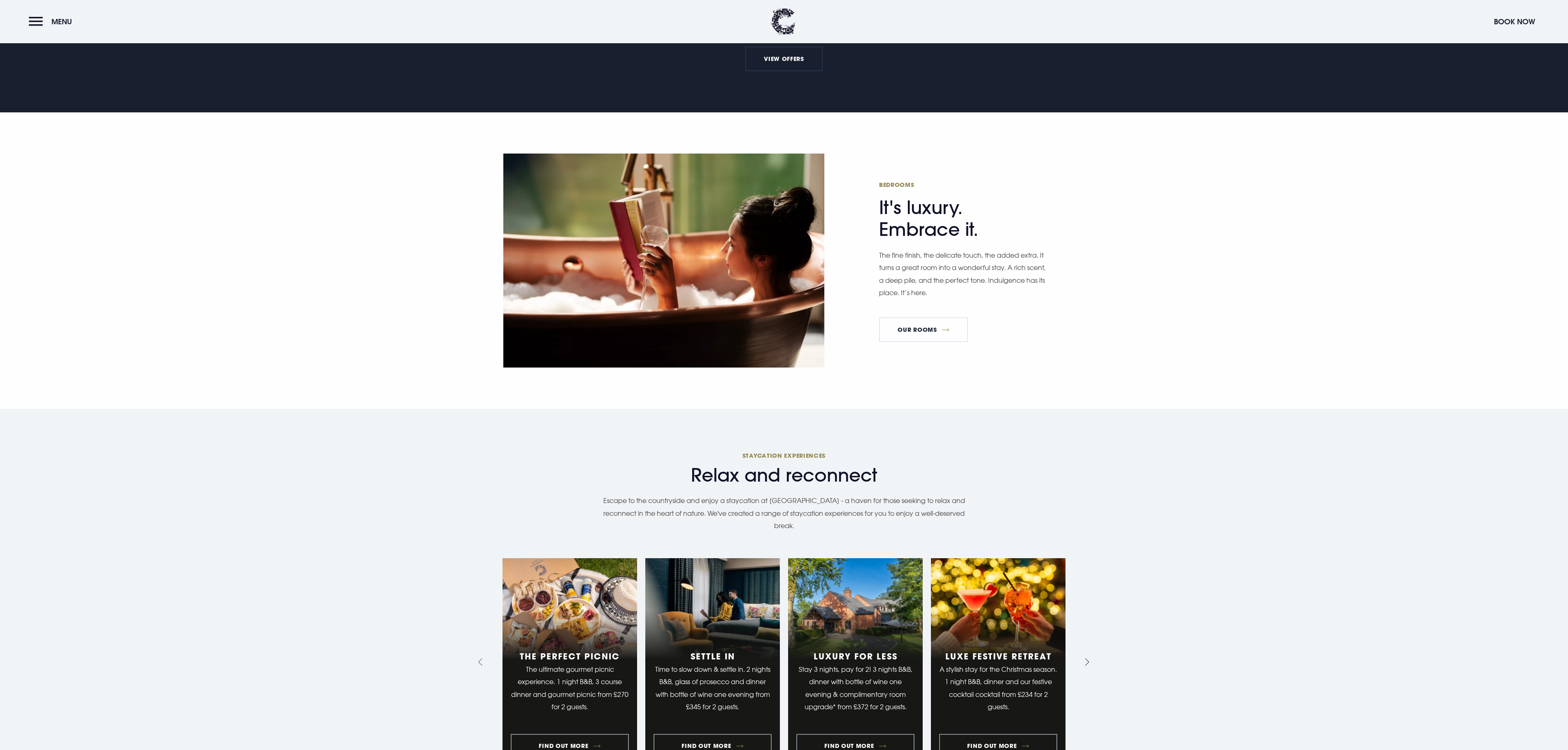
click at [1084, 658] on icon "Next slide" at bounding box center [1085, 662] width 8 height 8
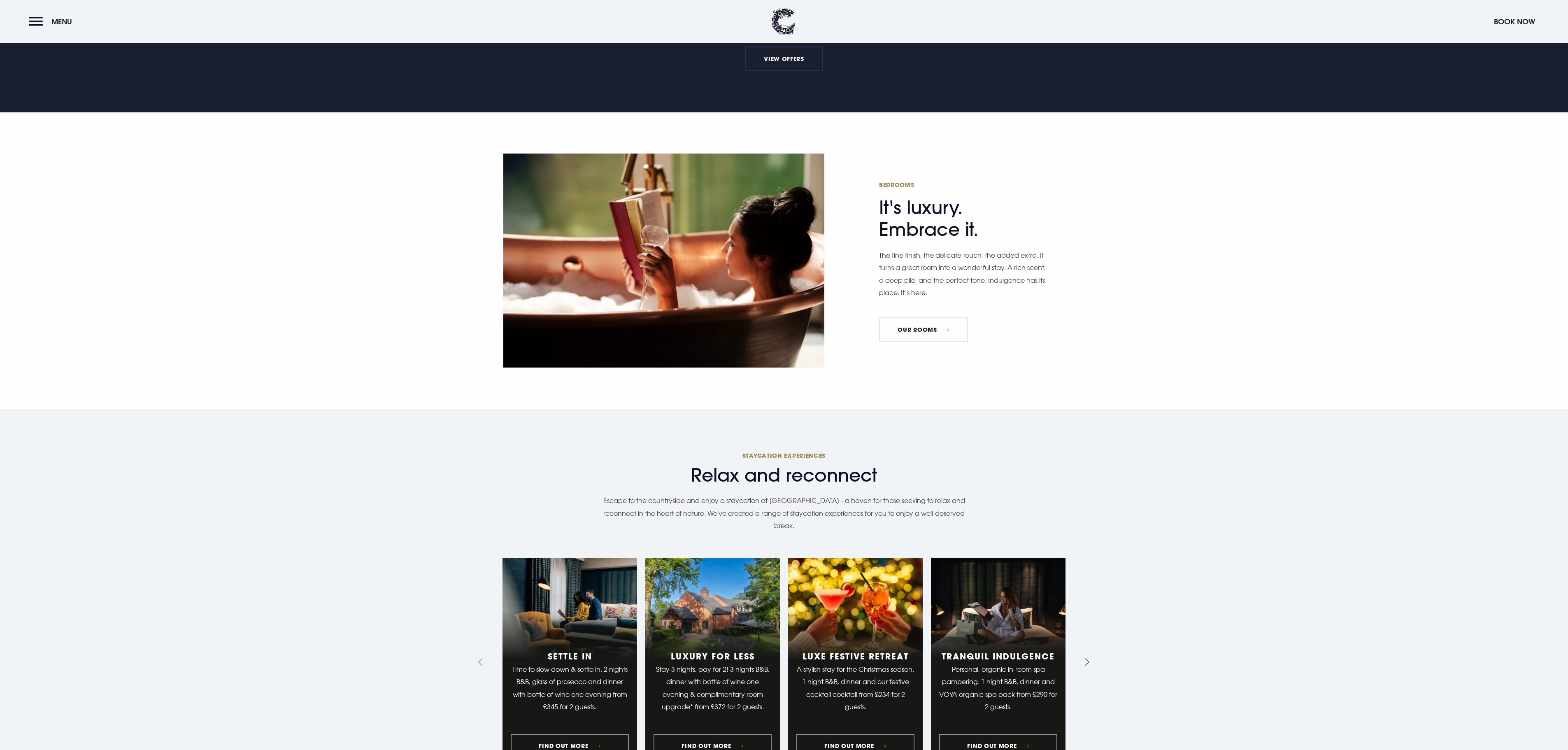
click at [1084, 658] on icon "Next slide" at bounding box center [1085, 662] width 8 height 8
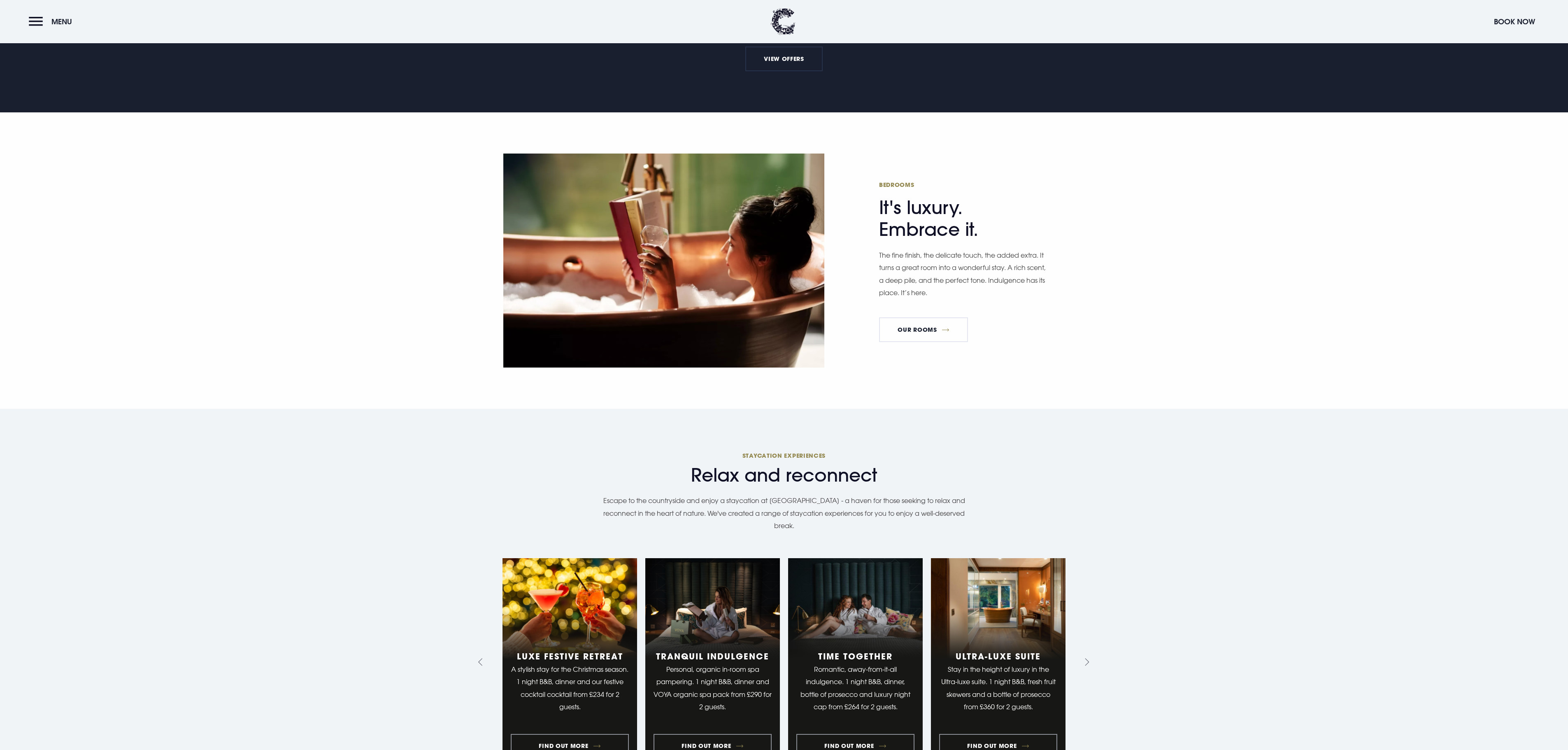
click at [481, 409] on section "Relax and reconnect Staycation experiences Escape to the countryside and enjoy …" at bounding box center [784, 665] width 1568 height 513
click at [480, 656] on button "Previous slide" at bounding box center [482, 662] width 12 height 12
